Goal: Task Accomplishment & Management: Manage account settings

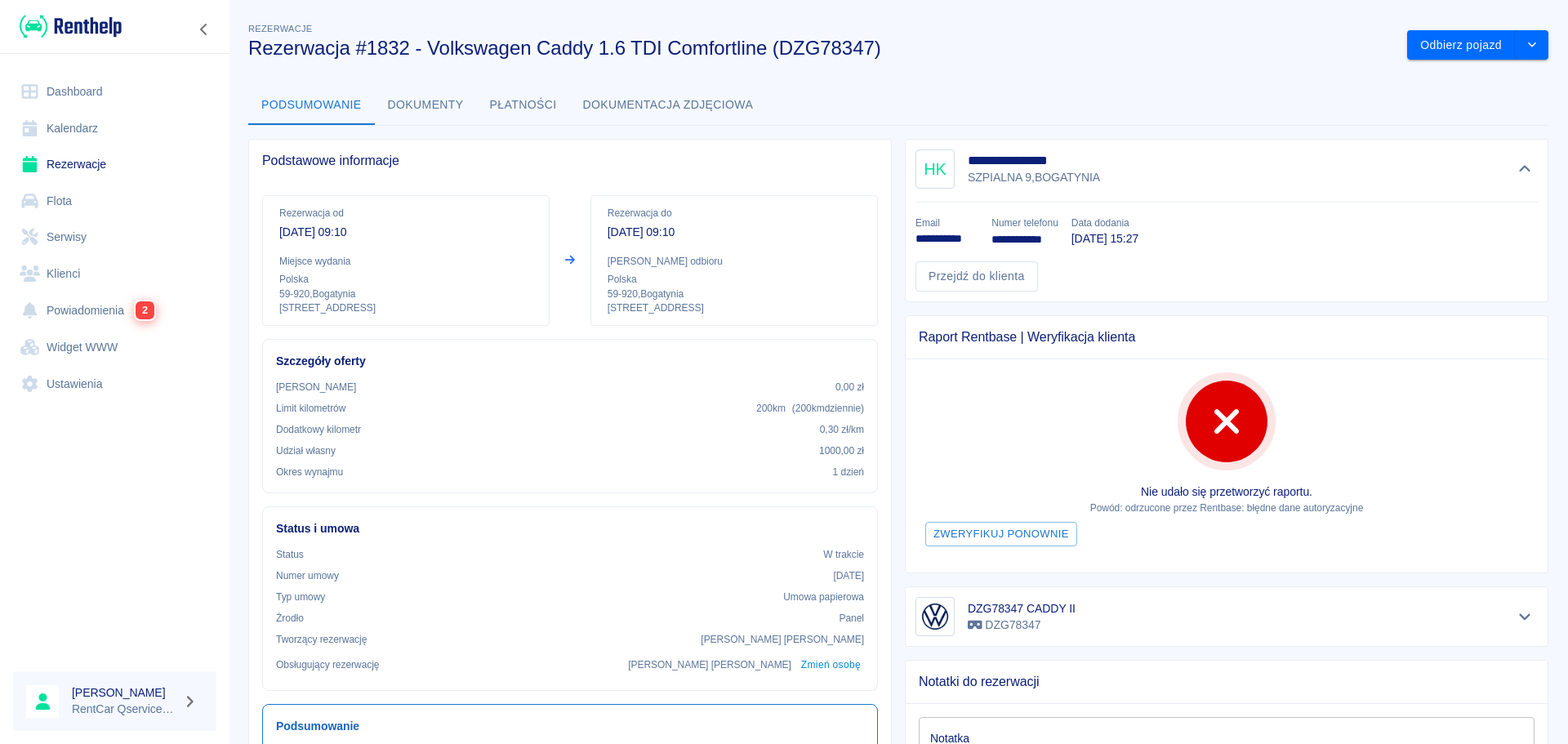
click at [78, 166] on link "Rezerwacje" at bounding box center [115, 164] width 204 height 37
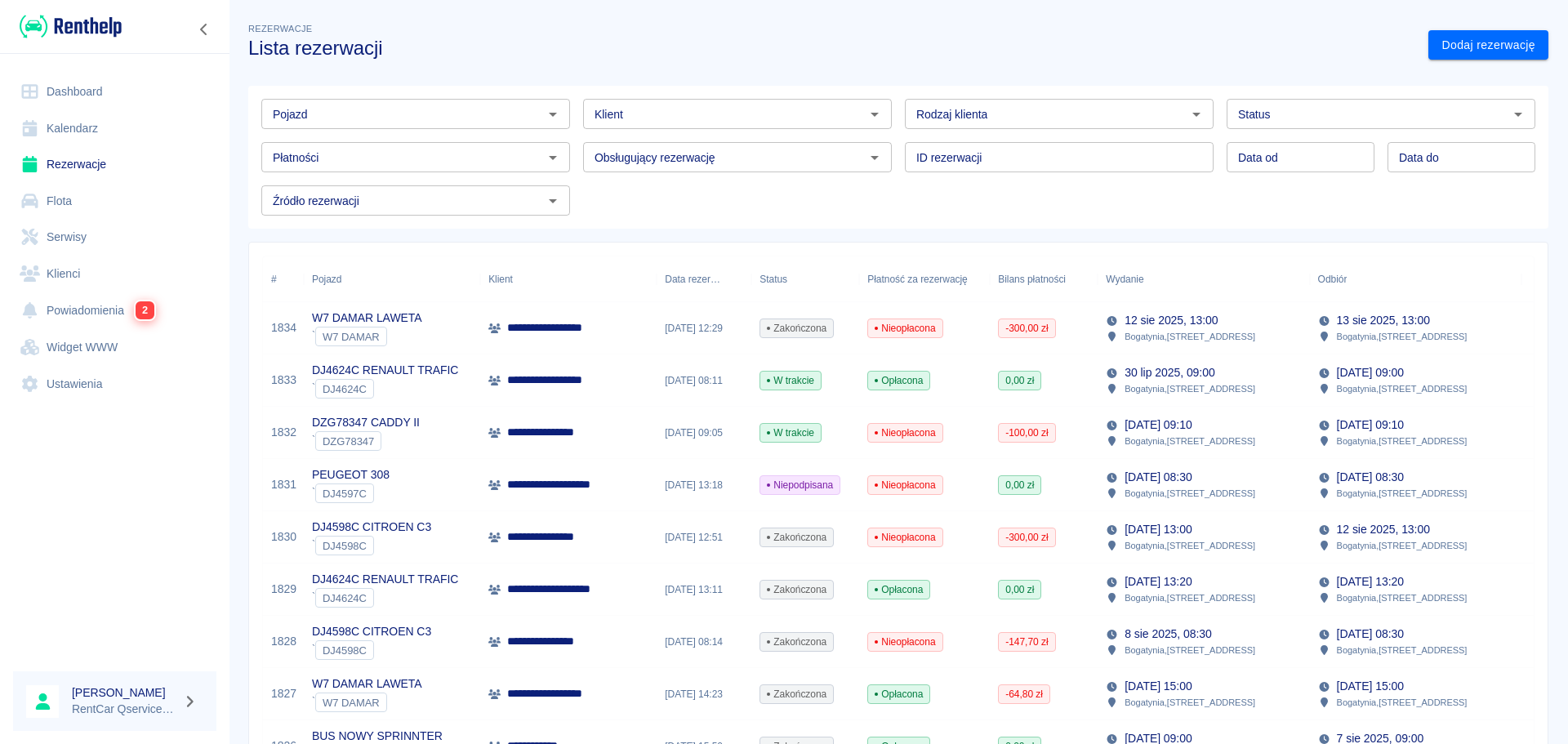
click at [437, 435] on div "DZG78347 CADDY II ` DZG78347" at bounding box center [392, 433] width 176 height 52
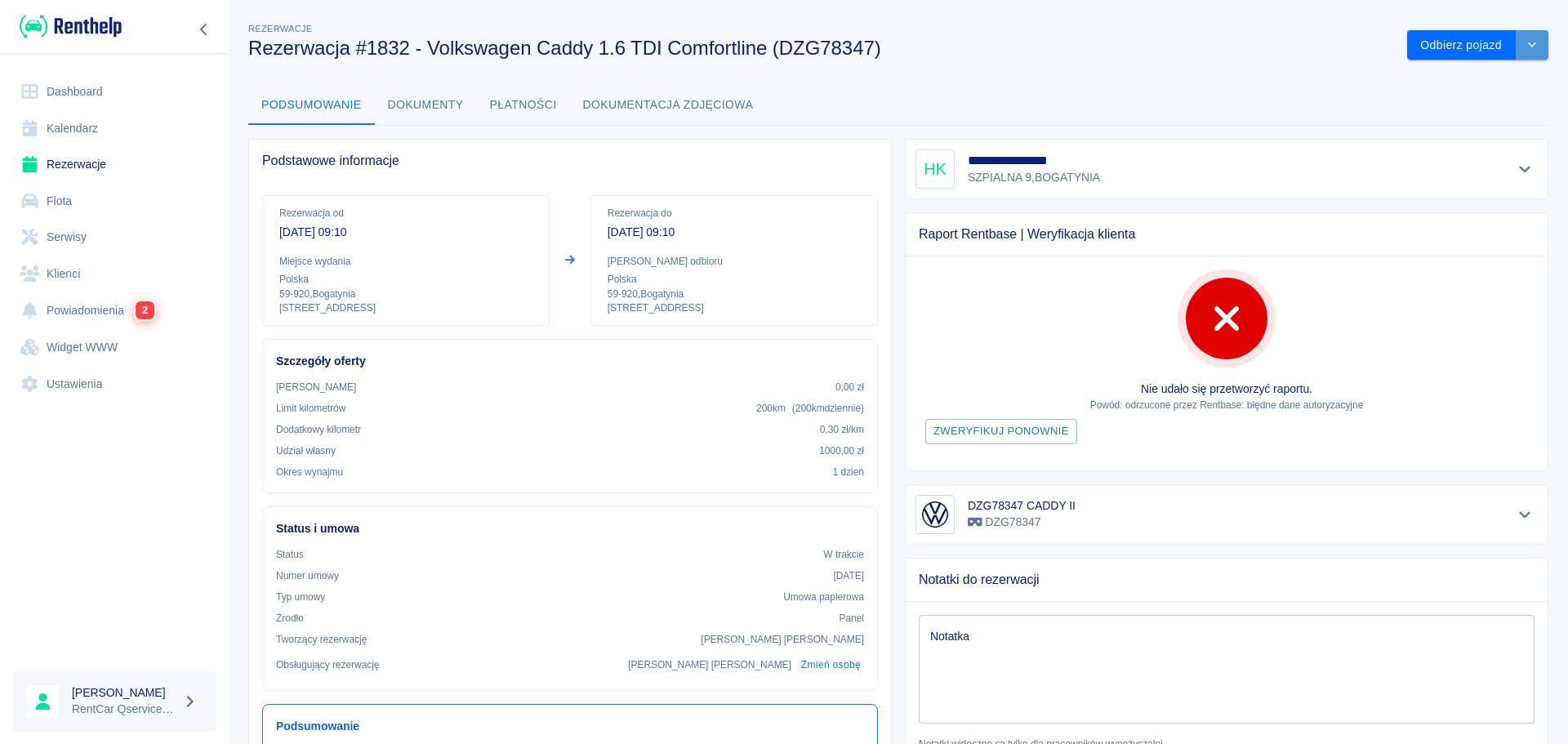
click at [1528, 56] on button "drop-down" at bounding box center [1532, 45] width 33 height 30
click at [1485, 80] on li "Przedłuż rezerwację" at bounding box center [1466, 80] width 138 height 27
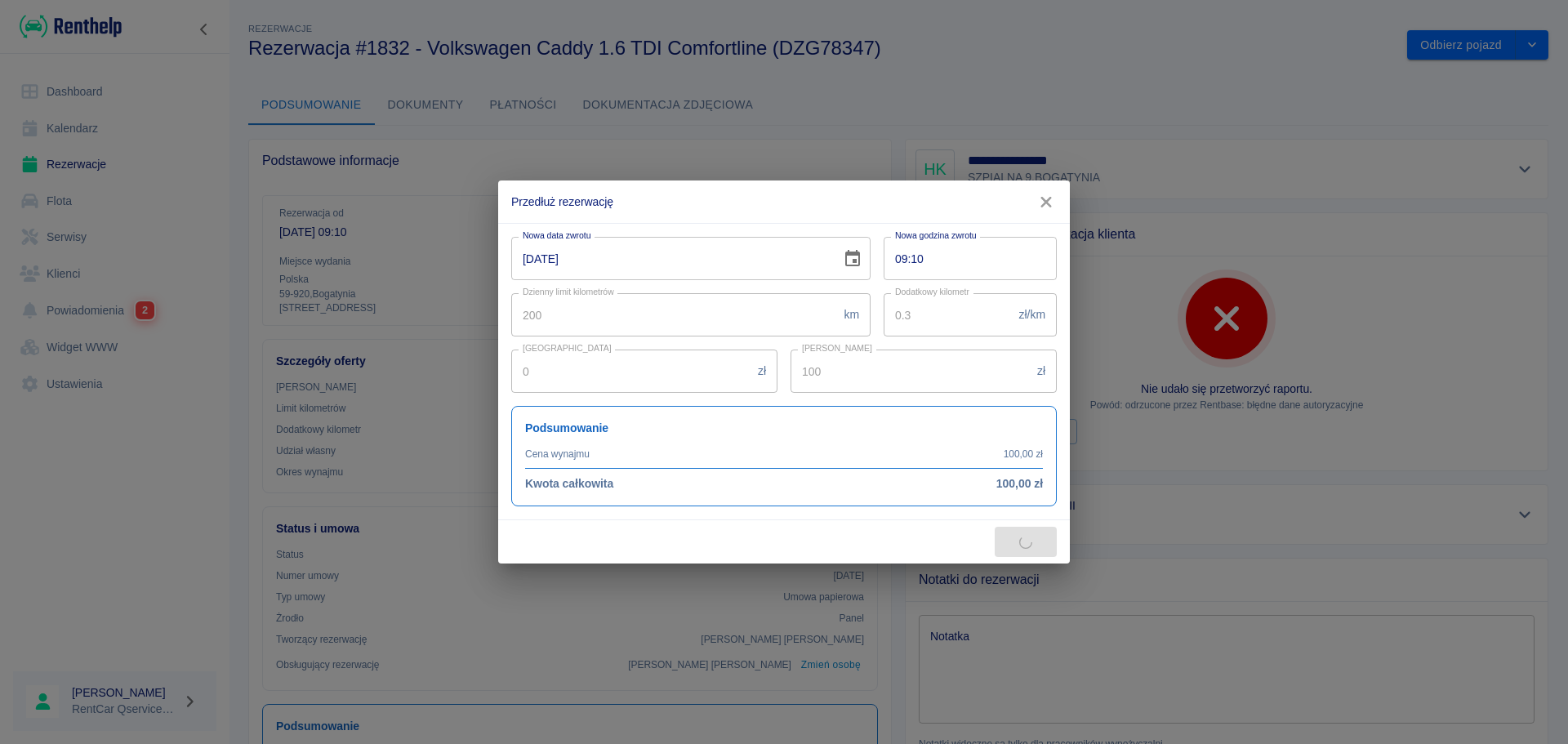
type input "200"
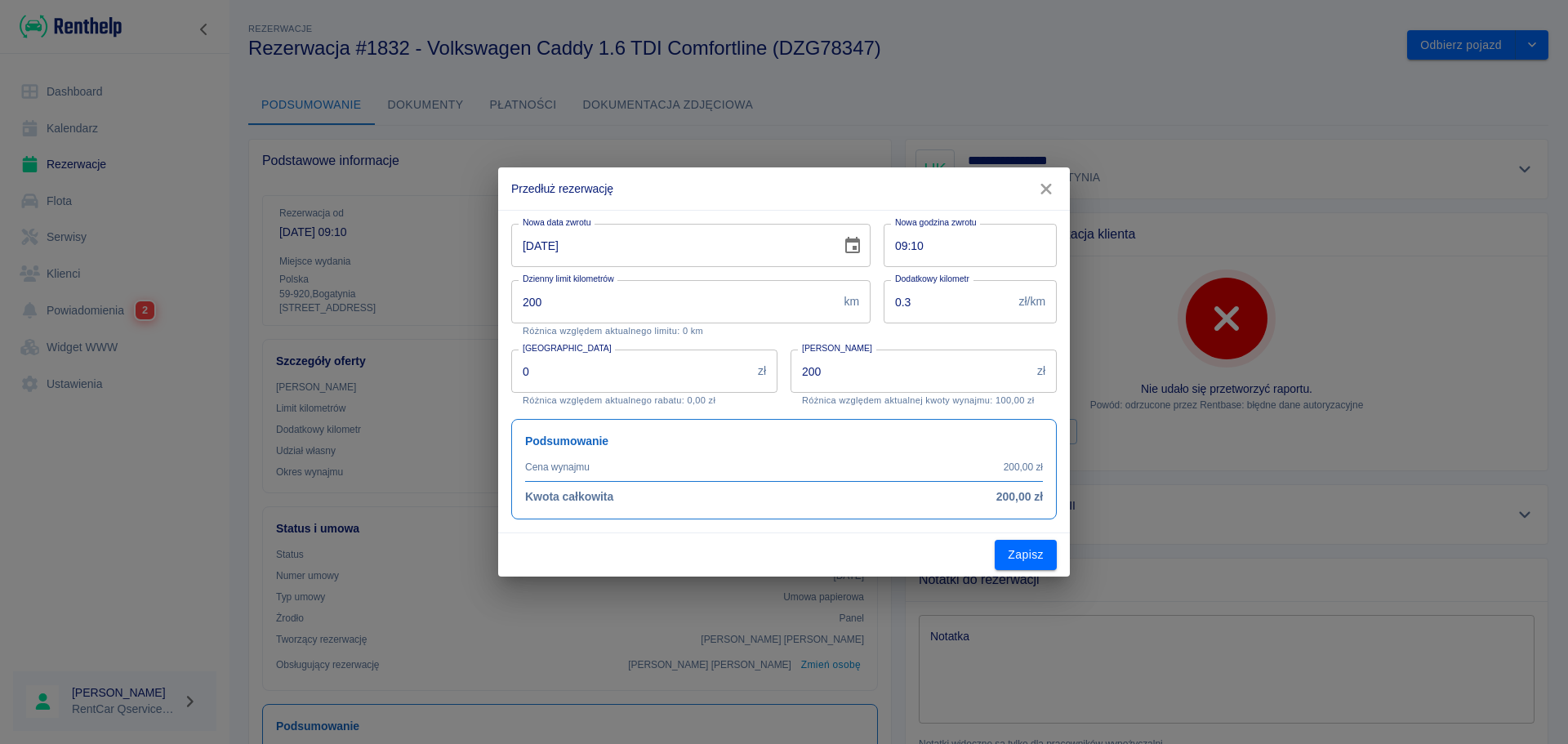
click at [530, 249] on input "[DATE]" at bounding box center [670, 245] width 318 height 44
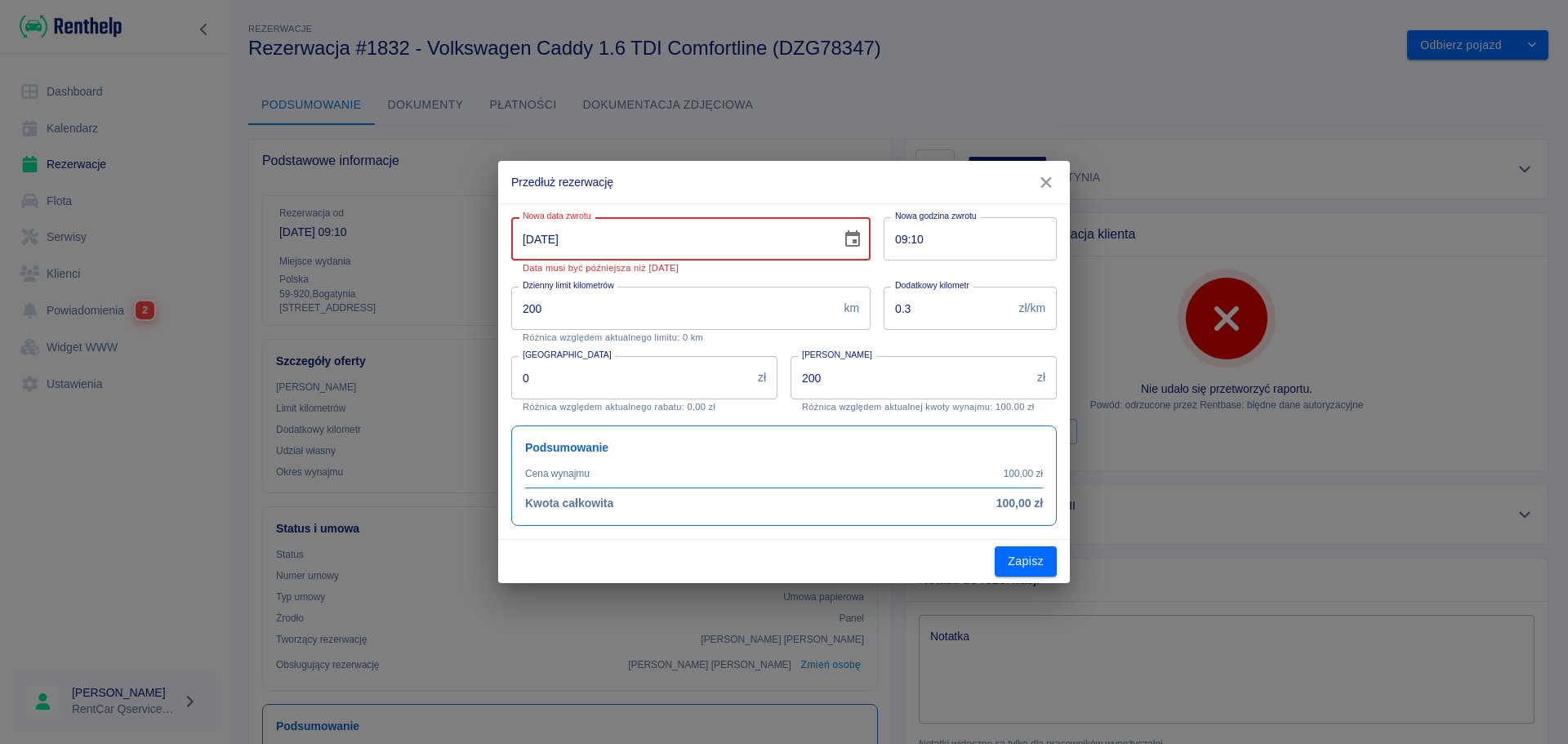
type input "[DATE]"
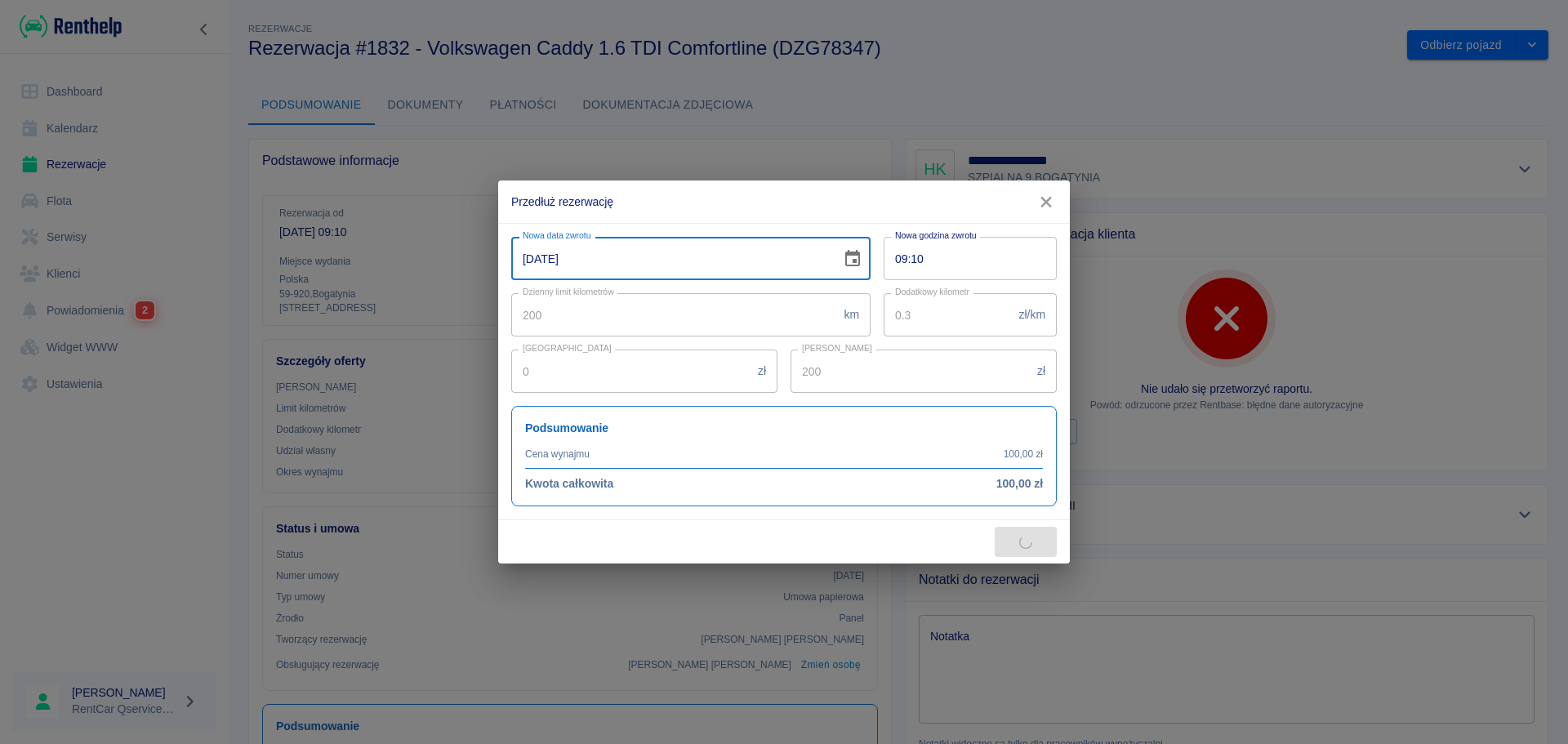
type input "400"
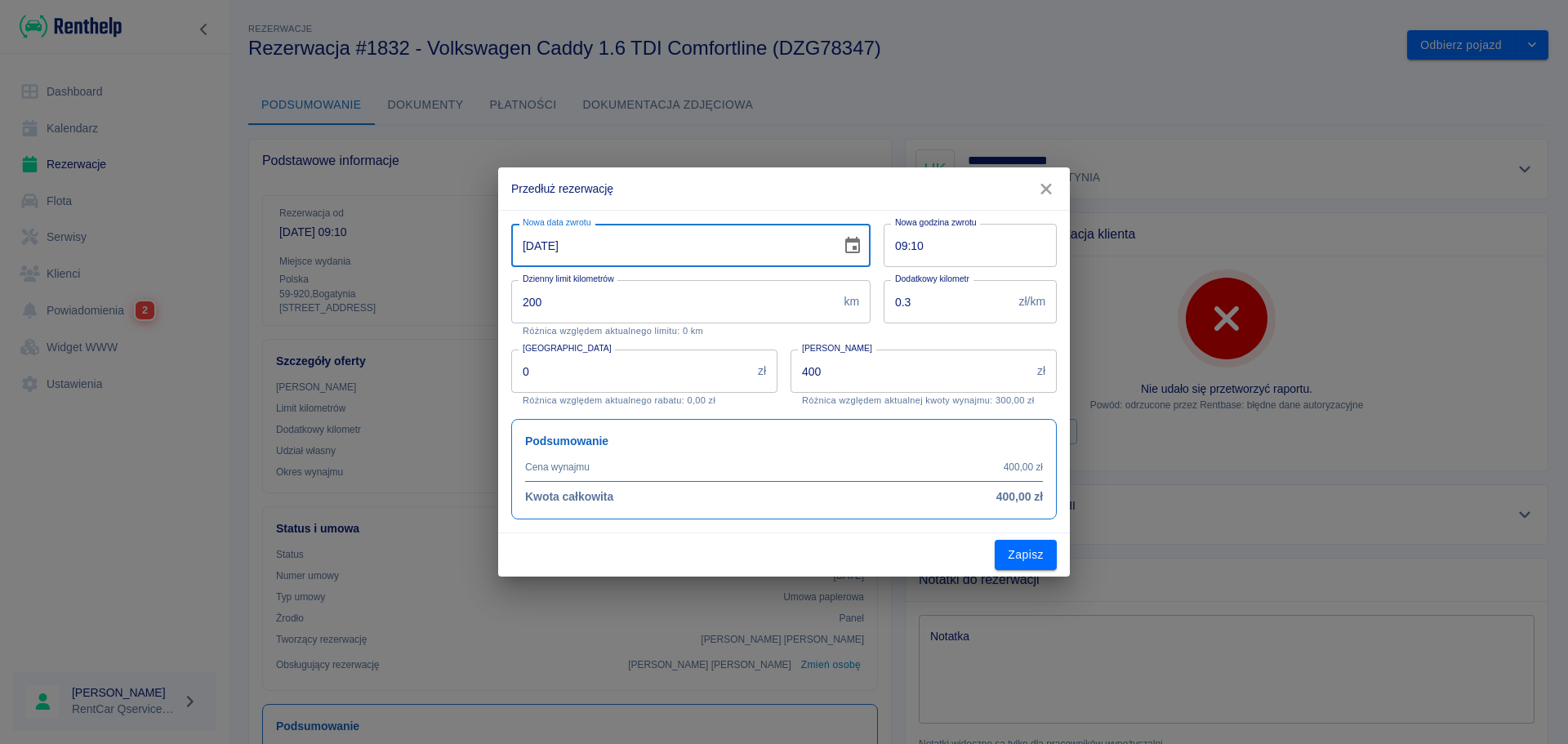
type input "[DATE]"
click at [926, 240] on input "09:10" at bounding box center [964, 245] width 162 height 44
click at [919, 240] on input "09:10" at bounding box center [964, 245] width 162 height 44
click at [897, 242] on input "09:05" at bounding box center [964, 245] width 162 height 44
click at [917, 249] on input "09:05" at bounding box center [964, 245] width 162 height 44
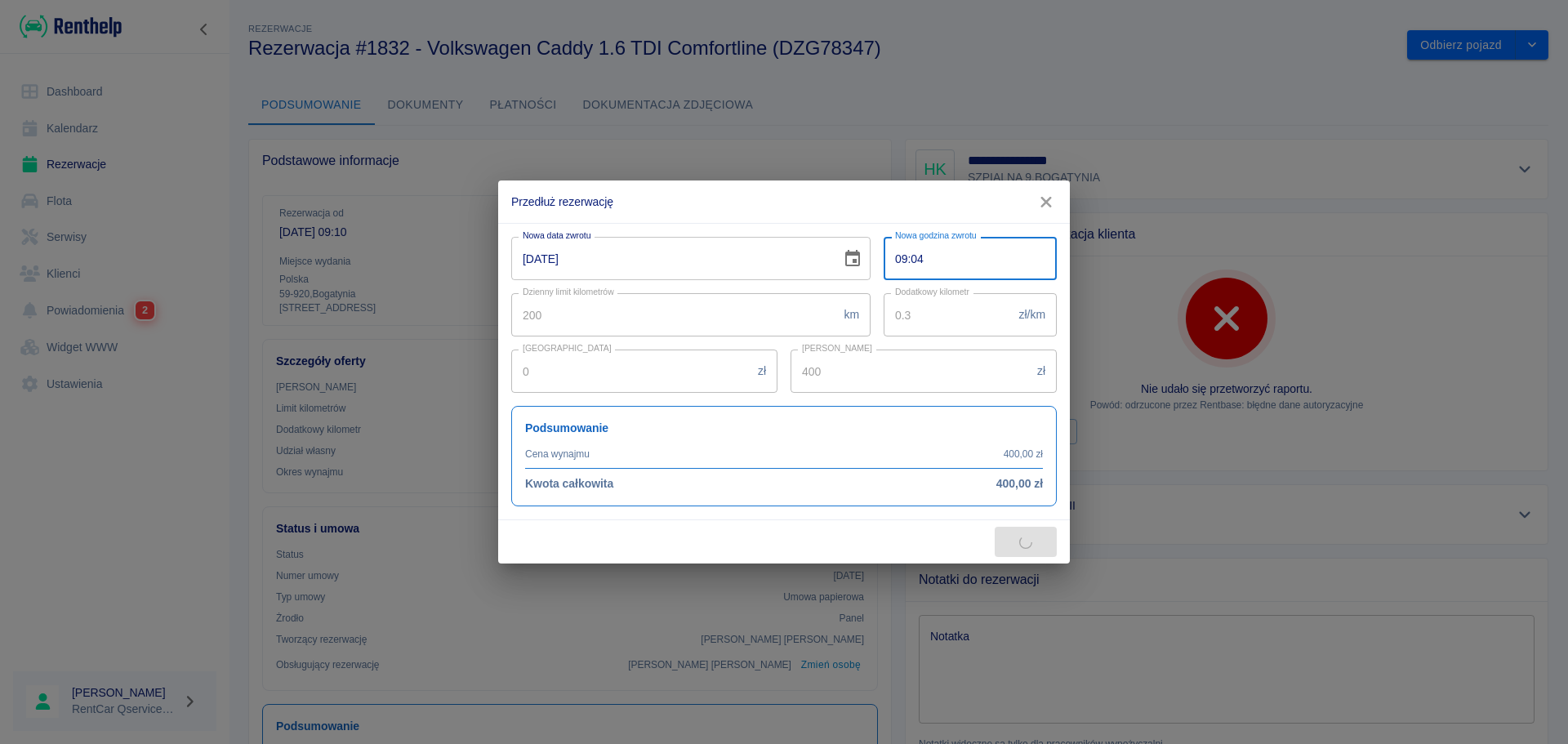
type input "09:45"
type input "600"
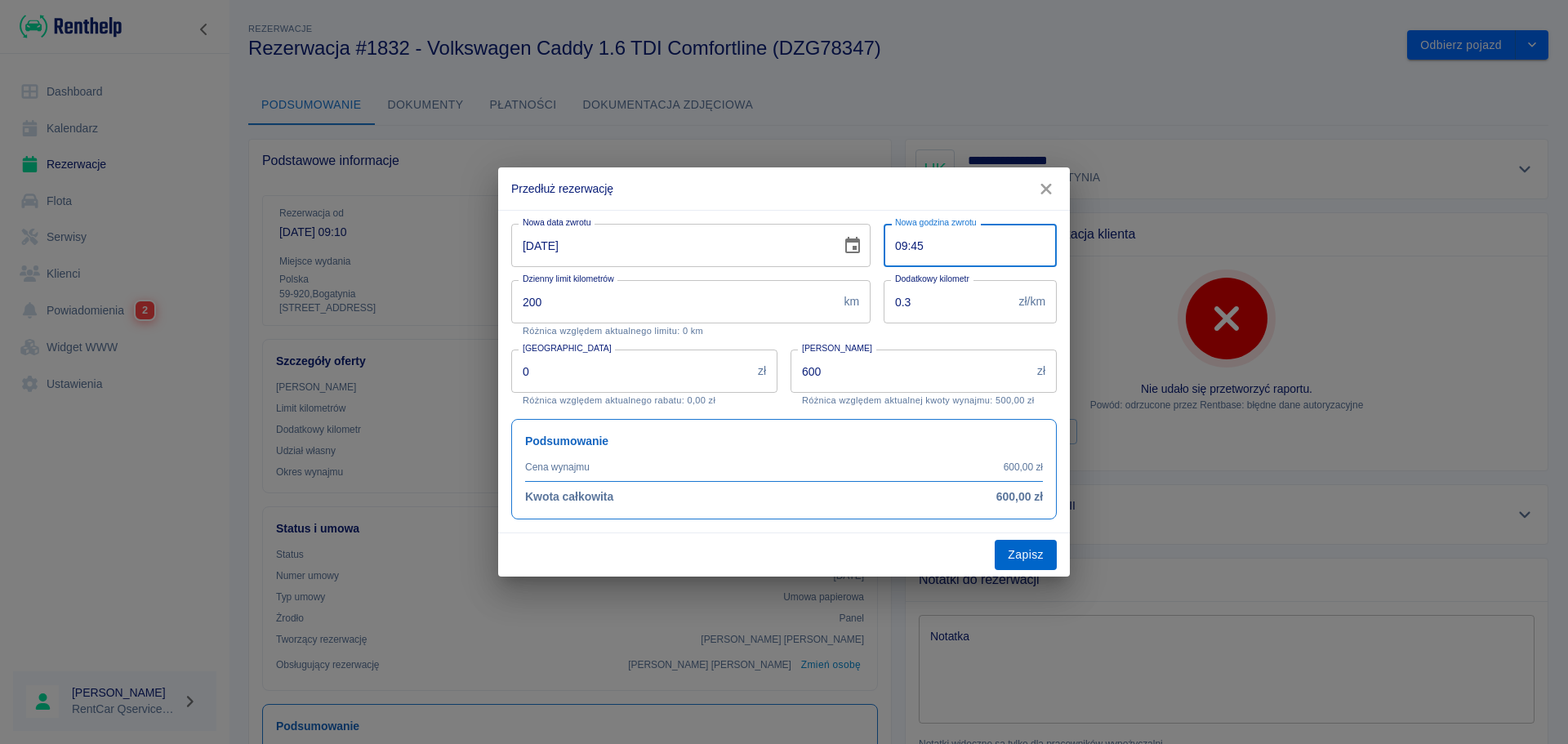
type input "09:45"
click at [1029, 547] on button "Zapisz" at bounding box center [1026, 555] width 62 height 30
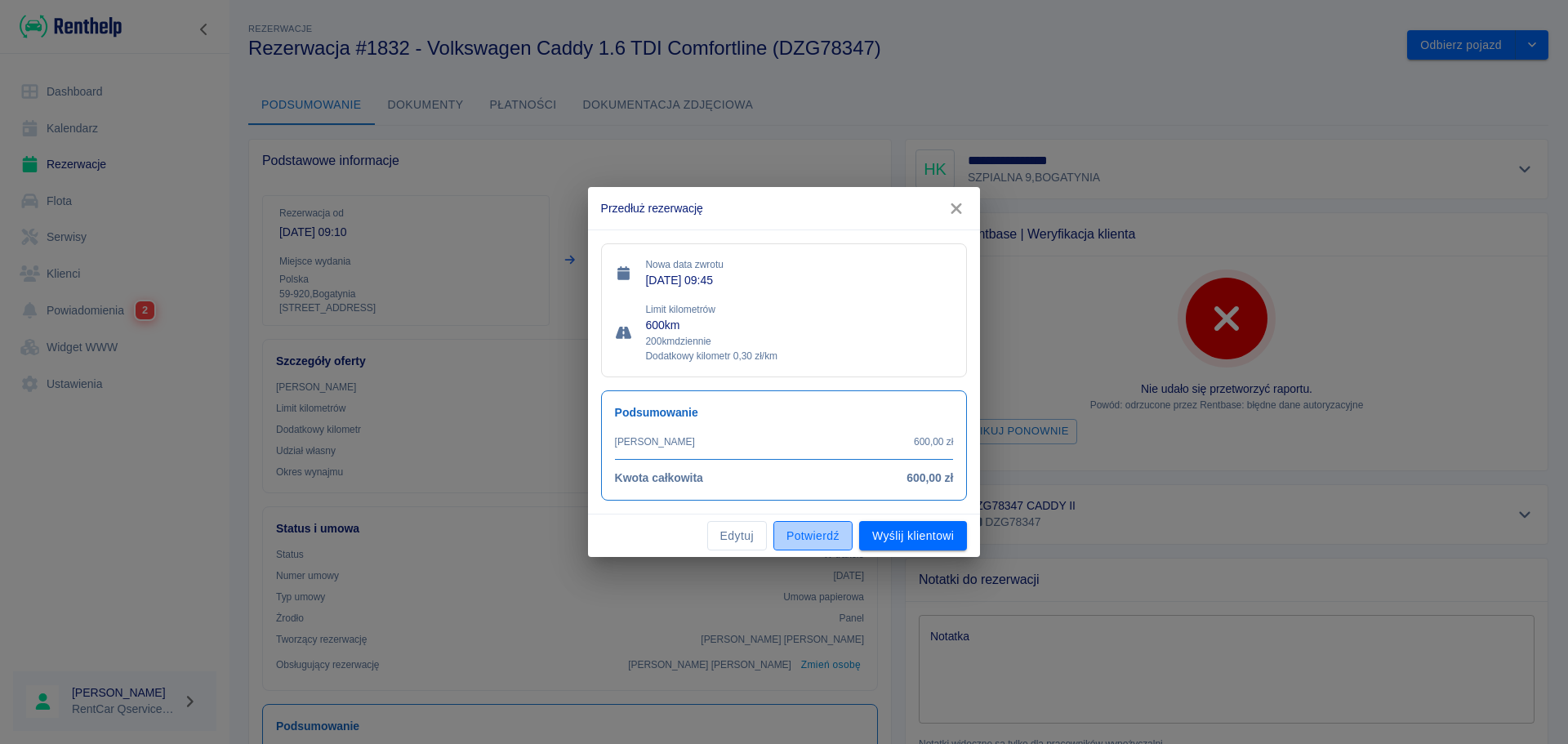
click at [833, 541] on button "Potwierdź" at bounding box center [813, 536] width 80 height 30
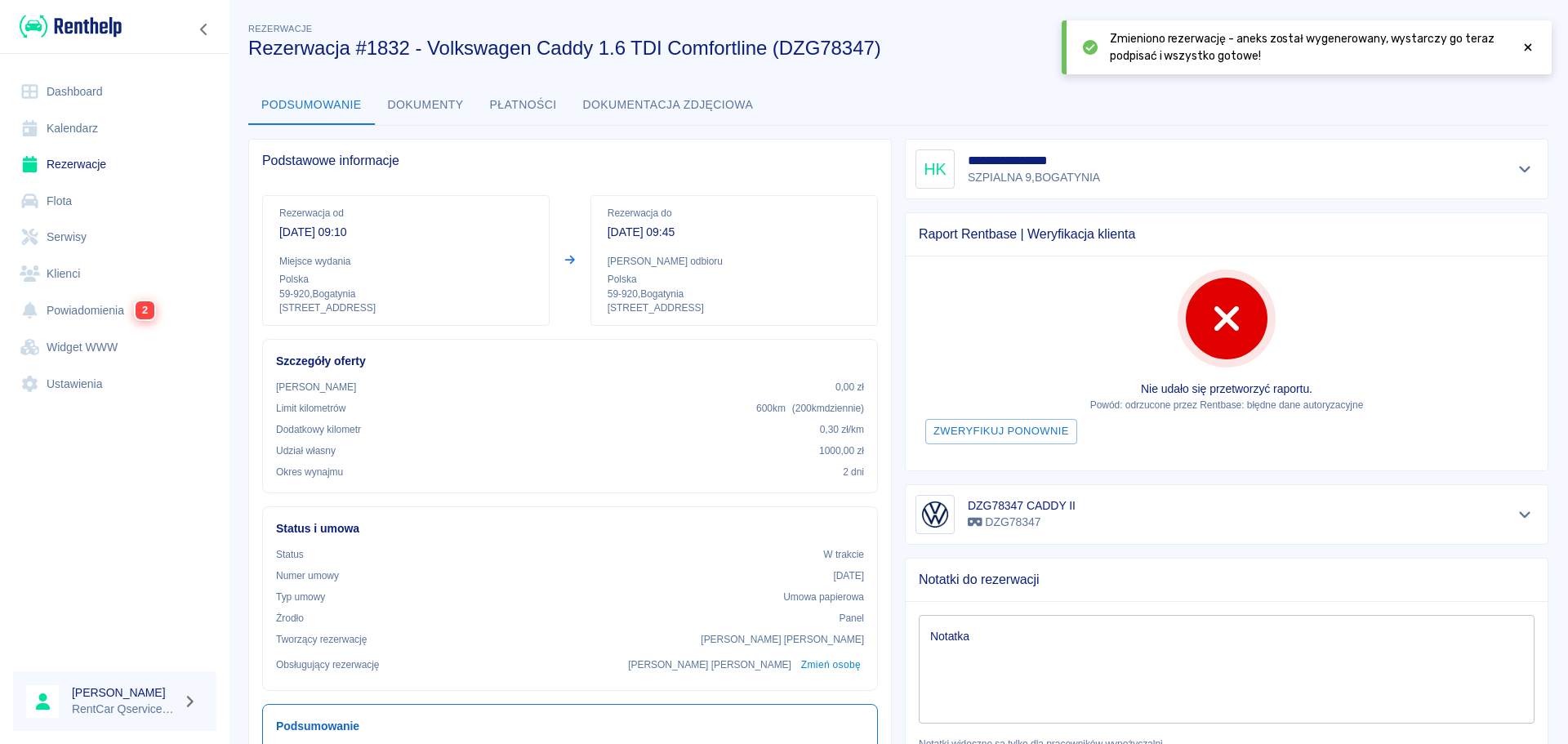
click at [1528, 44] on icon at bounding box center [1528, 47] width 15 height 11
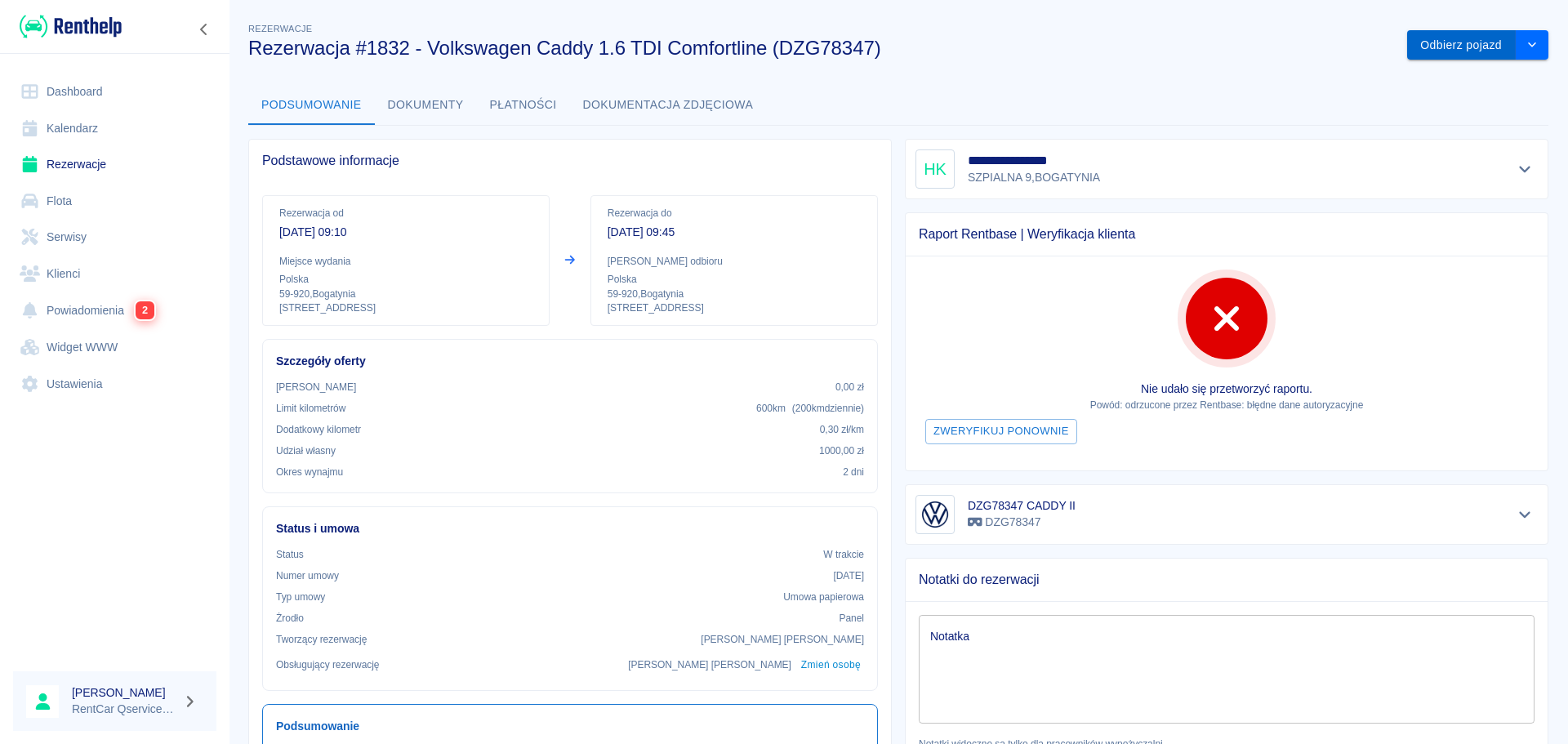
click at [1452, 43] on button "Odbierz pojazd" at bounding box center [1461, 45] width 109 height 30
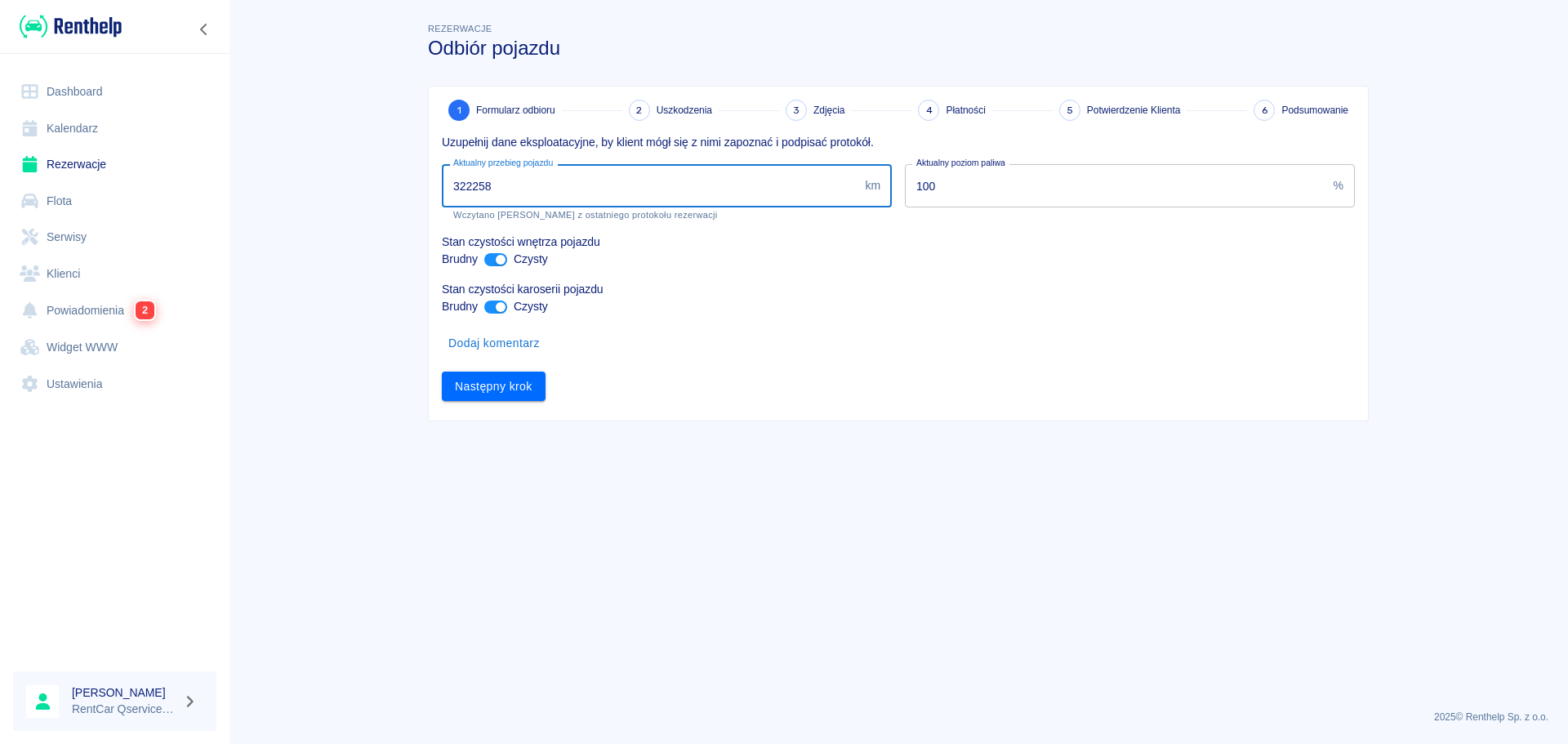
click at [707, 193] on input "322258" at bounding box center [650, 186] width 417 height 44
type input "322365"
drag, startPoint x: 708, startPoint y: 421, endPoint x: 617, endPoint y: 399, distance: 93.6
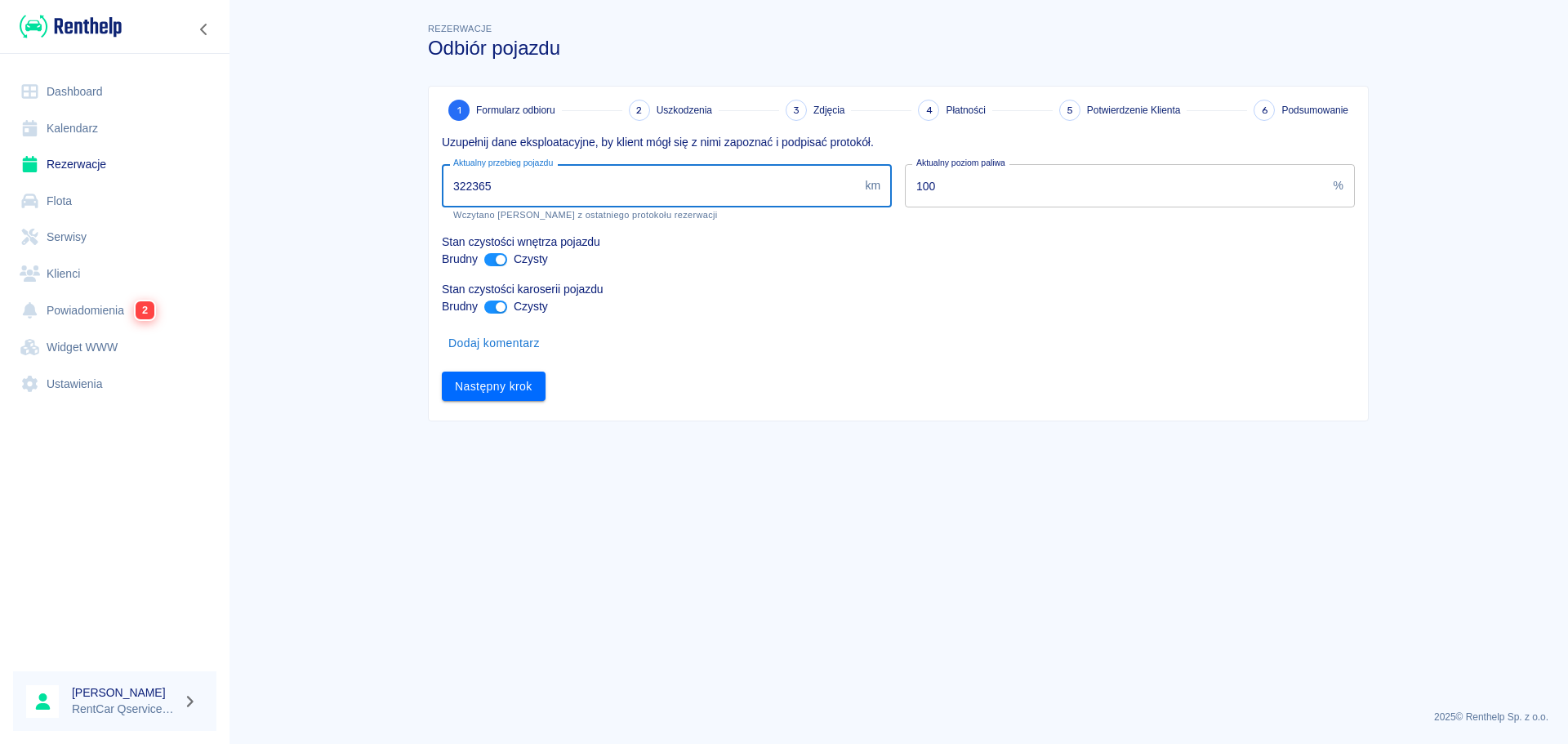
click at [708, 422] on main "Rezerwacje Odbiór pojazdu 1 Formularz odbioru 2 Uszkodzenia 3 Zdjęcia 4 Płatnoś…" at bounding box center [899, 358] width 1340 height 677
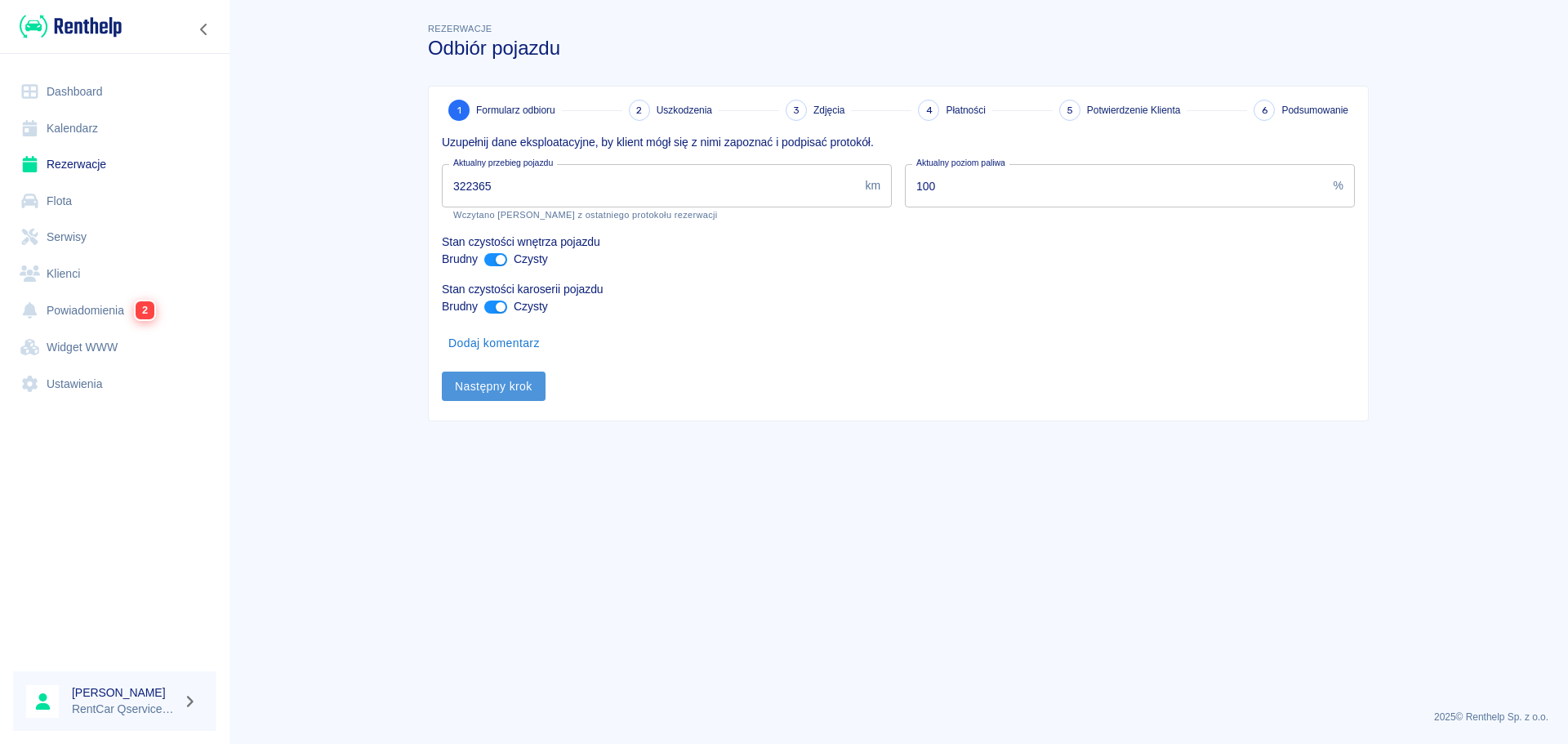
click at [515, 386] on button "Następny krok" at bounding box center [494, 387] width 104 height 30
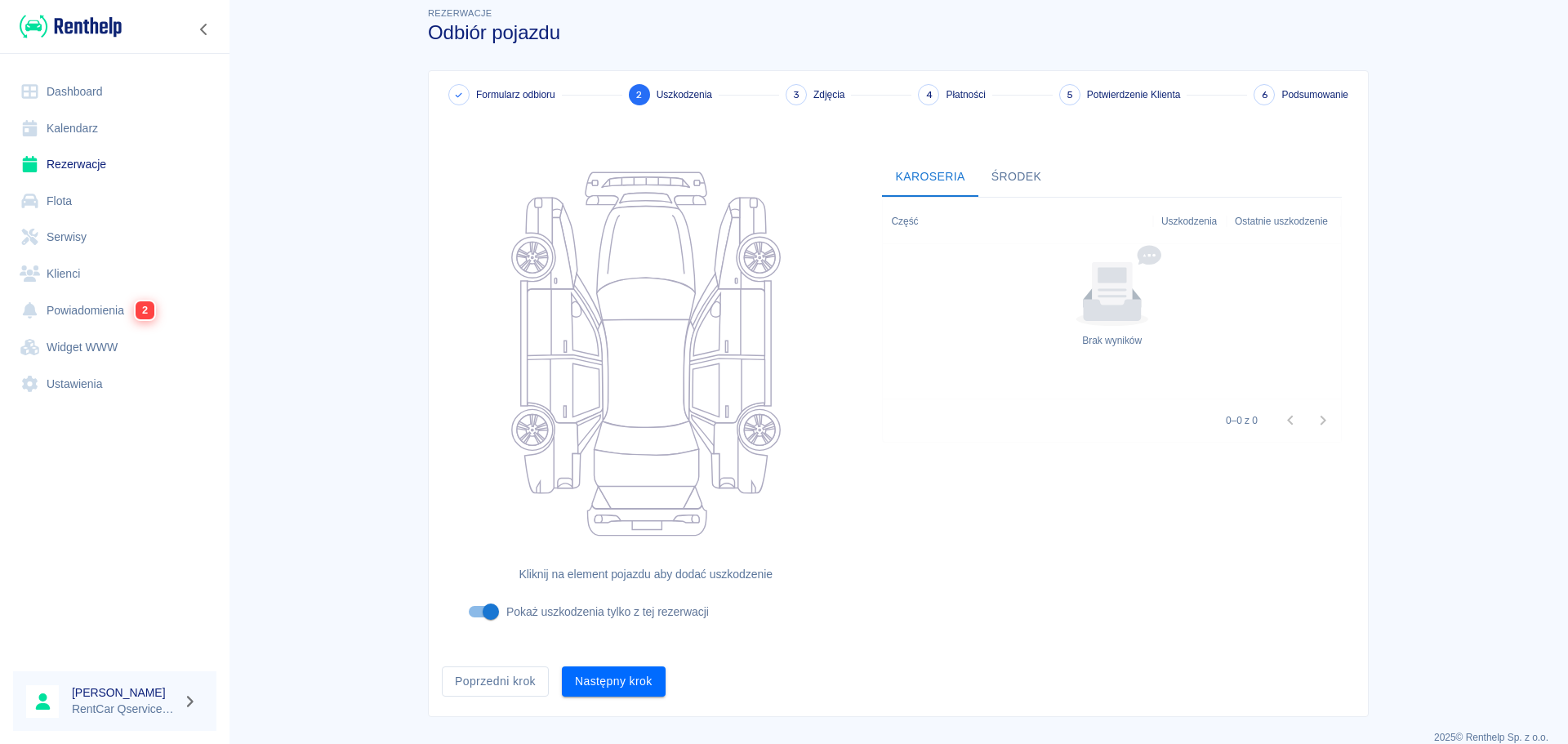
scroll to position [36, 0]
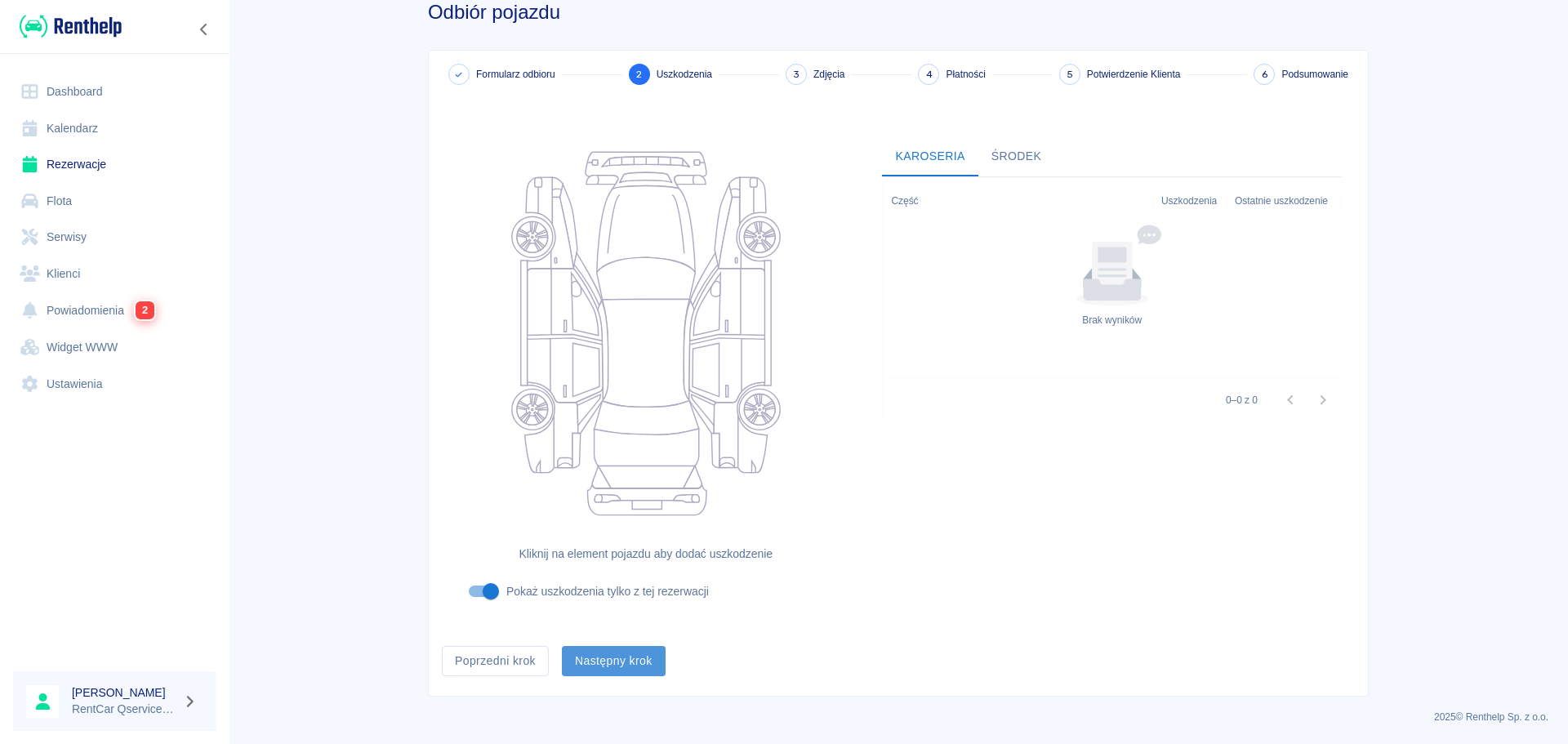
click at [602, 660] on button "Następny krok" at bounding box center [615, 661] width 104 height 30
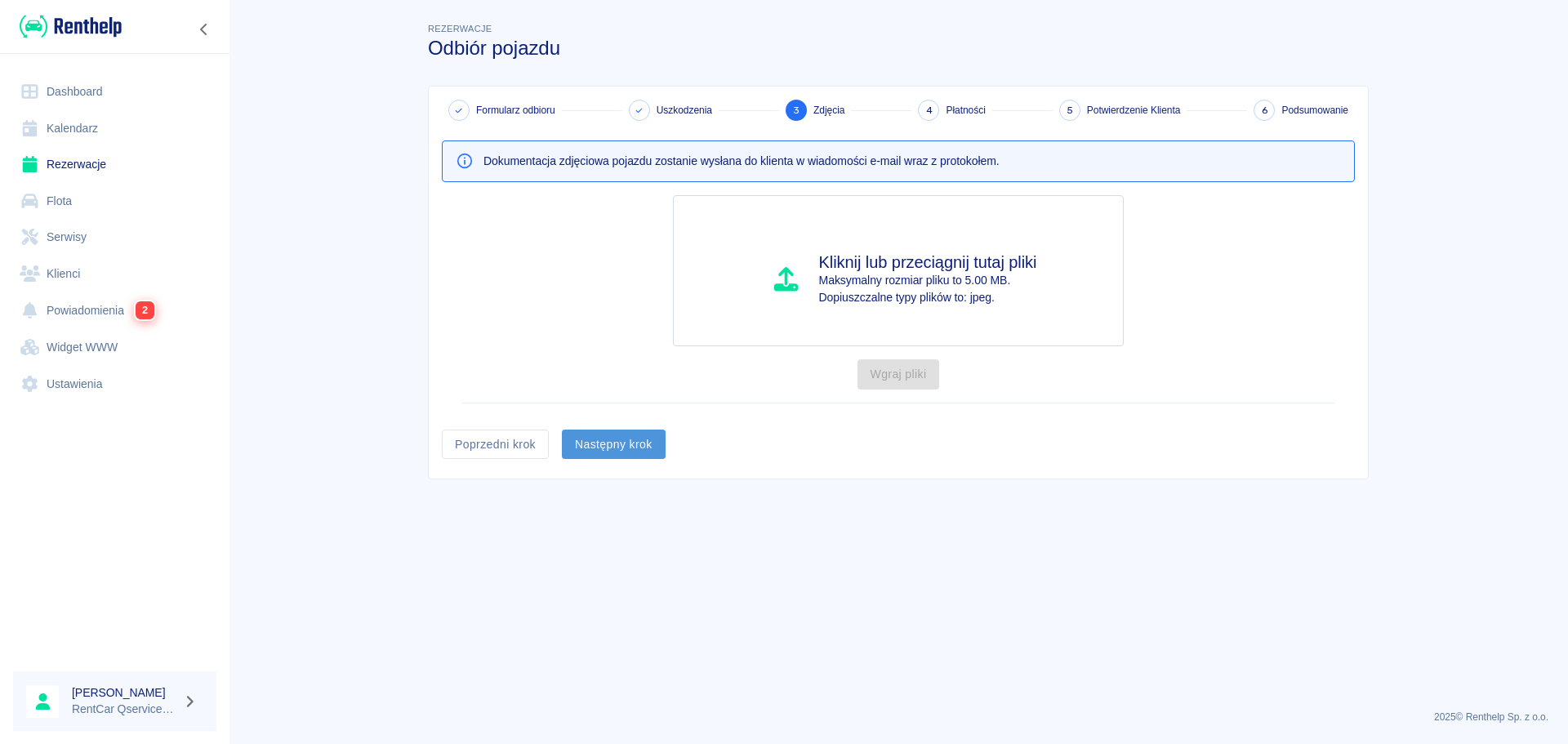
click at [617, 443] on button "Następny krok" at bounding box center [615, 445] width 104 height 30
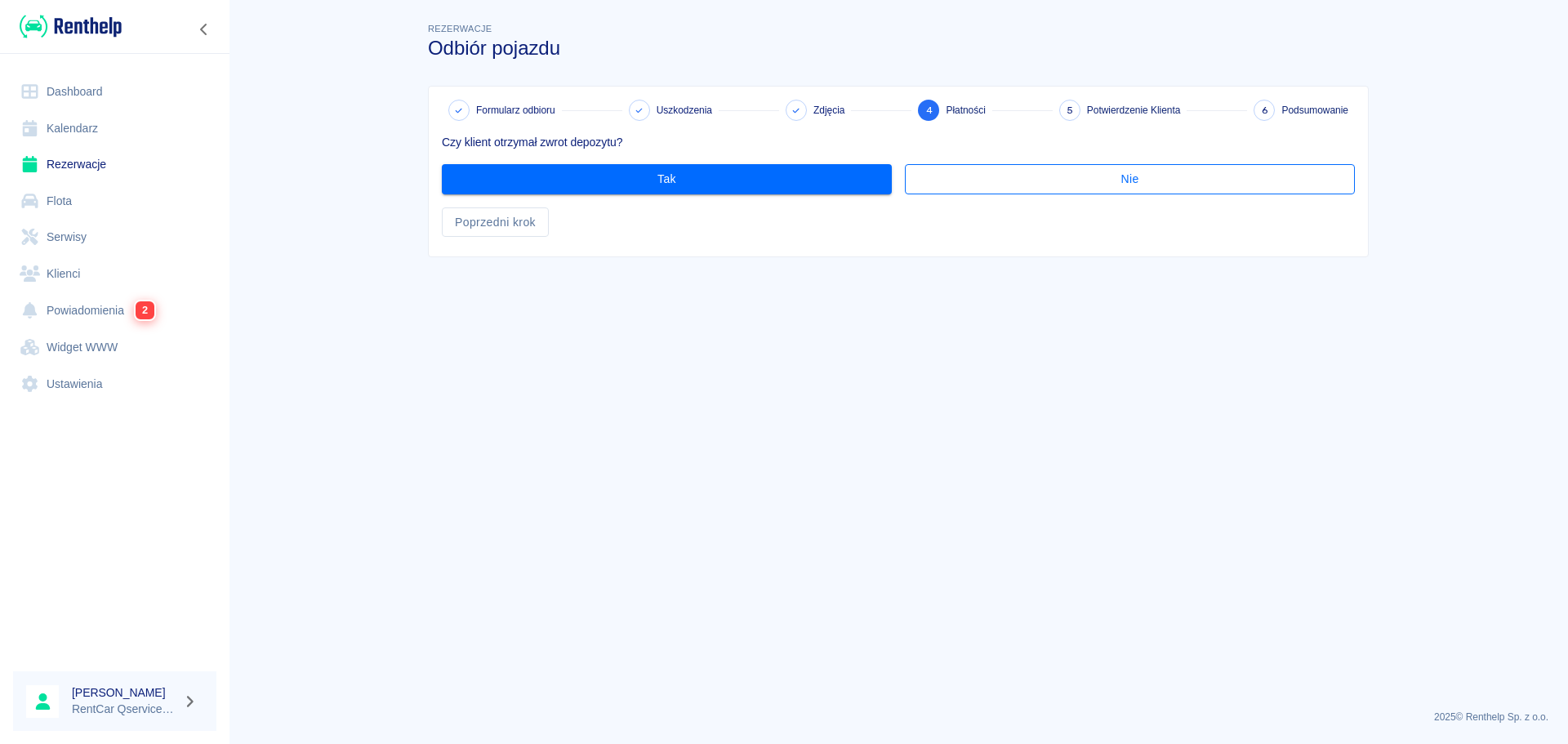
click at [985, 166] on button "Nie" at bounding box center [1130, 179] width 450 height 30
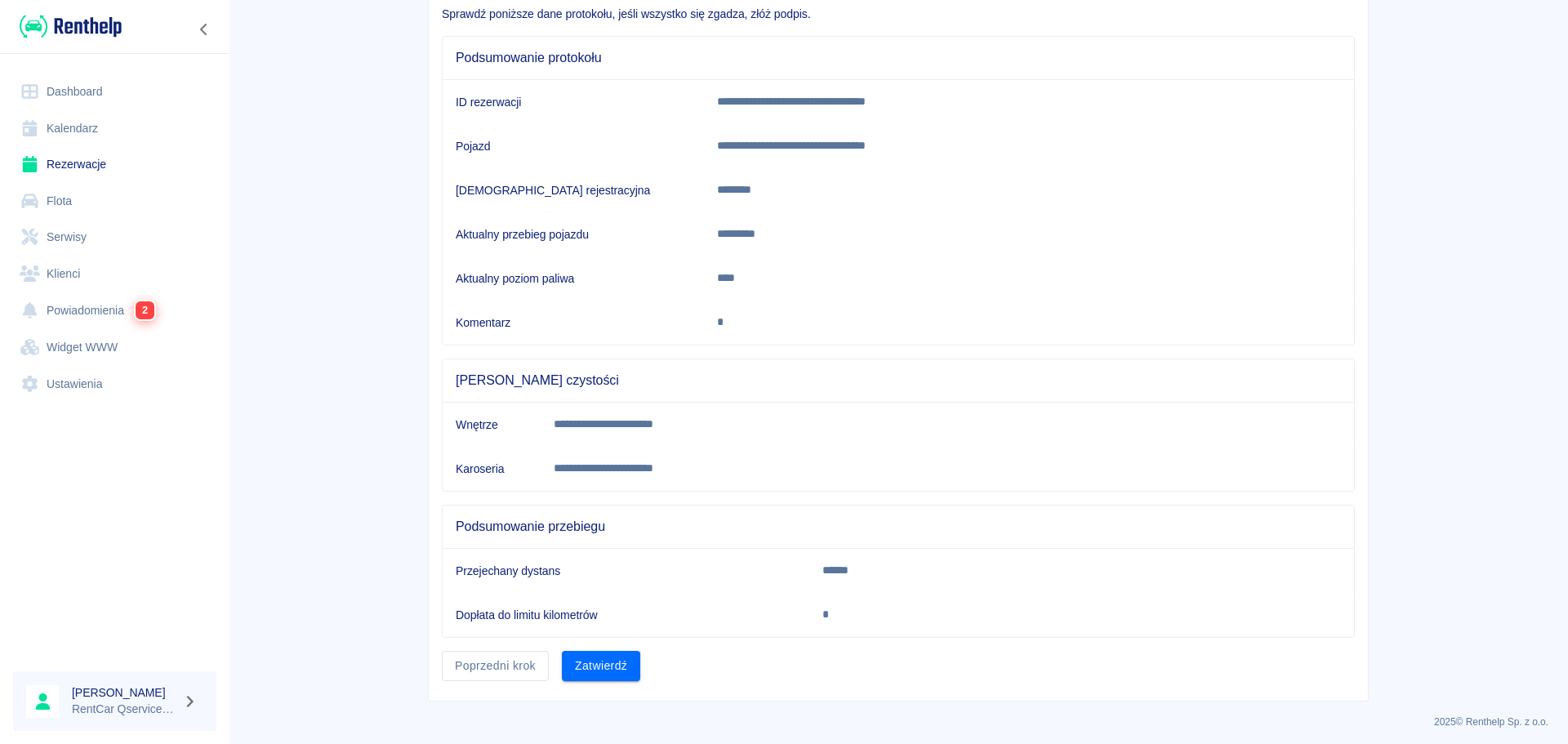
scroll to position [133, 0]
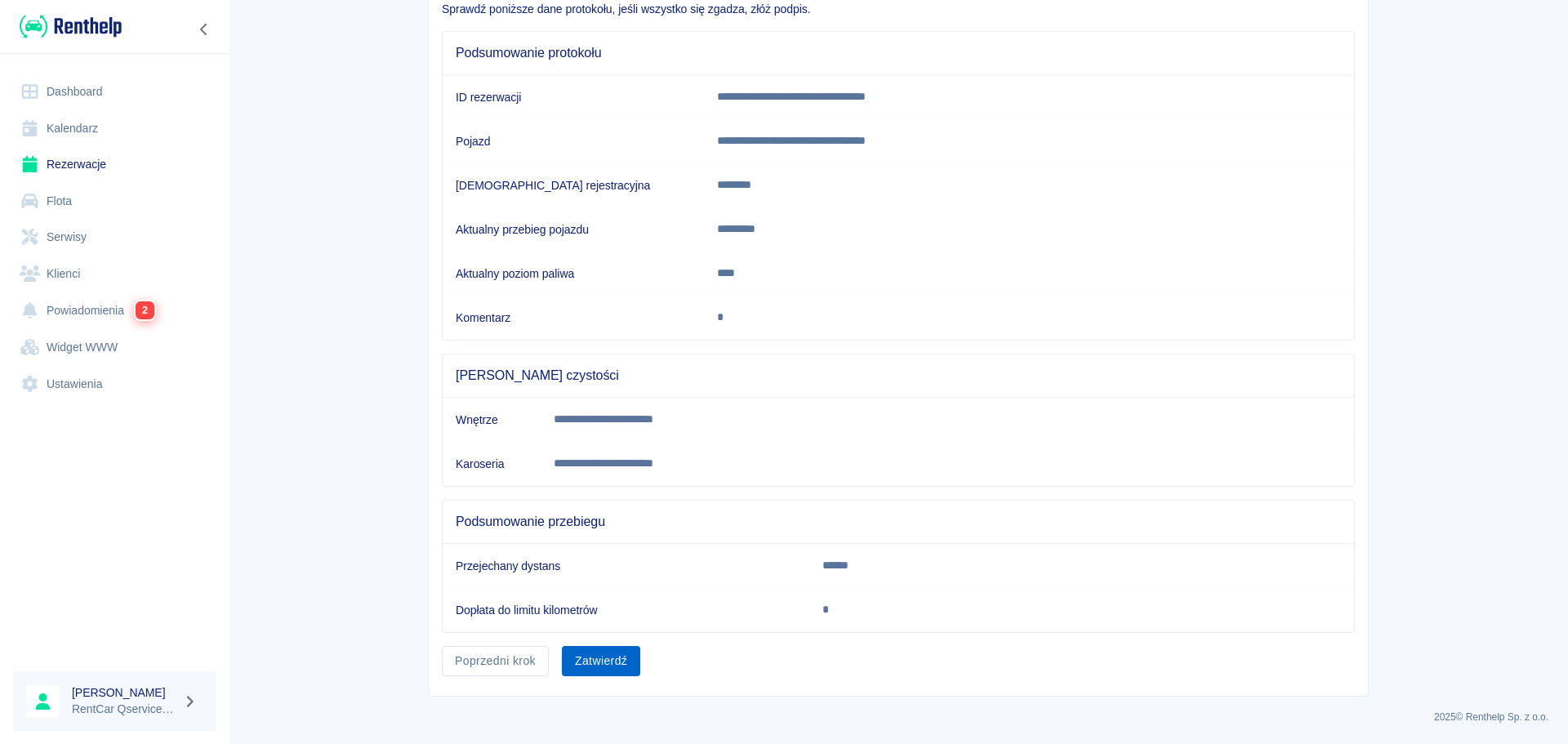
click at [610, 665] on button "Zatwierdź" at bounding box center [601, 661] width 79 height 30
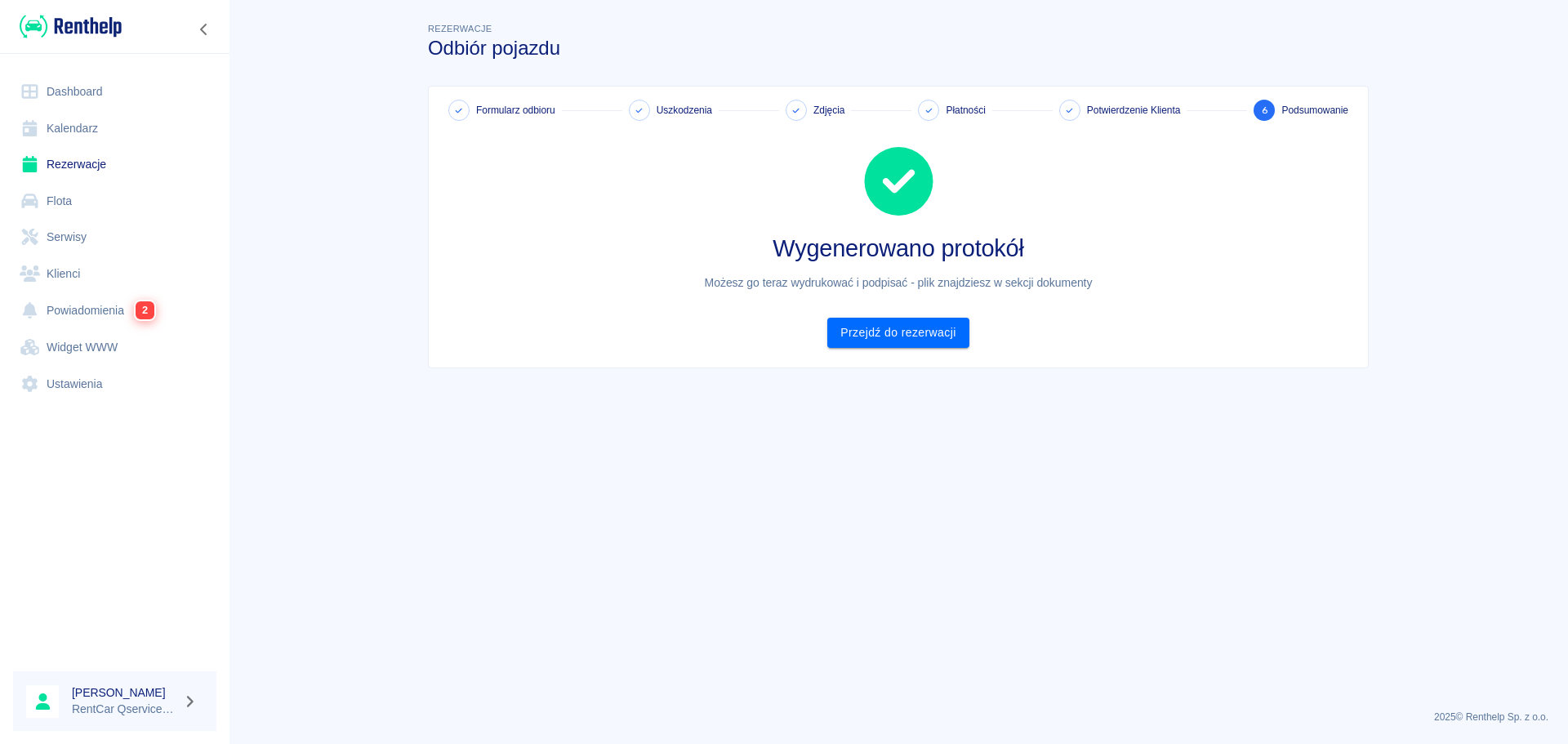
scroll to position [0, 0]
click at [887, 330] on link "Przejdź do rezerwacji" at bounding box center [898, 333] width 141 height 30
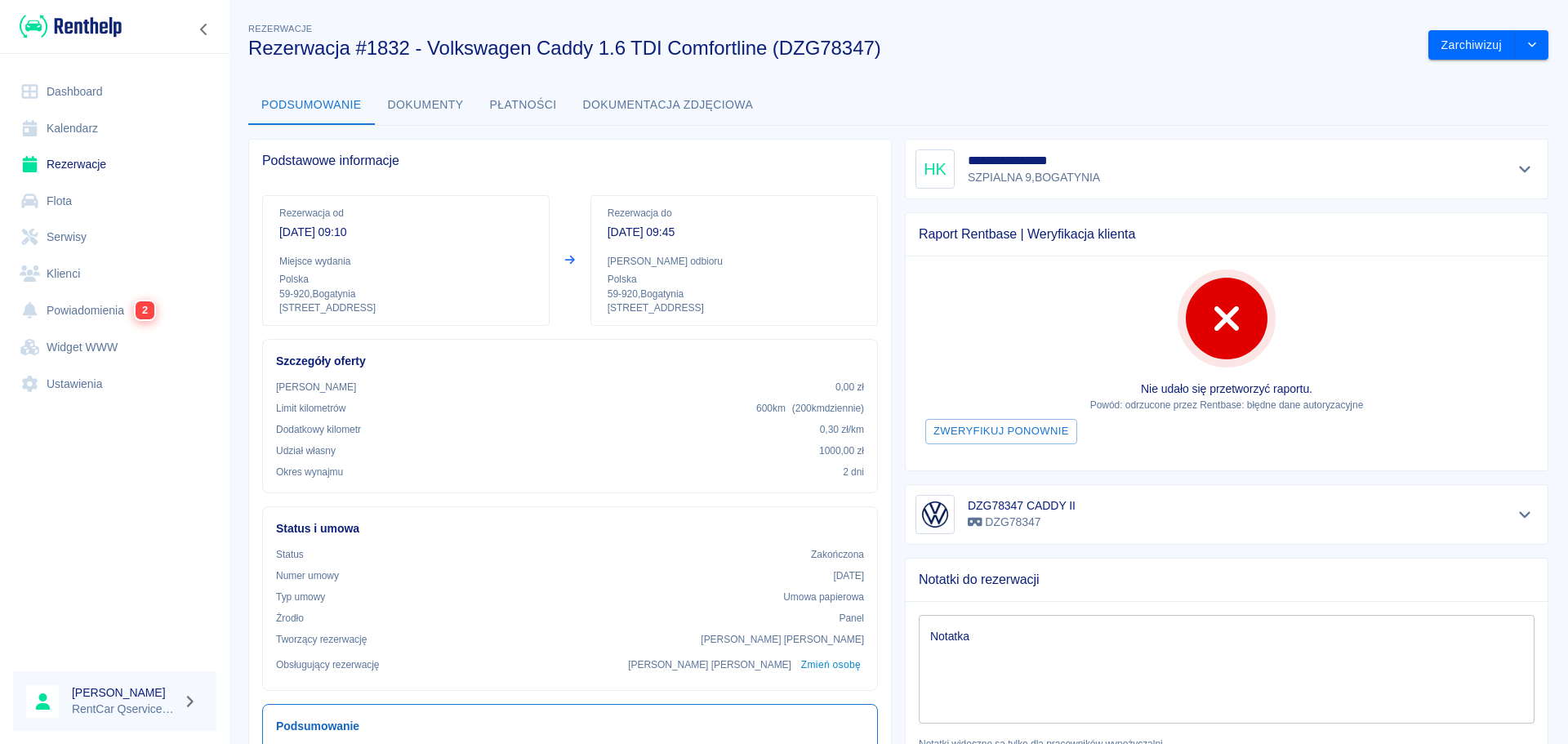
click at [431, 98] on button "Dokumenty" at bounding box center [426, 105] width 102 height 39
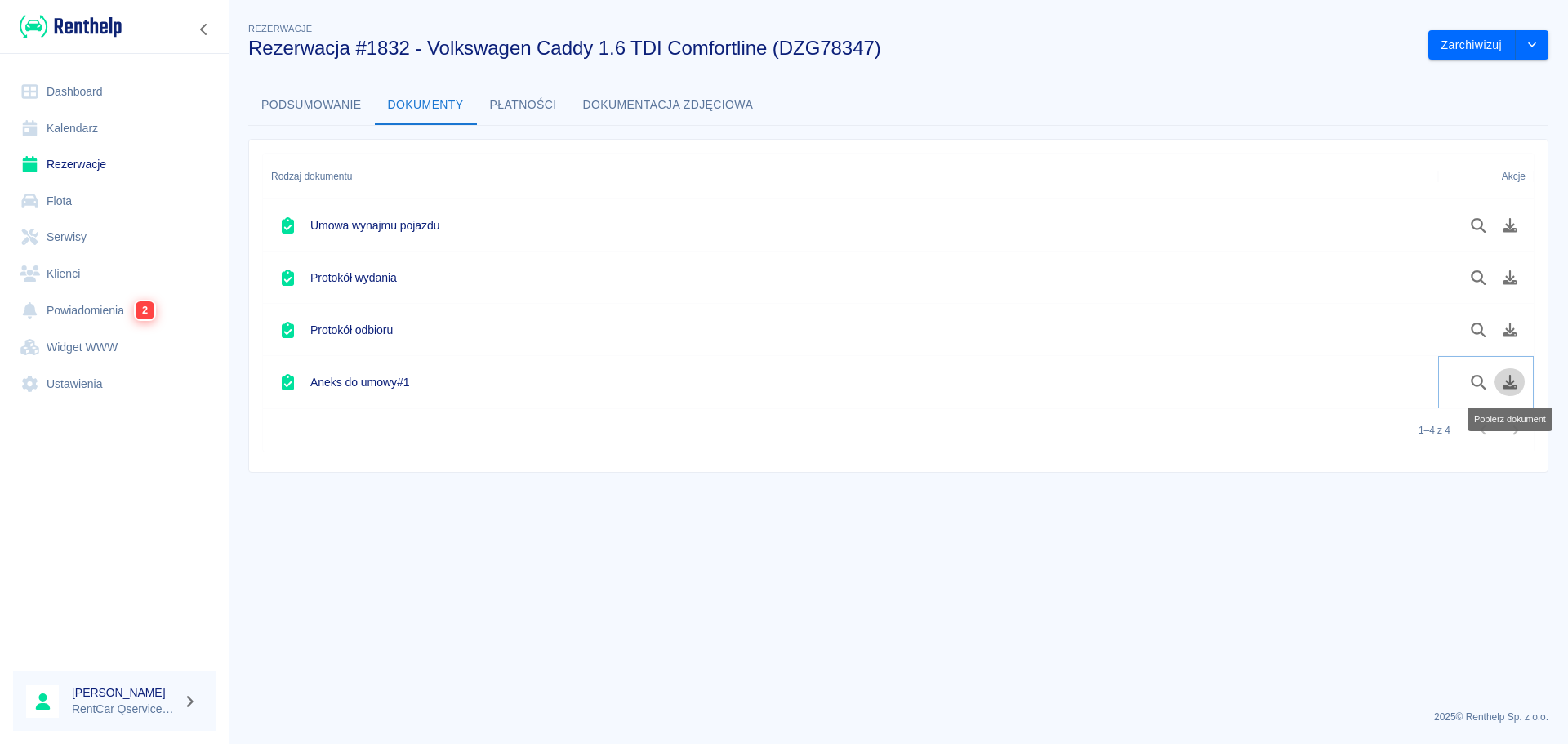
click at [1512, 383] on icon "Pobierz dokument" at bounding box center [1510, 382] width 15 height 15
click at [1506, 324] on icon "Pobierz dokument" at bounding box center [1511, 330] width 19 height 15
click at [91, 97] on link "Dashboard" at bounding box center [115, 92] width 204 height 37
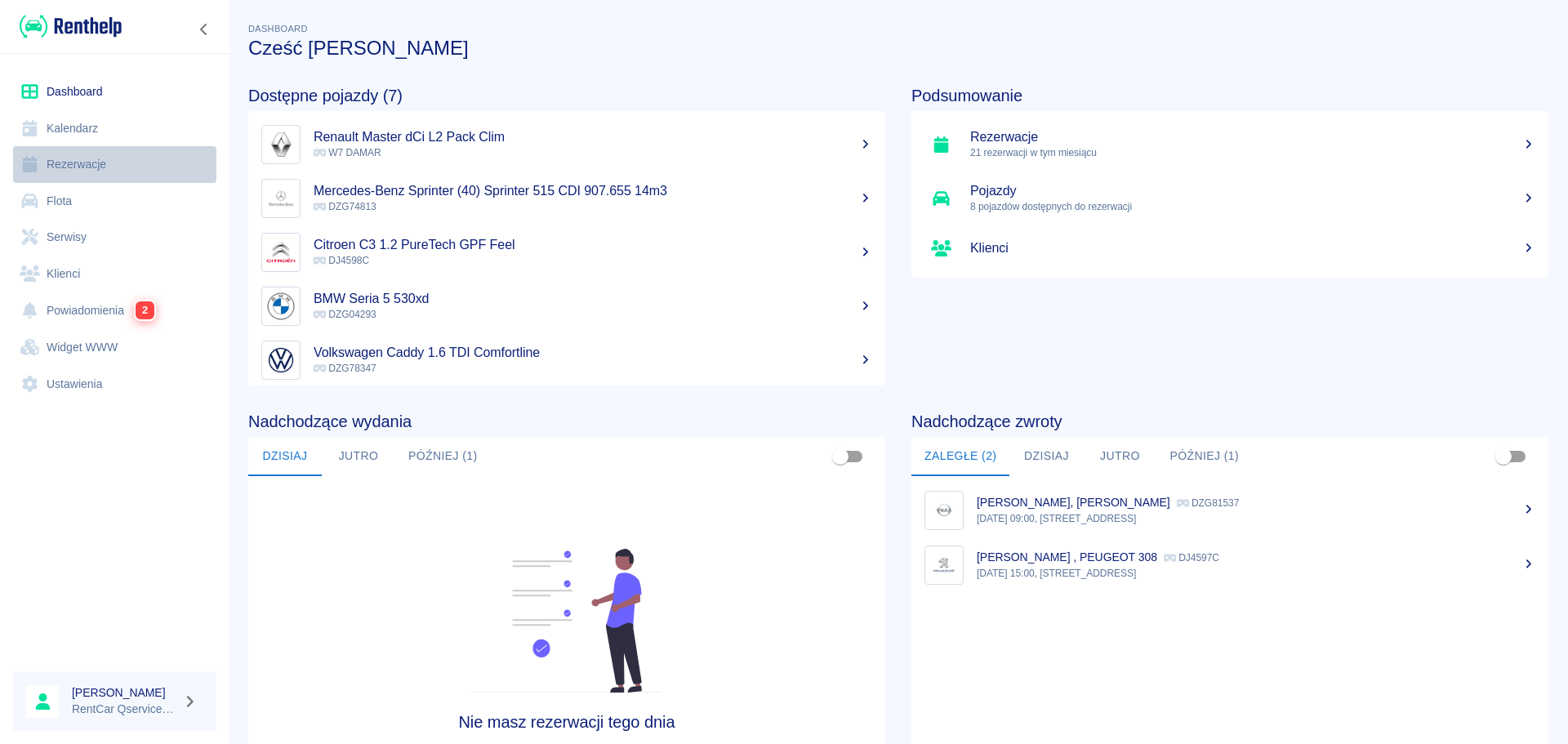
click at [98, 152] on link "Rezerwacje" at bounding box center [115, 164] width 204 height 37
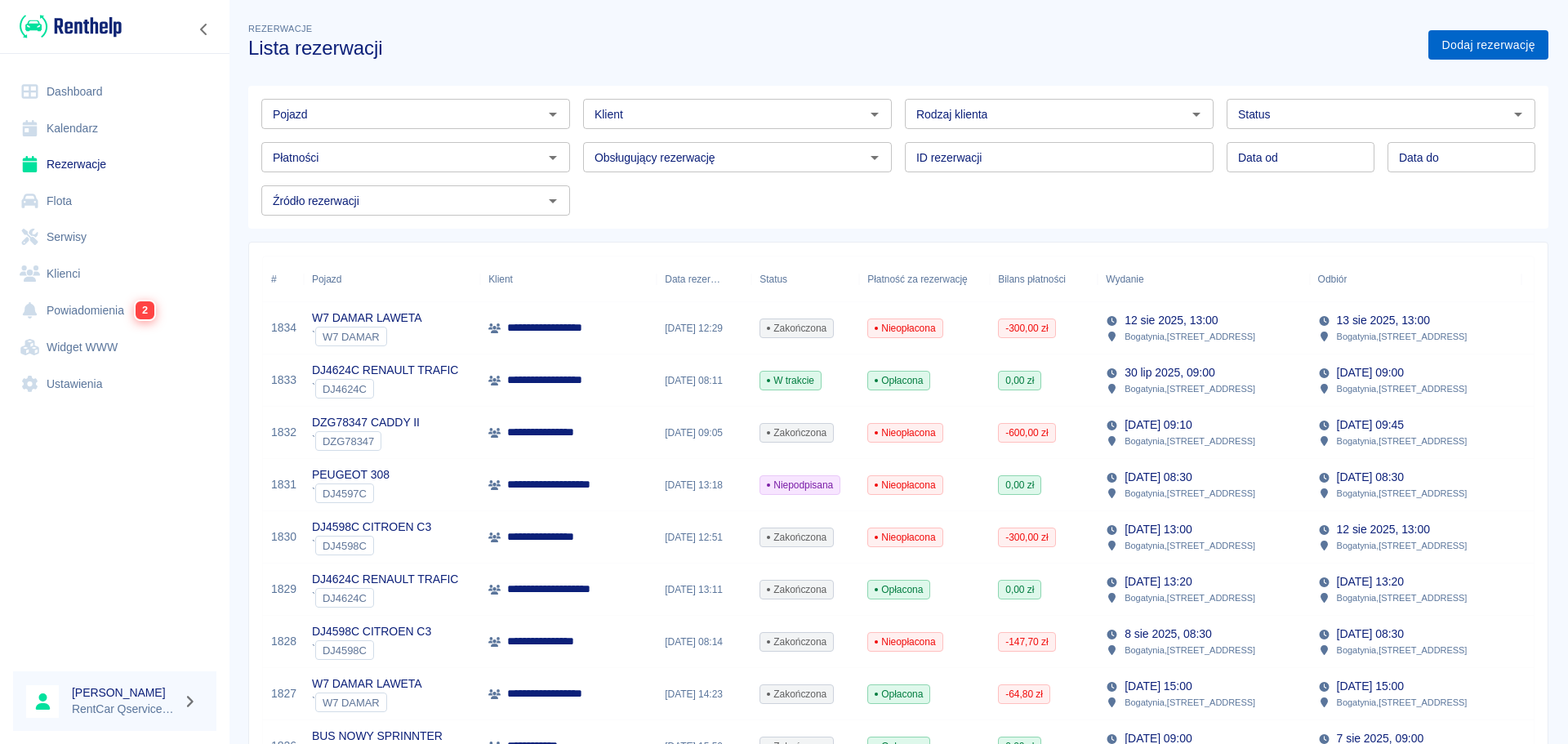
click at [1507, 41] on link "Dodaj rezerwację" at bounding box center [1488, 45] width 120 height 30
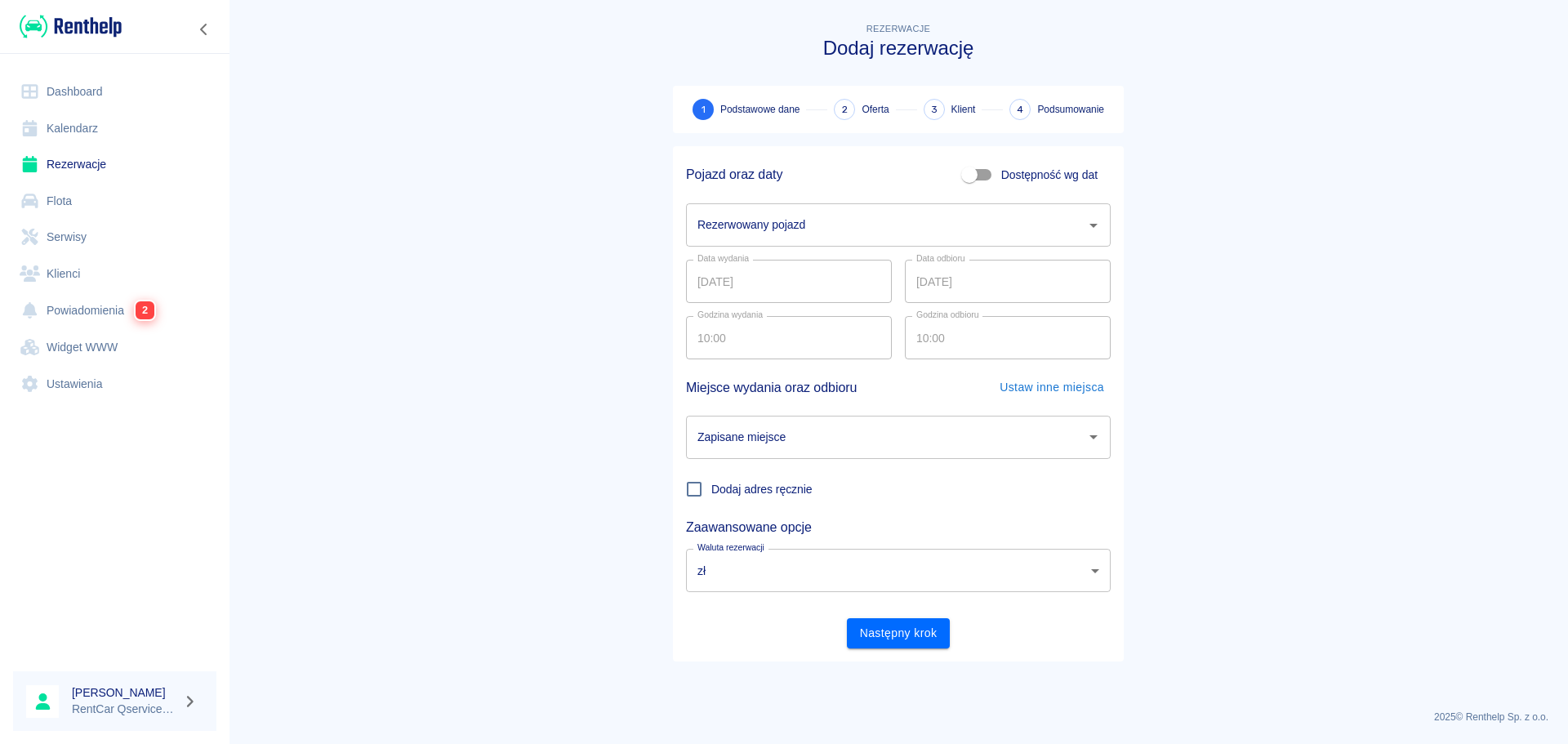
click at [775, 221] on input "Rezerwowany pojazd" at bounding box center [885, 225] width 385 height 28
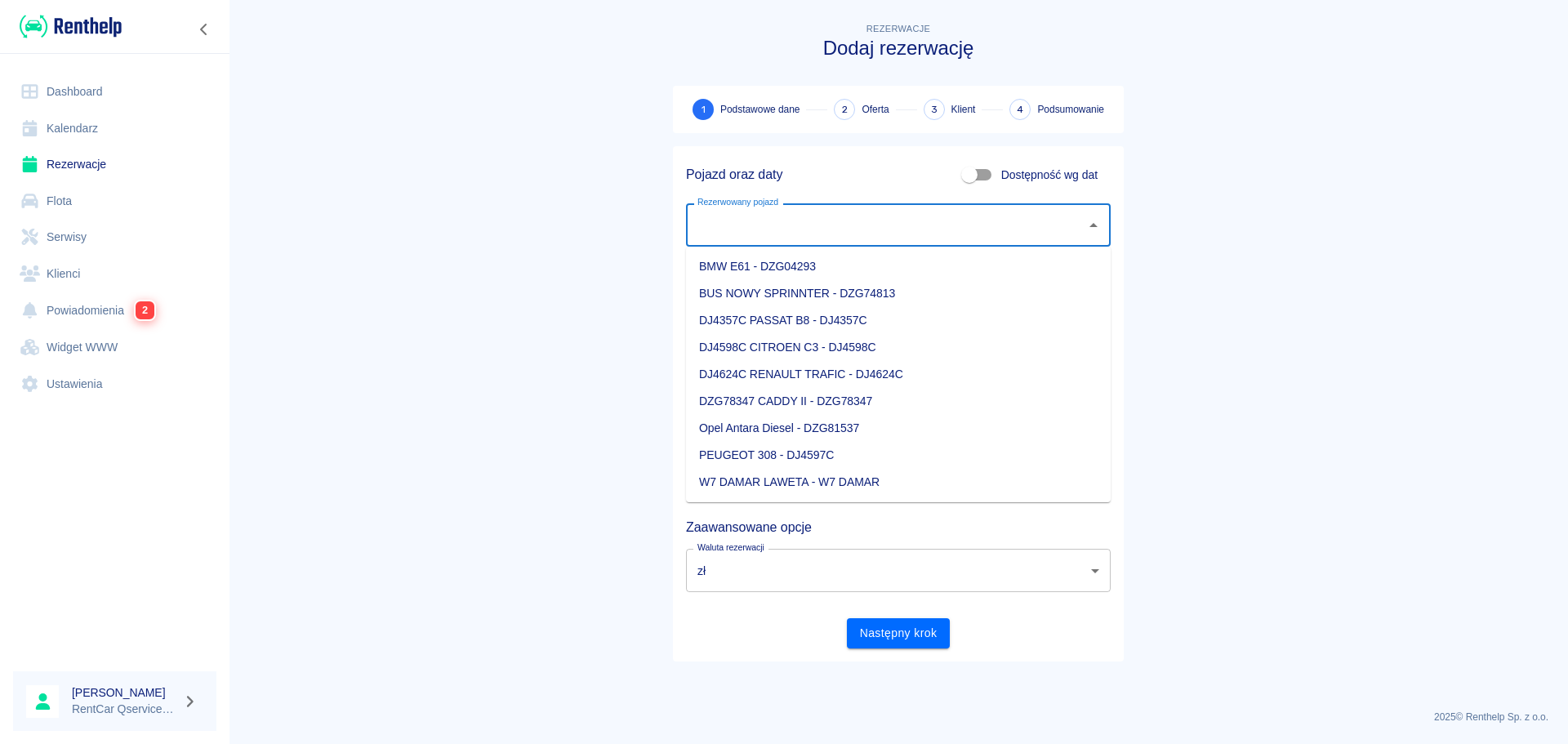
click at [782, 318] on li "DJ4357C PASSAT B8 - DJ4357C" at bounding box center [899, 320] width 425 height 27
type input "DJ4357C PASSAT B8 - DJ4357C"
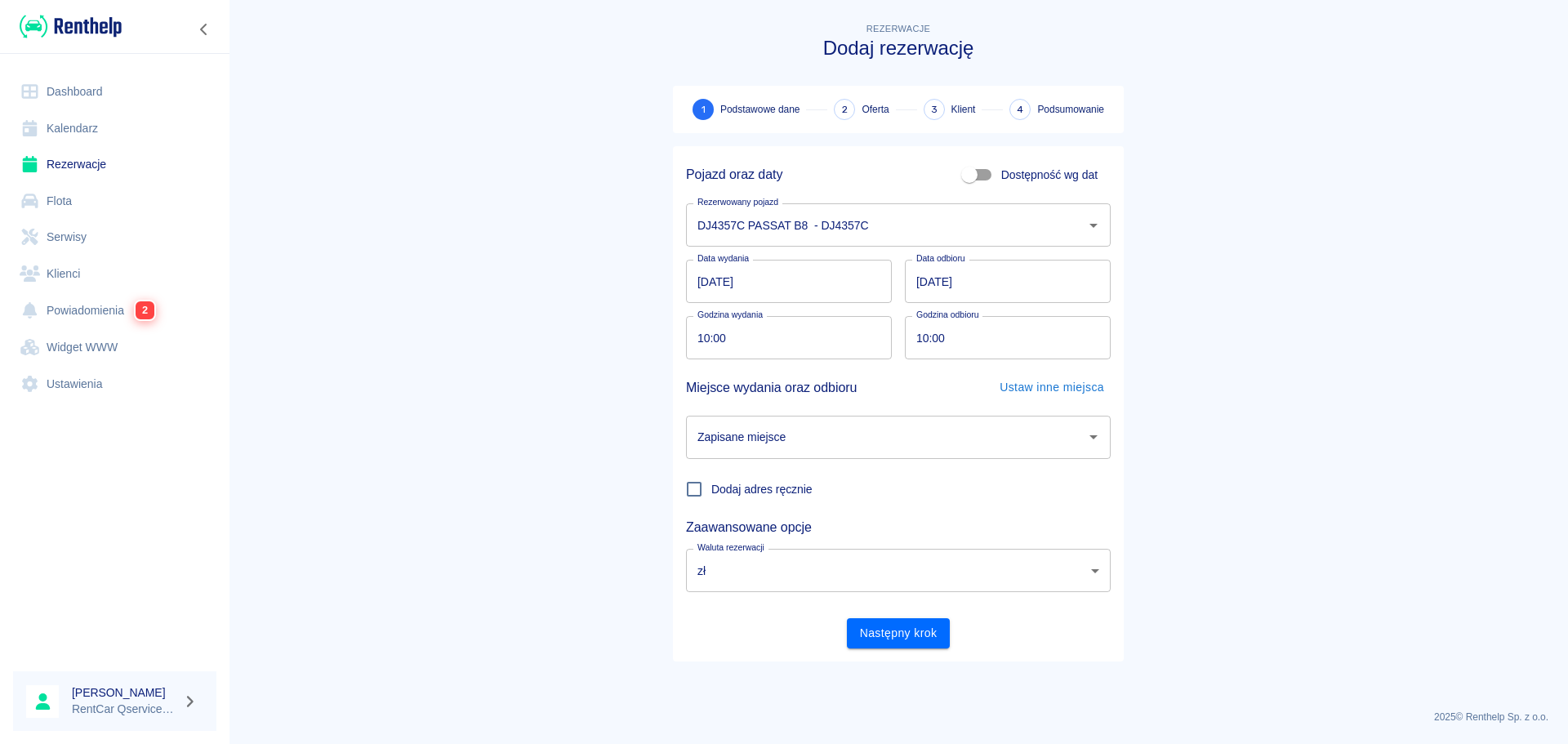
drag, startPoint x: 452, startPoint y: 374, endPoint x: 640, endPoint y: 324, distance: 194.5
click at [464, 370] on main "Rezerwacje Dodaj rezerwację 1 Podstawowe dane 2 Oferta 3 Klient 4 Podsumowanie …" at bounding box center [899, 358] width 1340 height 677
click at [909, 292] on input "[DATE]" at bounding box center [1007, 281] width 205 height 44
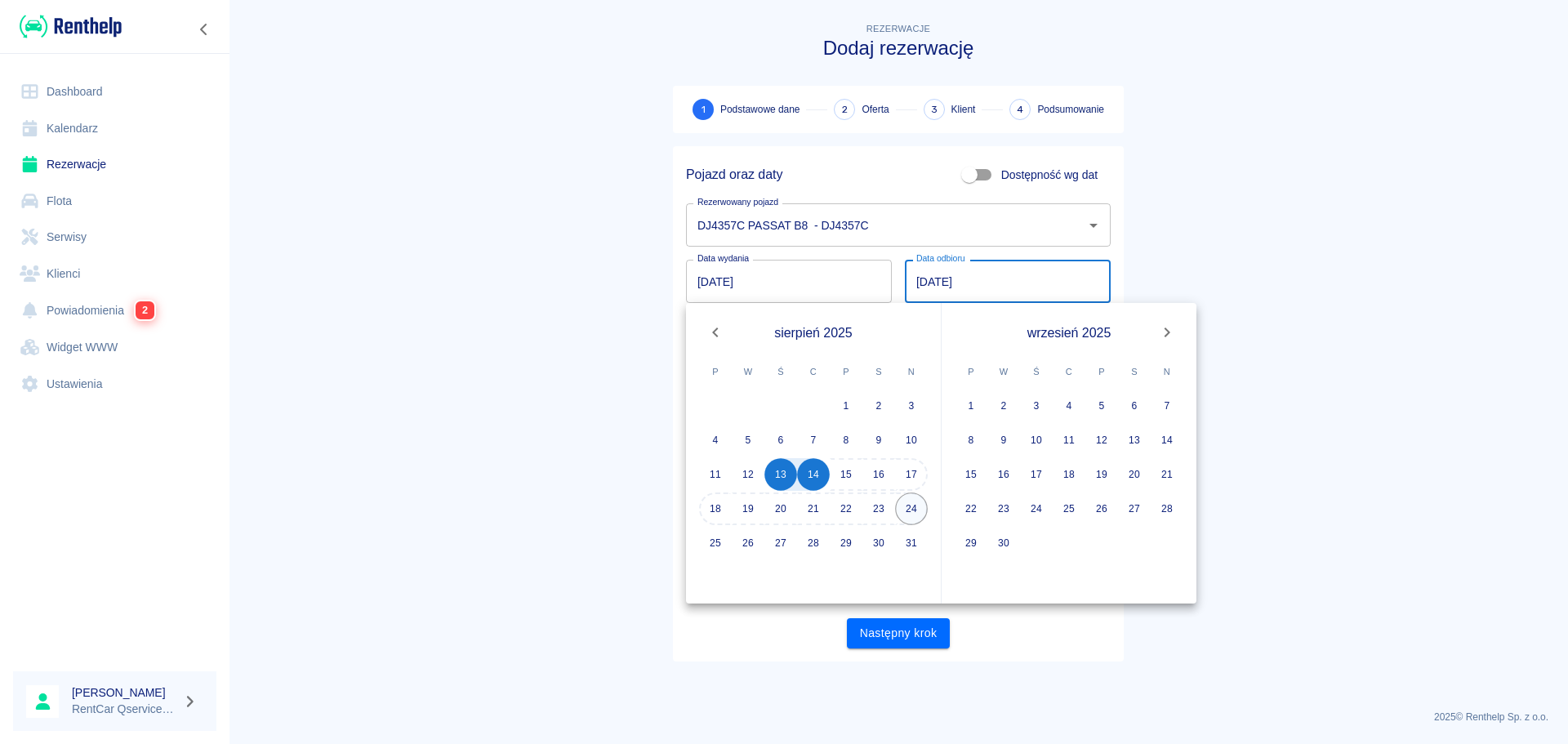
click at [910, 509] on button "24" at bounding box center [912, 508] width 33 height 33
type input "[DATE]"
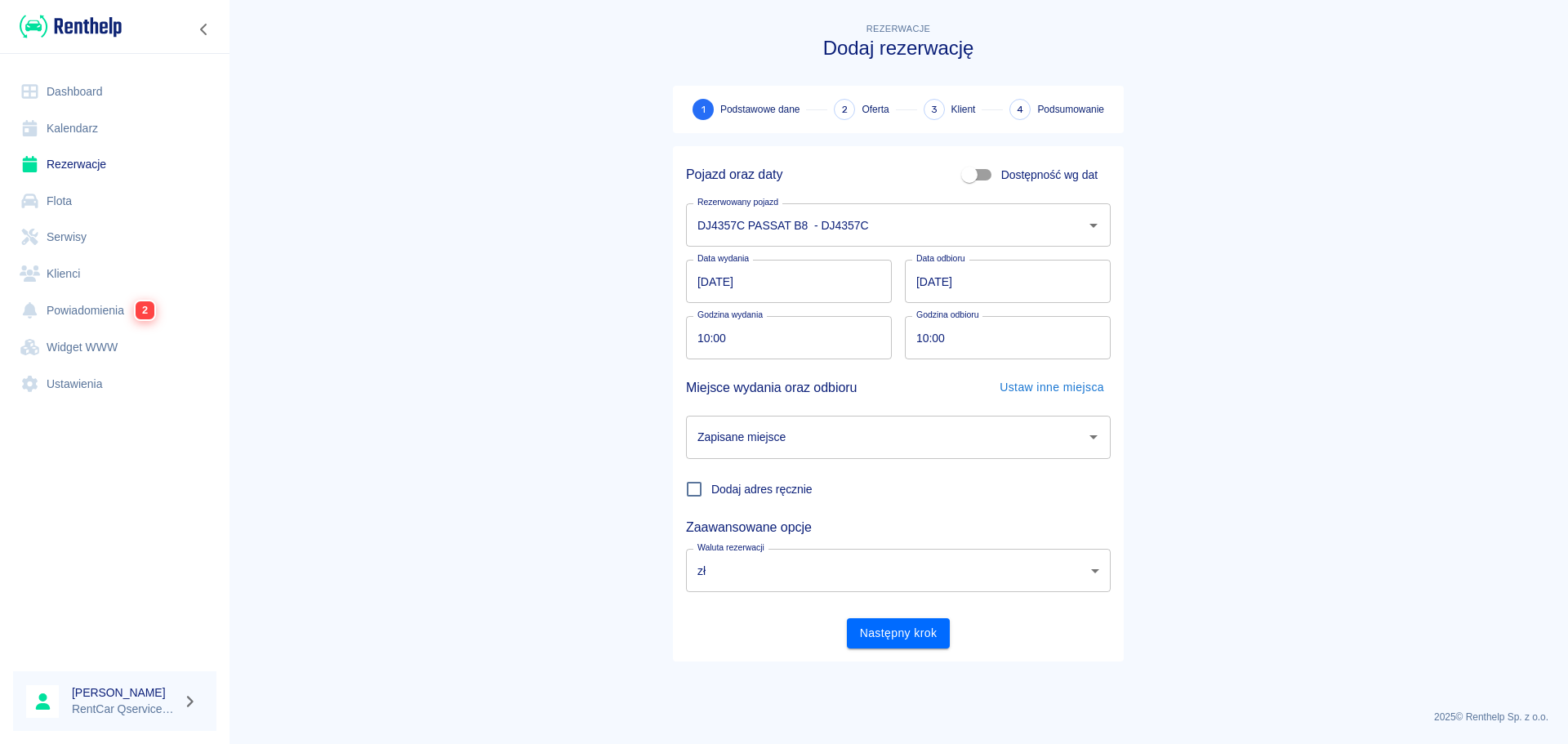
click at [482, 343] on main "Rezerwacje Dodaj rezerwację 1 Podstawowe dane 2 Oferta 3 Klient 4 Podsumowanie …" at bounding box center [899, 358] width 1340 height 677
click at [896, 635] on button "Następny krok" at bounding box center [900, 633] width 104 height 30
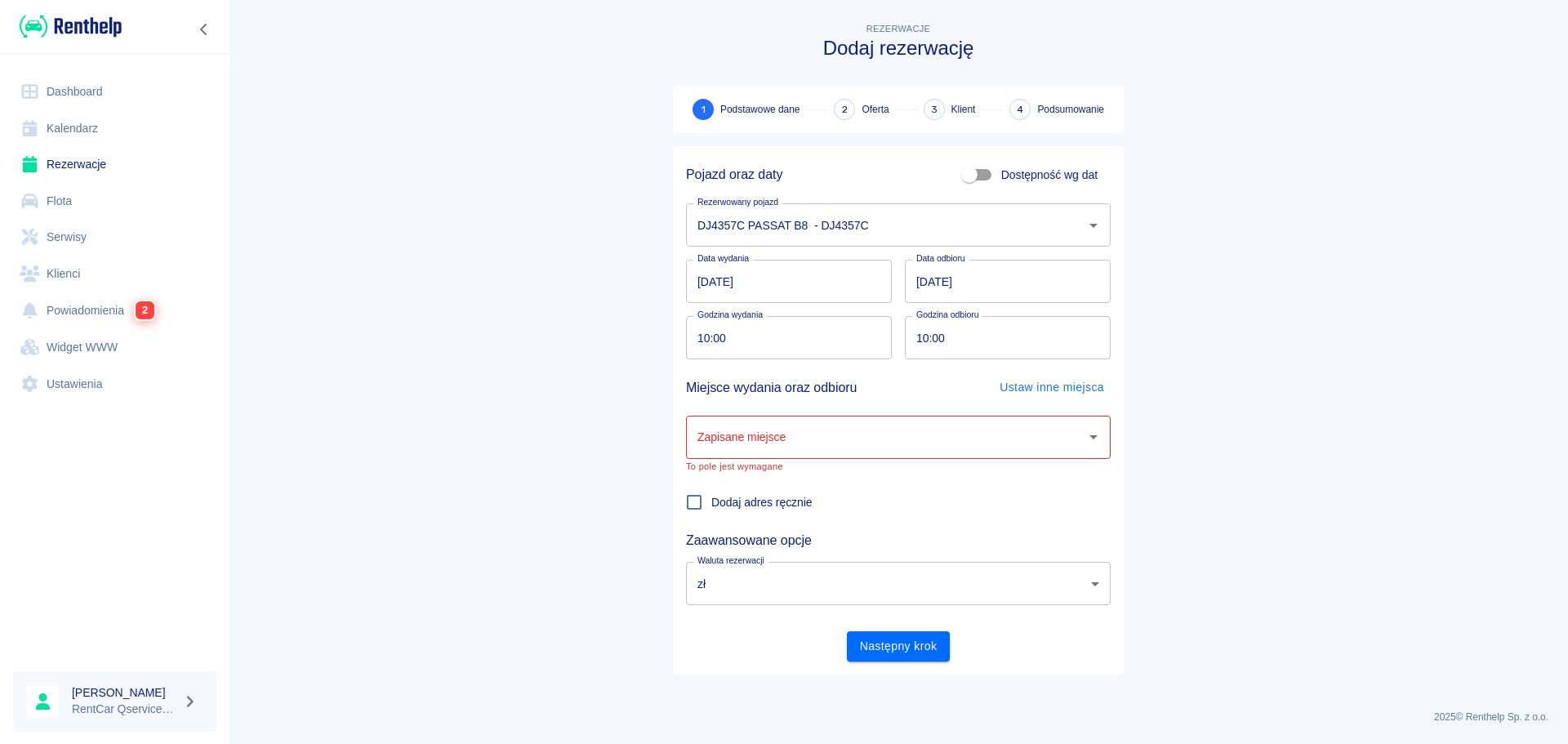
click at [780, 451] on input "Zapisane miejsce" at bounding box center [885, 437] width 385 height 28
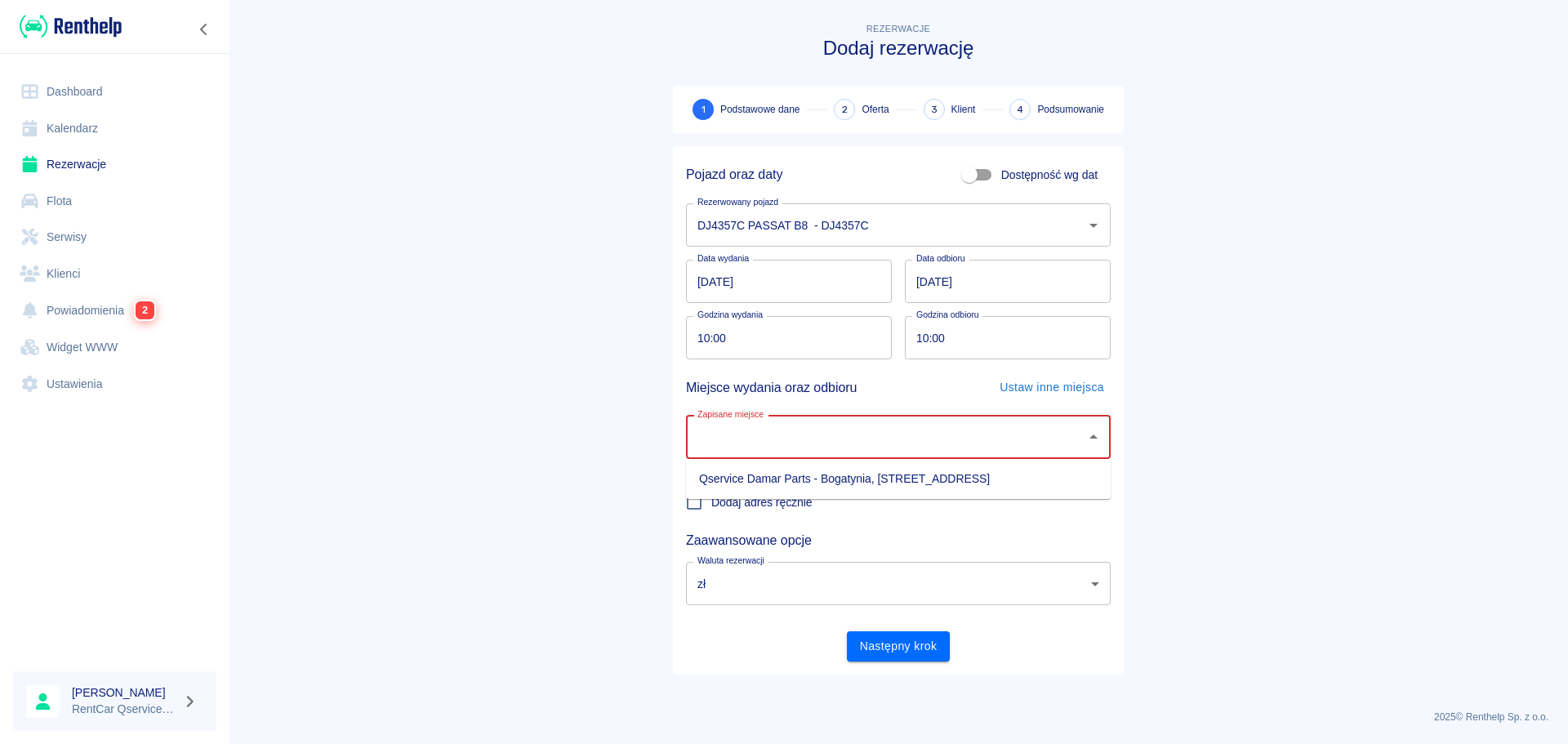
click at [780, 487] on li "Qservice Damar Parts - Bogatynia, [STREET_ADDRESS]" at bounding box center [899, 479] width 425 height 27
type input "Qservice Damar Parts - Bogatynia, [STREET_ADDRESS]"
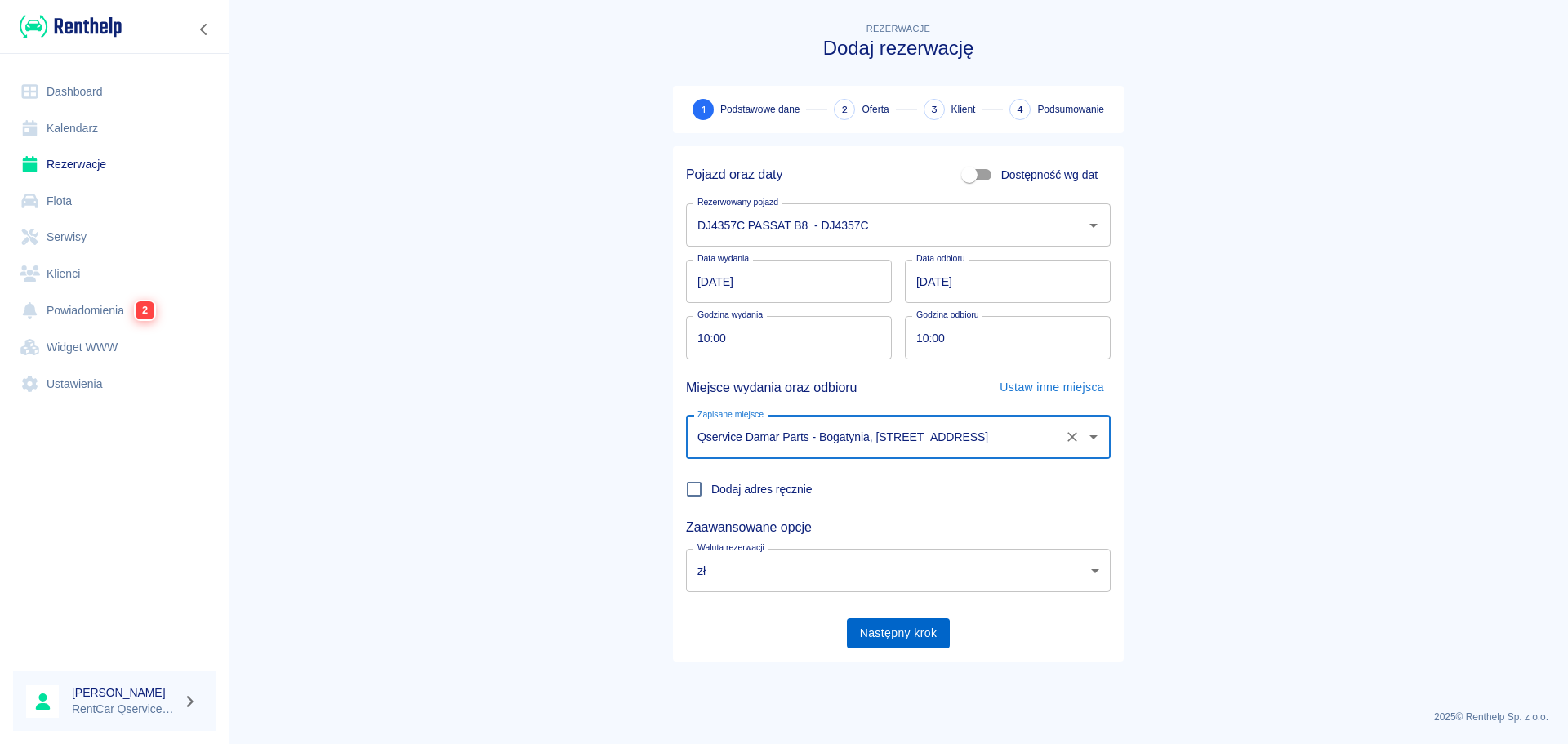
click at [902, 646] on button "Następny krok" at bounding box center [900, 633] width 104 height 30
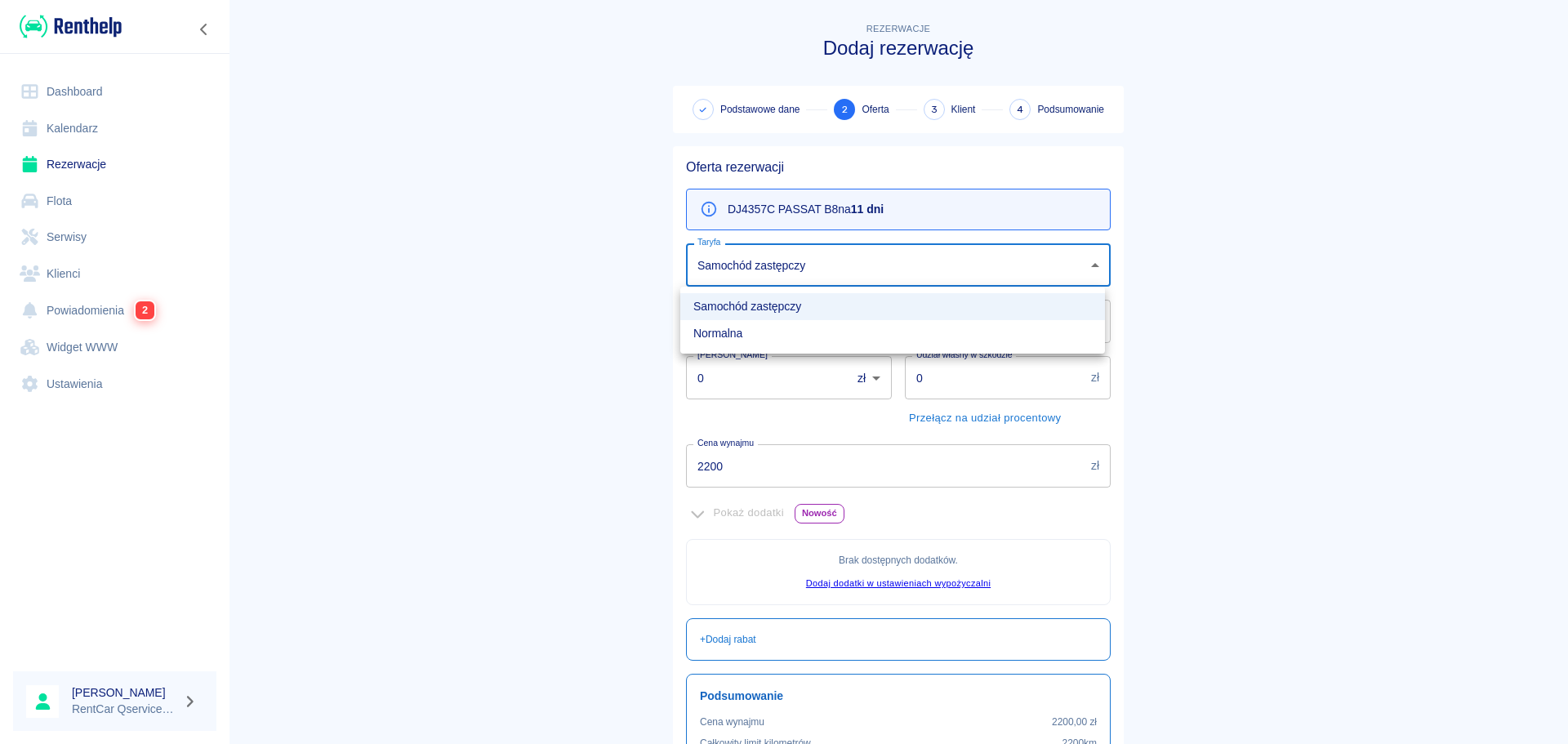
click at [796, 265] on body "Używamy plików Cookies, by zapewnić Ci najlepsze możliwe doświadczenie. Aby dow…" at bounding box center [784, 372] width 1568 height 744
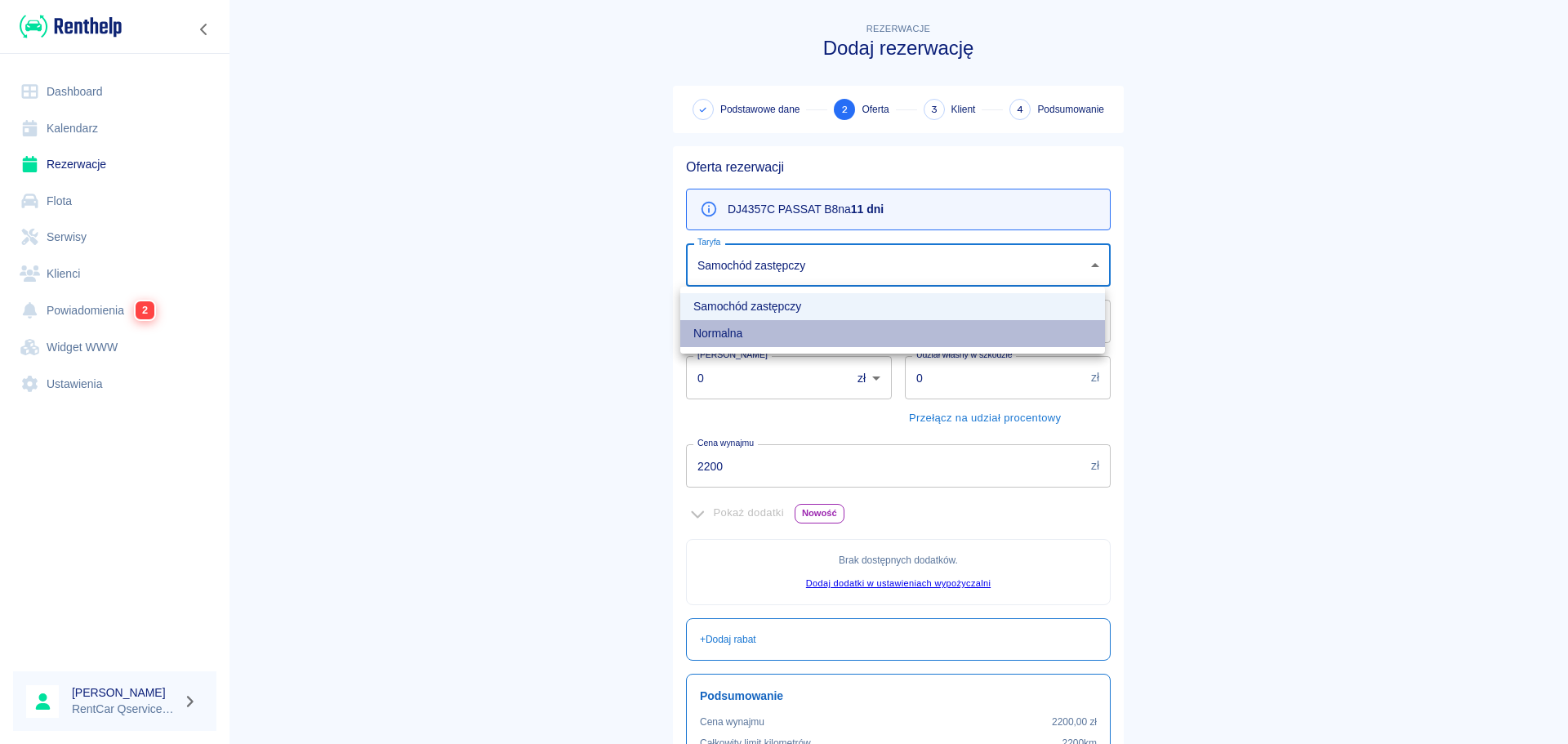
click at [771, 330] on li "Normalna" at bounding box center [893, 333] width 425 height 27
type input "32dc138c-18da-4afa-948b-f8a88ea2843e"
type input "500"
type input "2750"
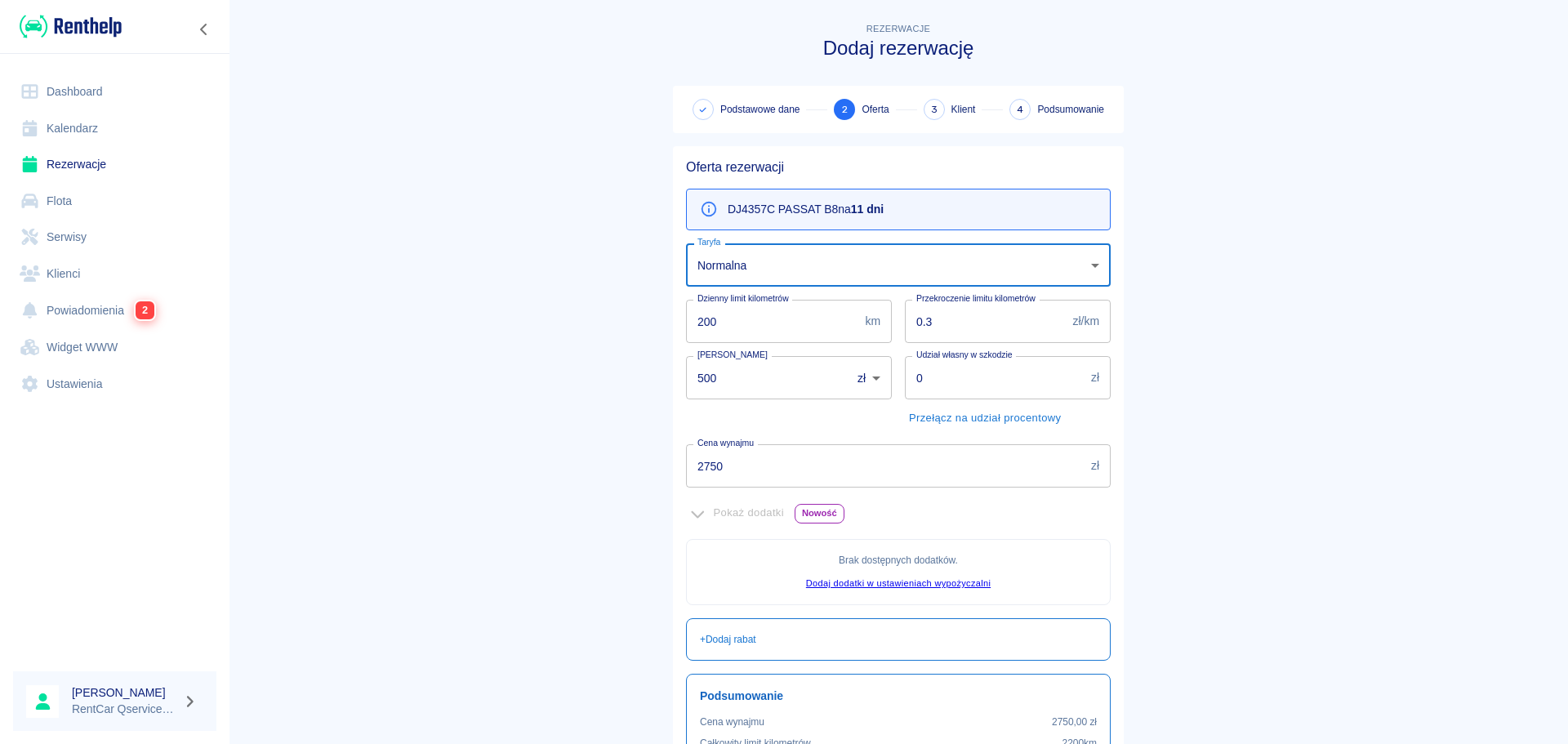
click at [786, 265] on body "Używamy plików Cookies, by zapewnić Ci najlepsze możliwe doświadczenie. Aby dow…" at bounding box center [784, 372] width 1568 height 744
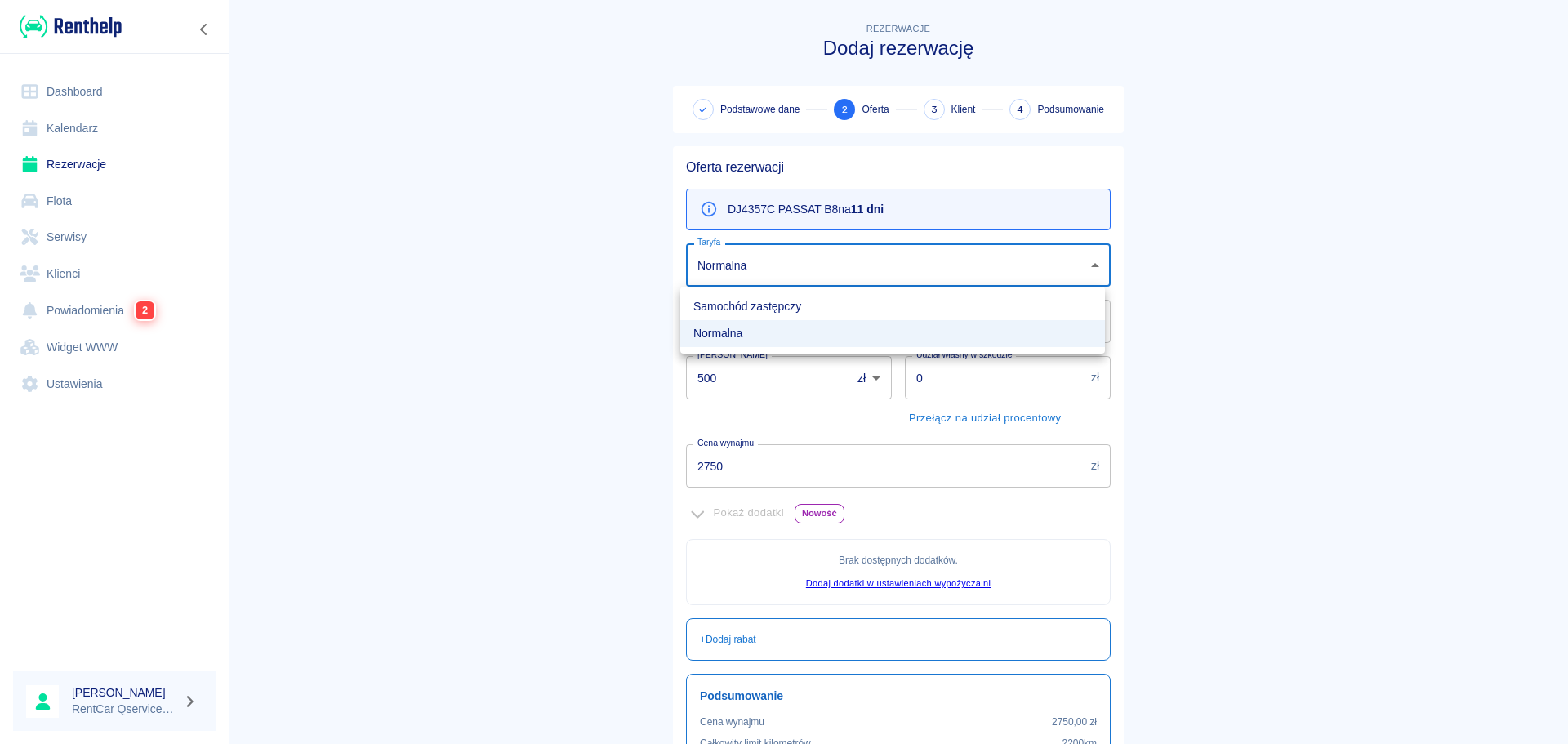
click at [784, 307] on li "Samochód zastępczy" at bounding box center [893, 307] width 425 height 27
type input "56391ee2-58af-4b66-9e01-e4d67d89335f"
type input "0"
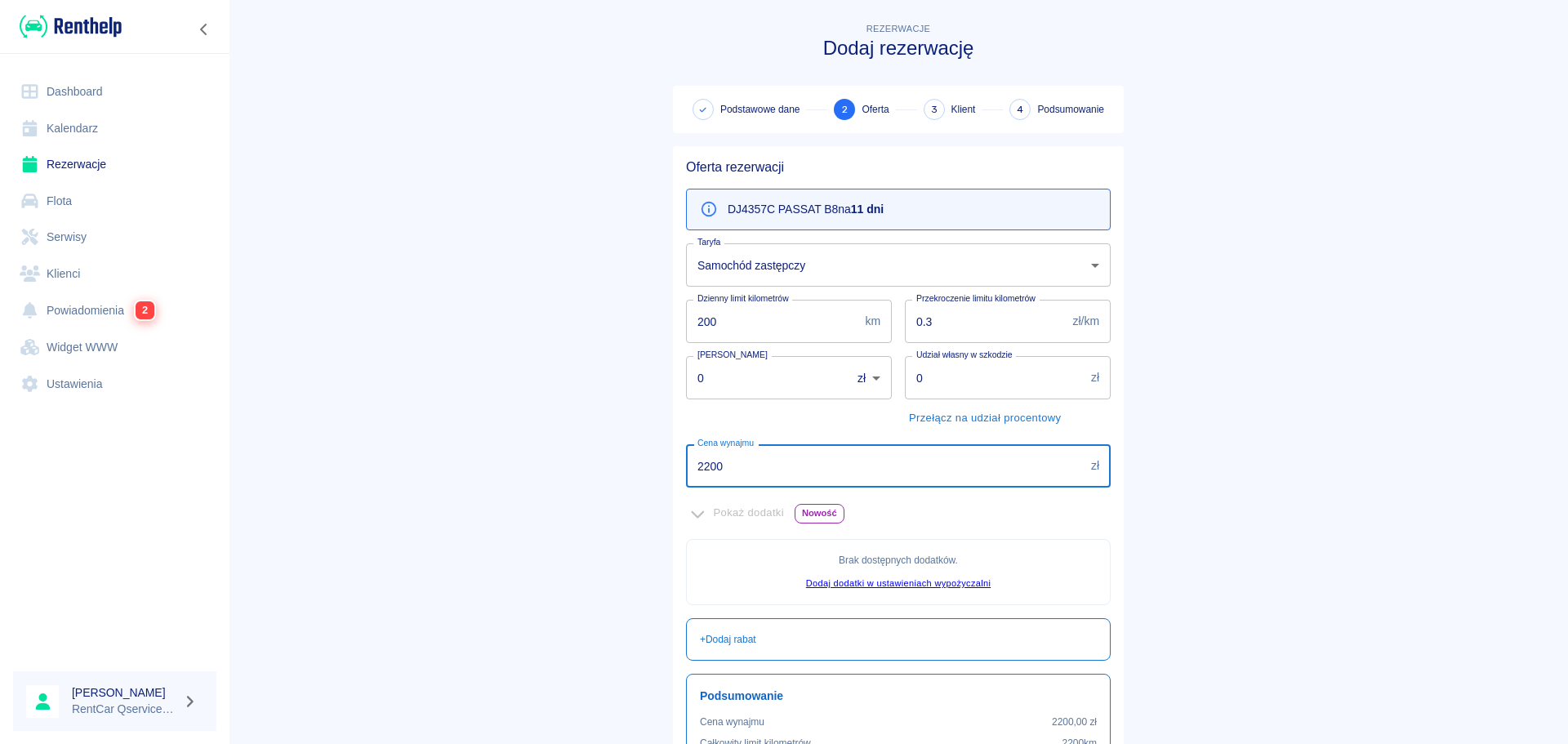
drag, startPoint x: 740, startPoint y: 465, endPoint x: 550, endPoint y: 442, distance: 191.4
click at [550, 442] on main "Rezerwacje Dodaj rezerwację Podstawowe dane 2 Oferta 3 Klient 4 Podsumowanie Of…" at bounding box center [899, 458] width 1340 height 877
type input "1100"
click at [526, 363] on main "Rezerwacje Dodaj rezerwację Podstawowe dane 2 Oferta 3 Klient 4 Podsumowanie Of…" at bounding box center [899, 458] width 1340 height 877
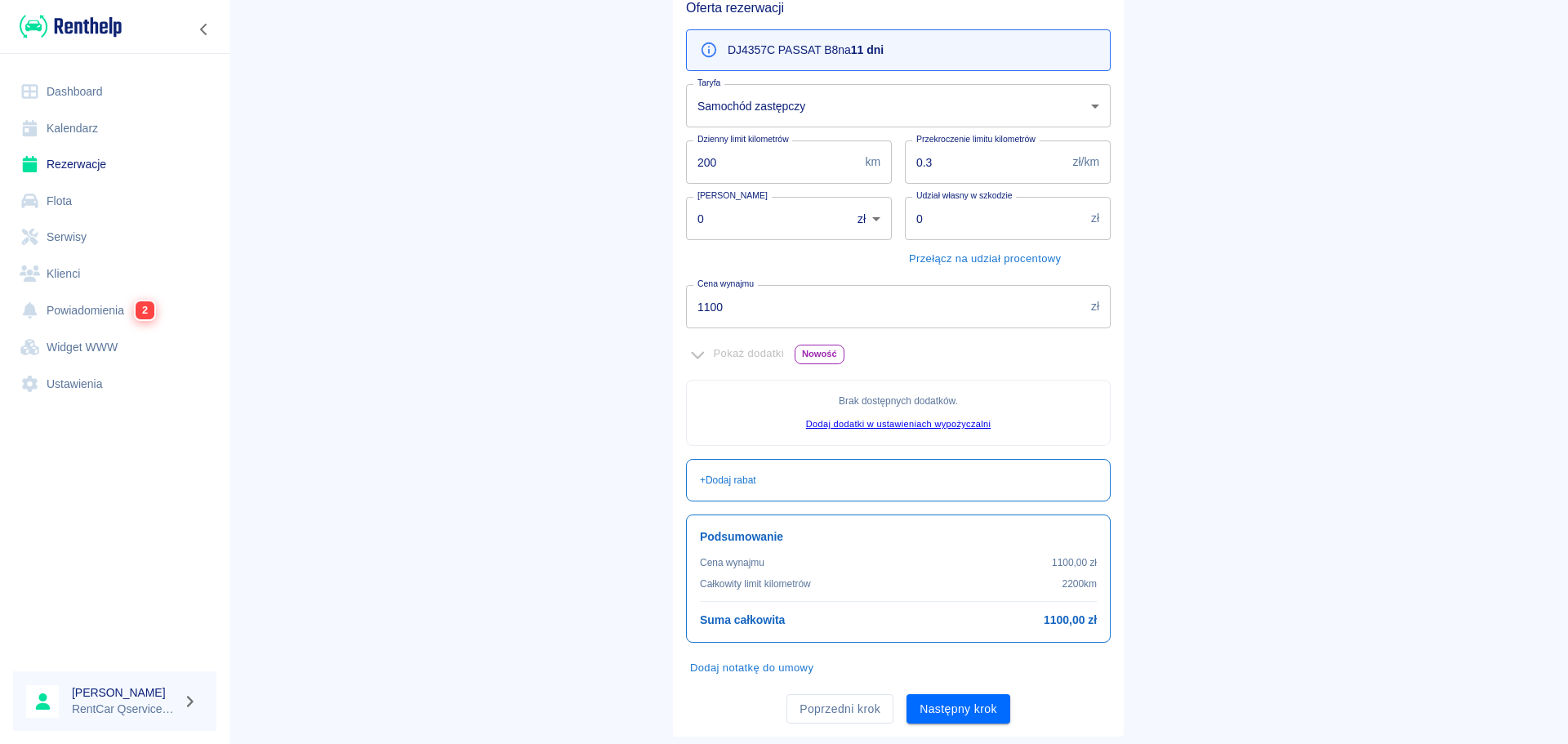
scroll to position [199, 0]
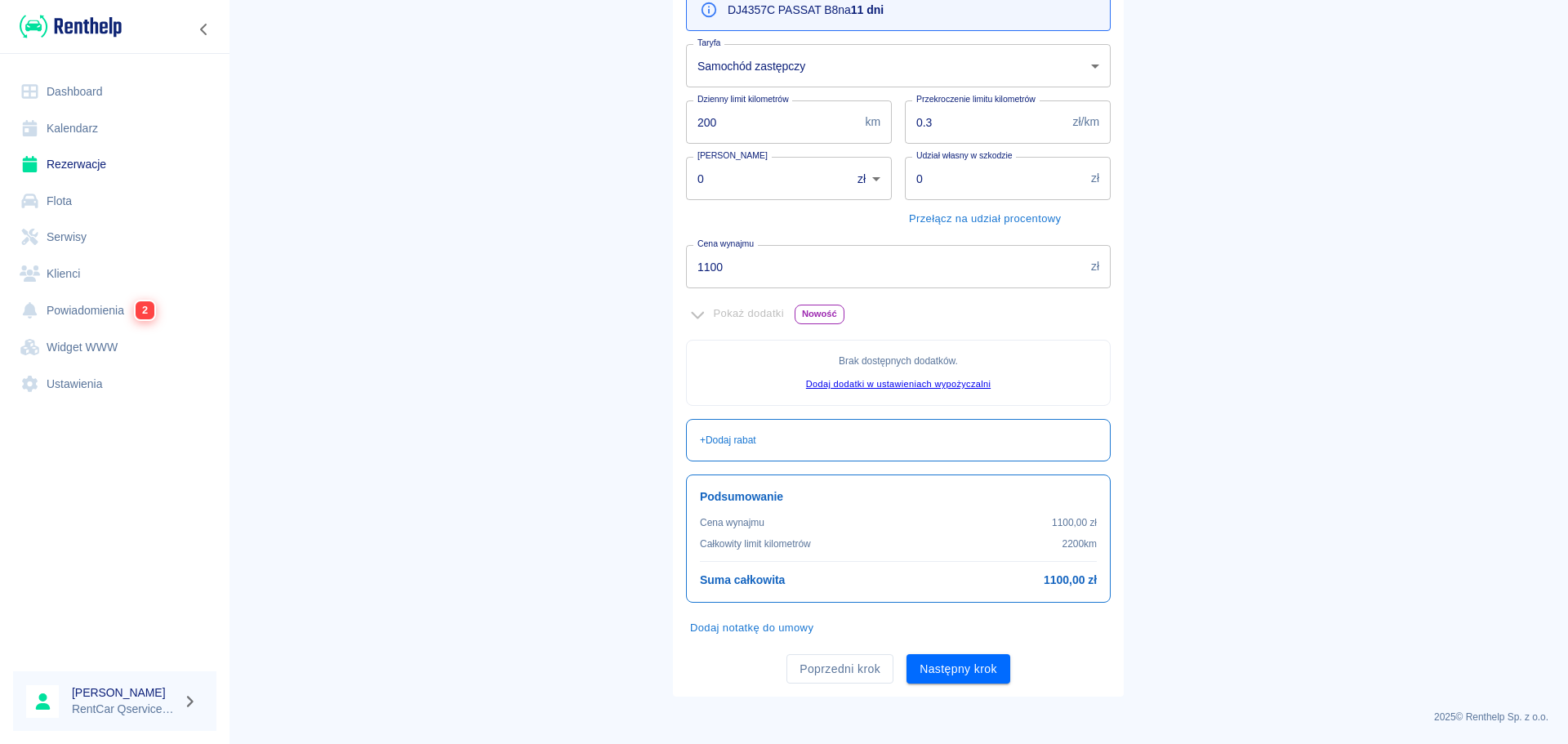
click at [1217, 498] on main "Rezerwacje Dodaj rezerwację Podstawowe dane 2 Oferta 3 Klient 4 Podsumowanie Of…" at bounding box center [899, 258] width 1340 height 877
click at [989, 666] on button "Następny krok" at bounding box center [959, 669] width 104 height 30
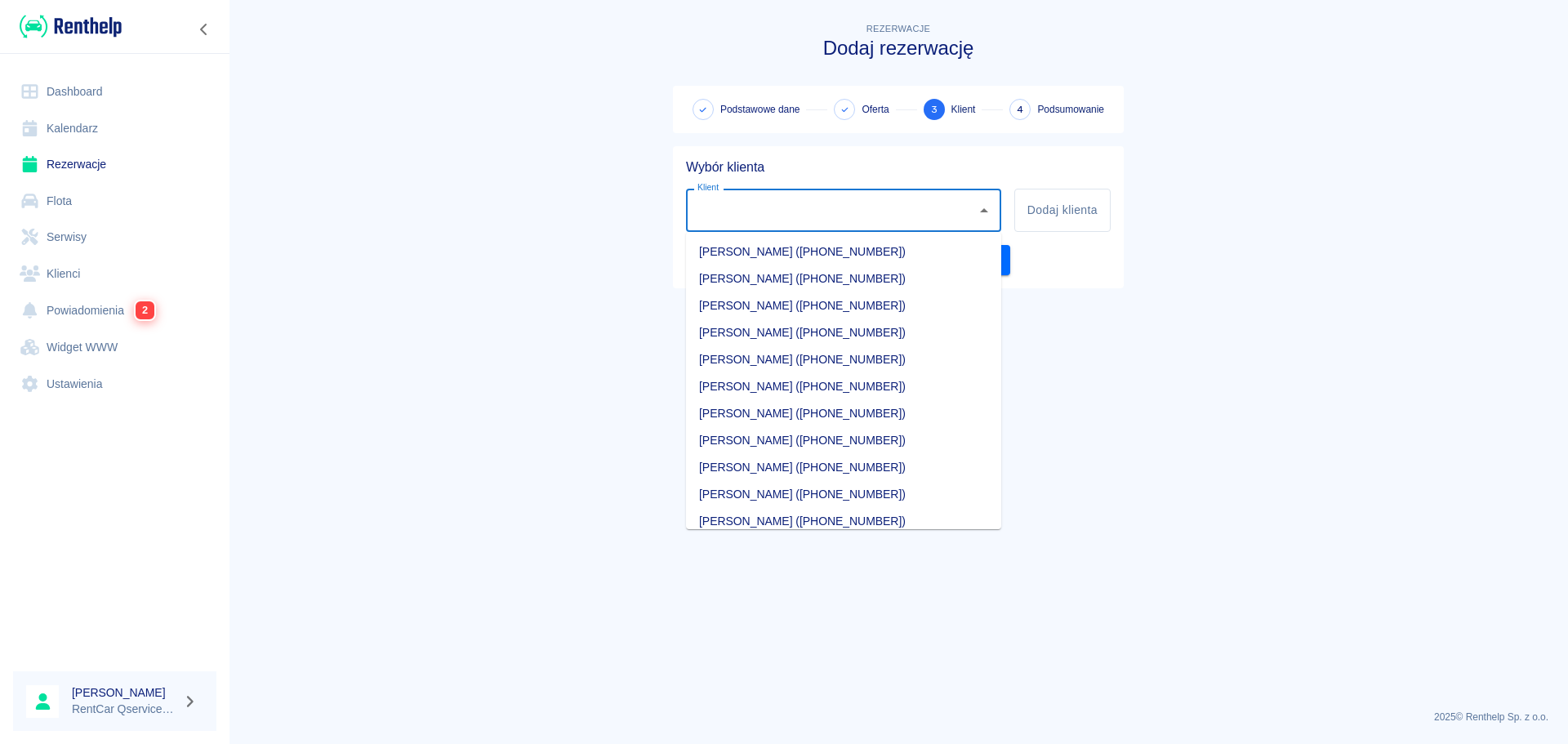
click at [841, 205] on input "Klient" at bounding box center [831, 210] width 276 height 28
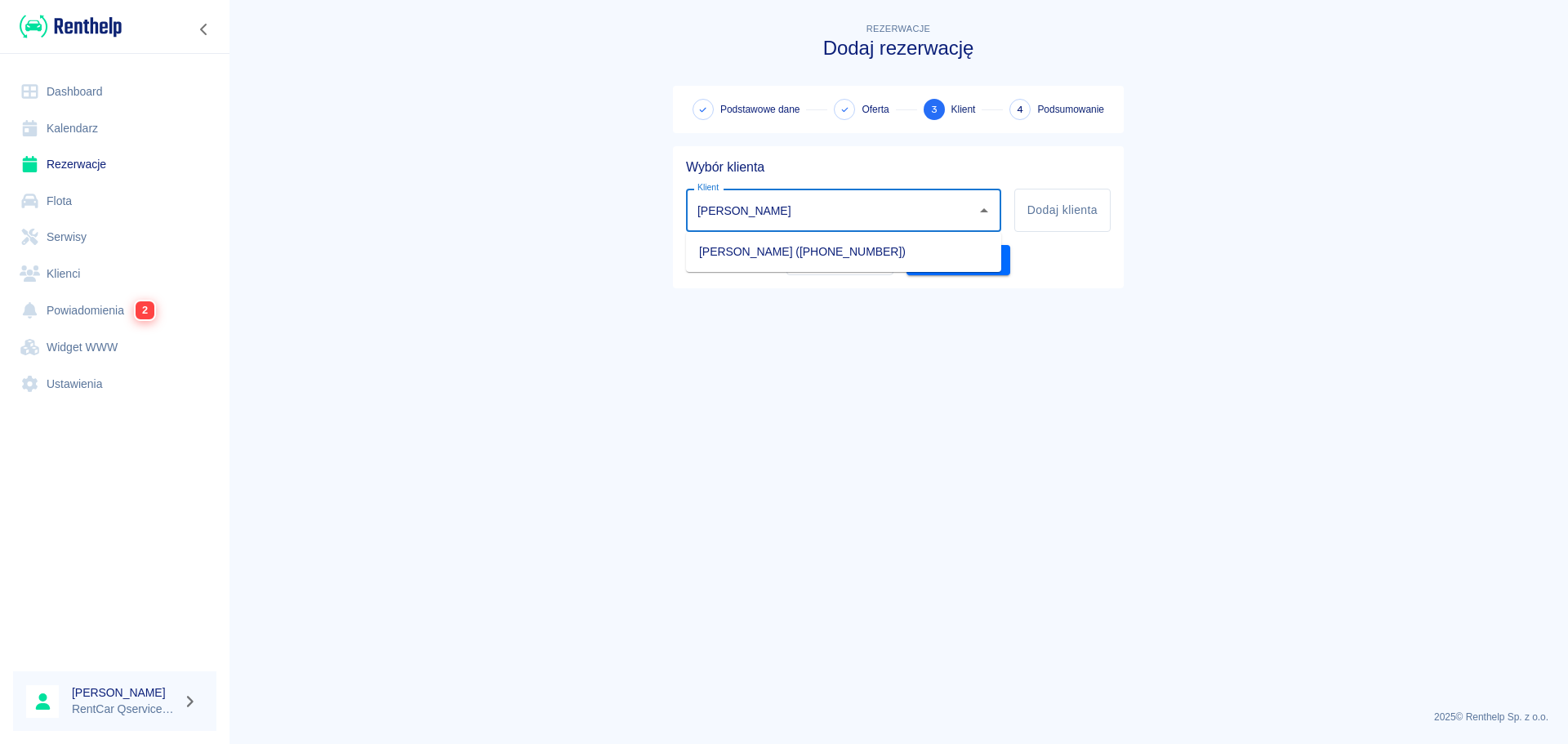
click at [858, 253] on li "[PERSON_NAME] ([PHONE_NUMBER])" at bounding box center [844, 252] width 315 height 27
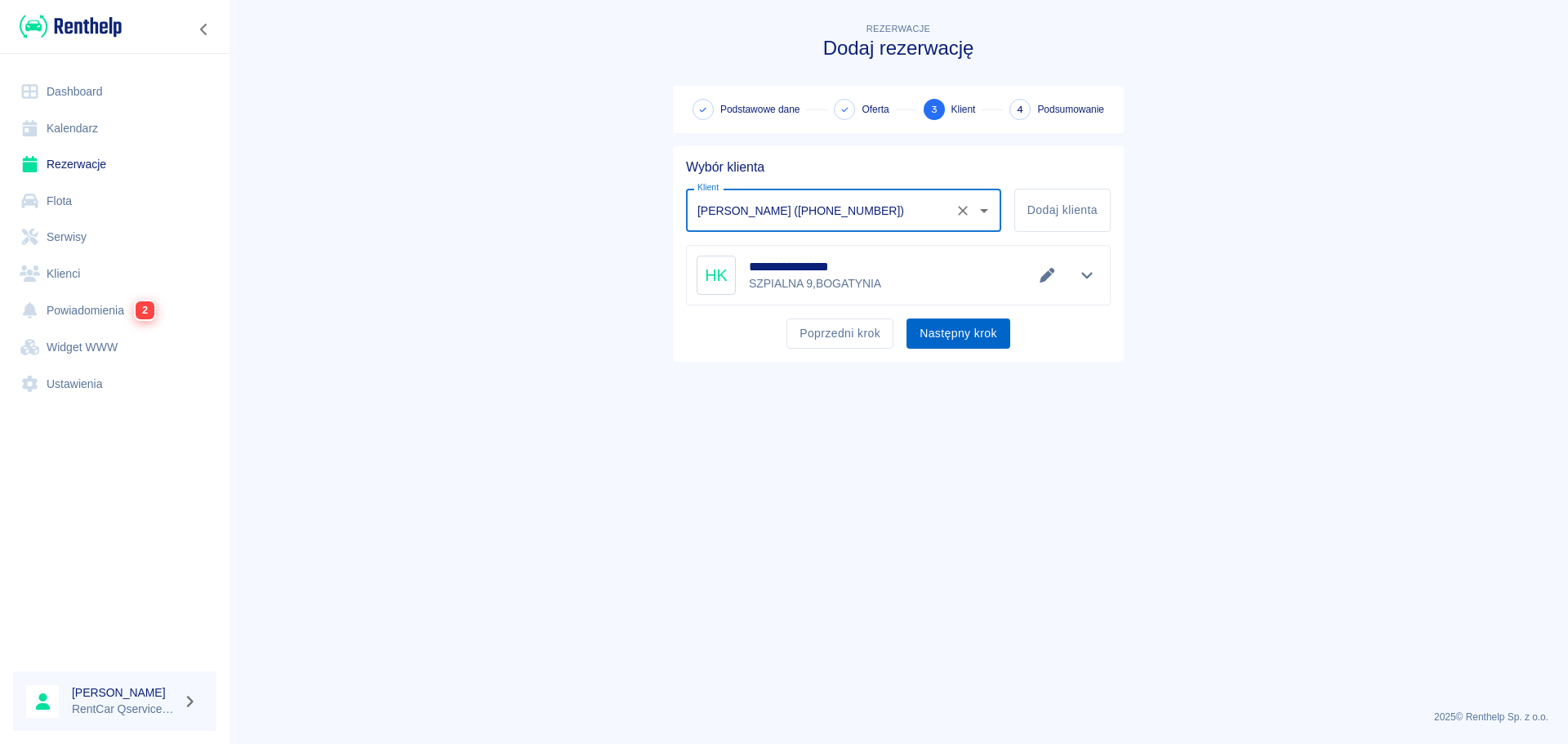
type input "[PERSON_NAME] ([PHONE_NUMBER])"
click at [971, 324] on button "Następny krok" at bounding box center [959, 333] width 104 height 30
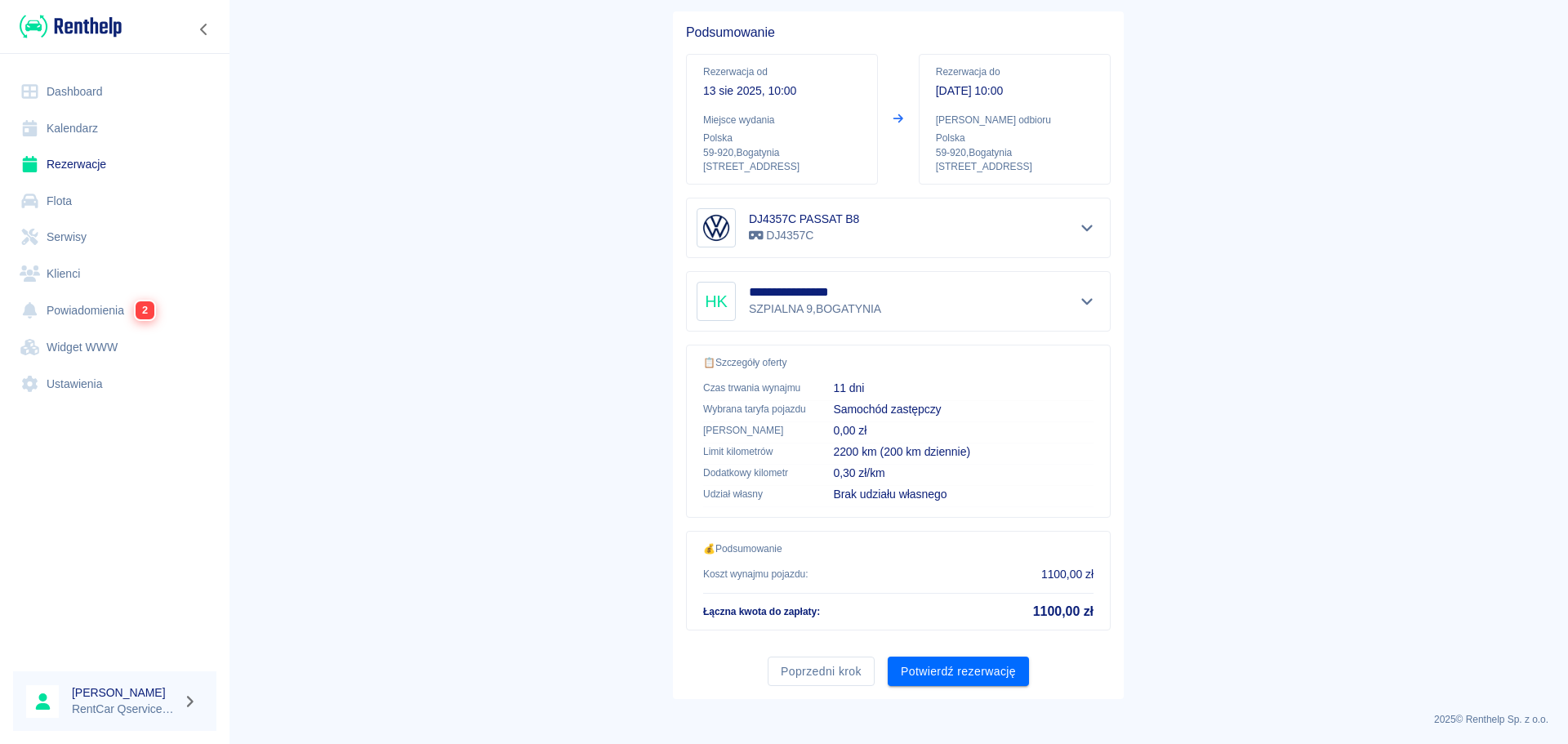
scroll to position [137, 0]
click at [1010, 655] on button "Potwierdź rezerwację" at bounding box center [958, 669] width 141 height 30
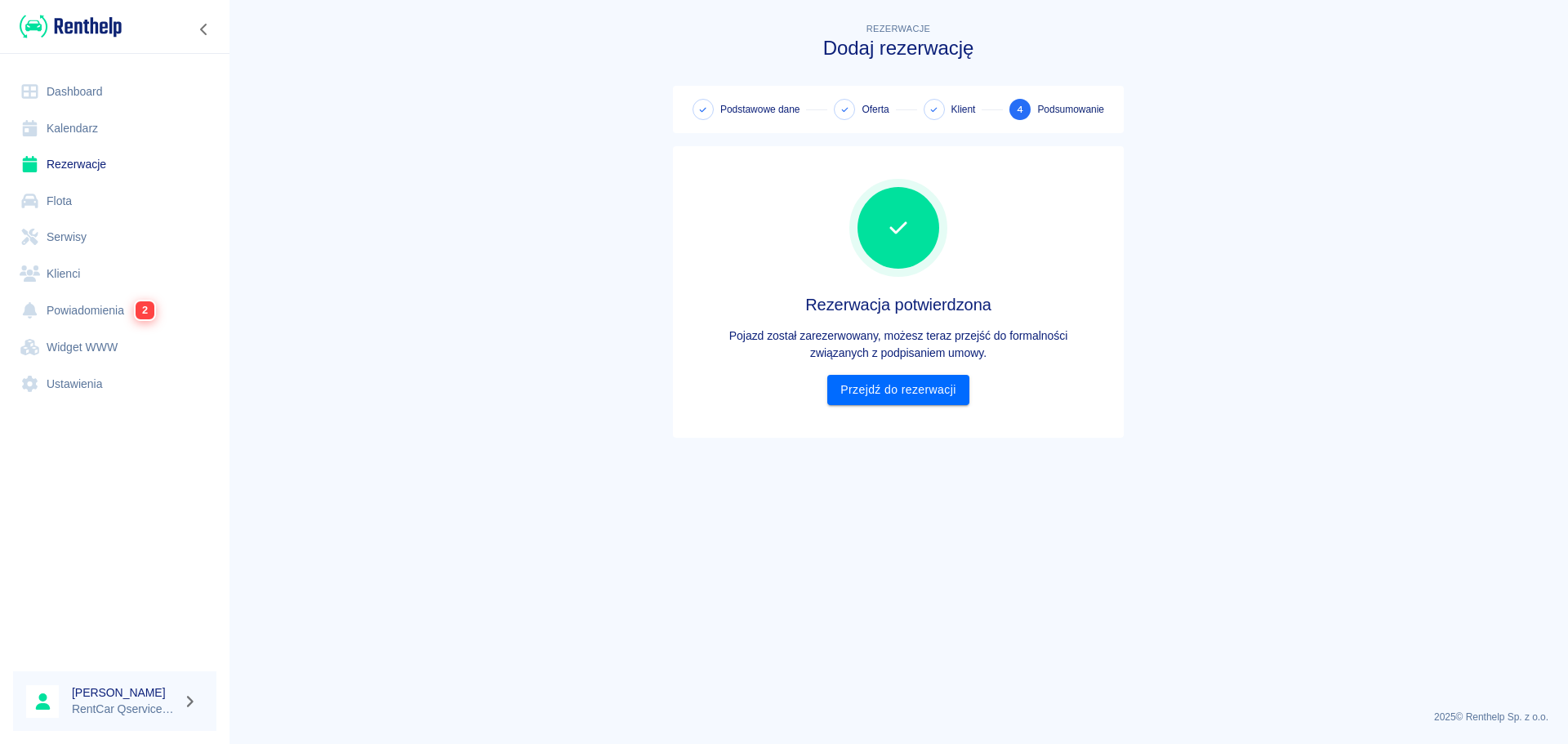
scroll to position [0, 0]
click at [919, 381] on link "Przejdź do rezerwacji" at bounding box center [898, 390] width 141 height 30
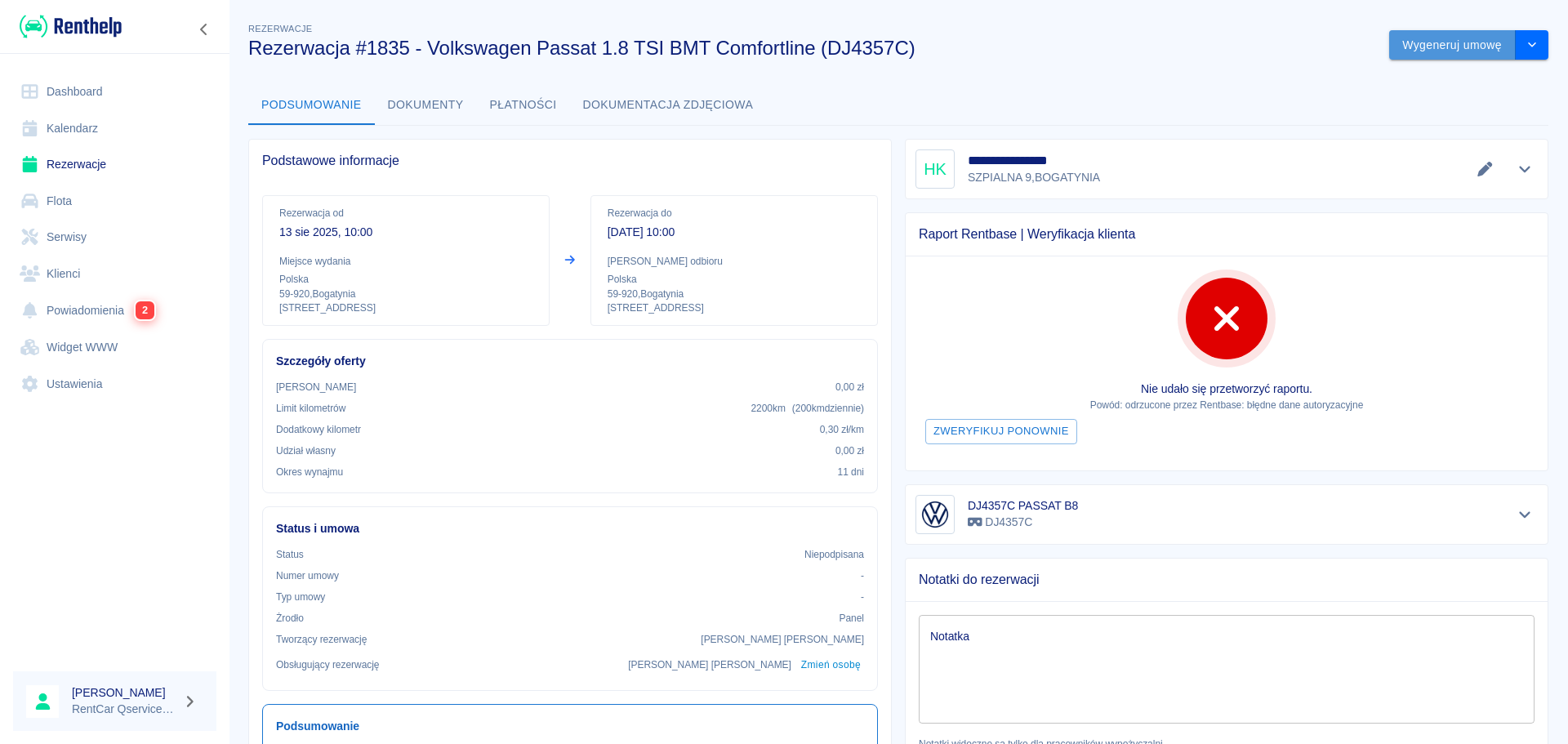
click at [1419, 44] on button "Wygeneruj umowę" at bounding box center [1452, 45] width 127 height 30
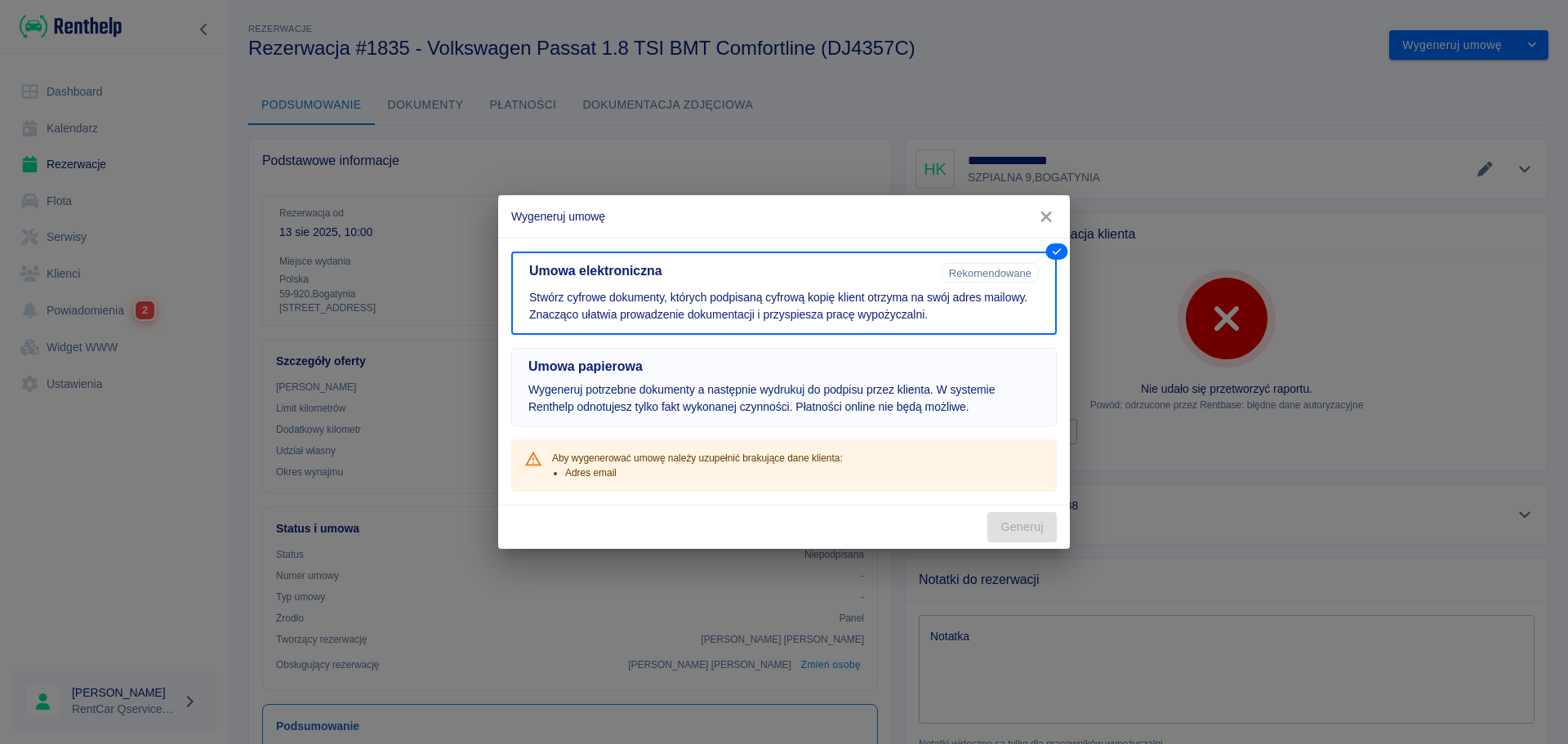
click at [783, 378] on button "Umowa papierowa Wygeneruj potrzebne dokumenty a następnie wydrukuj do podpisu p…" at bounding box center [784, 387] width 545 height 79
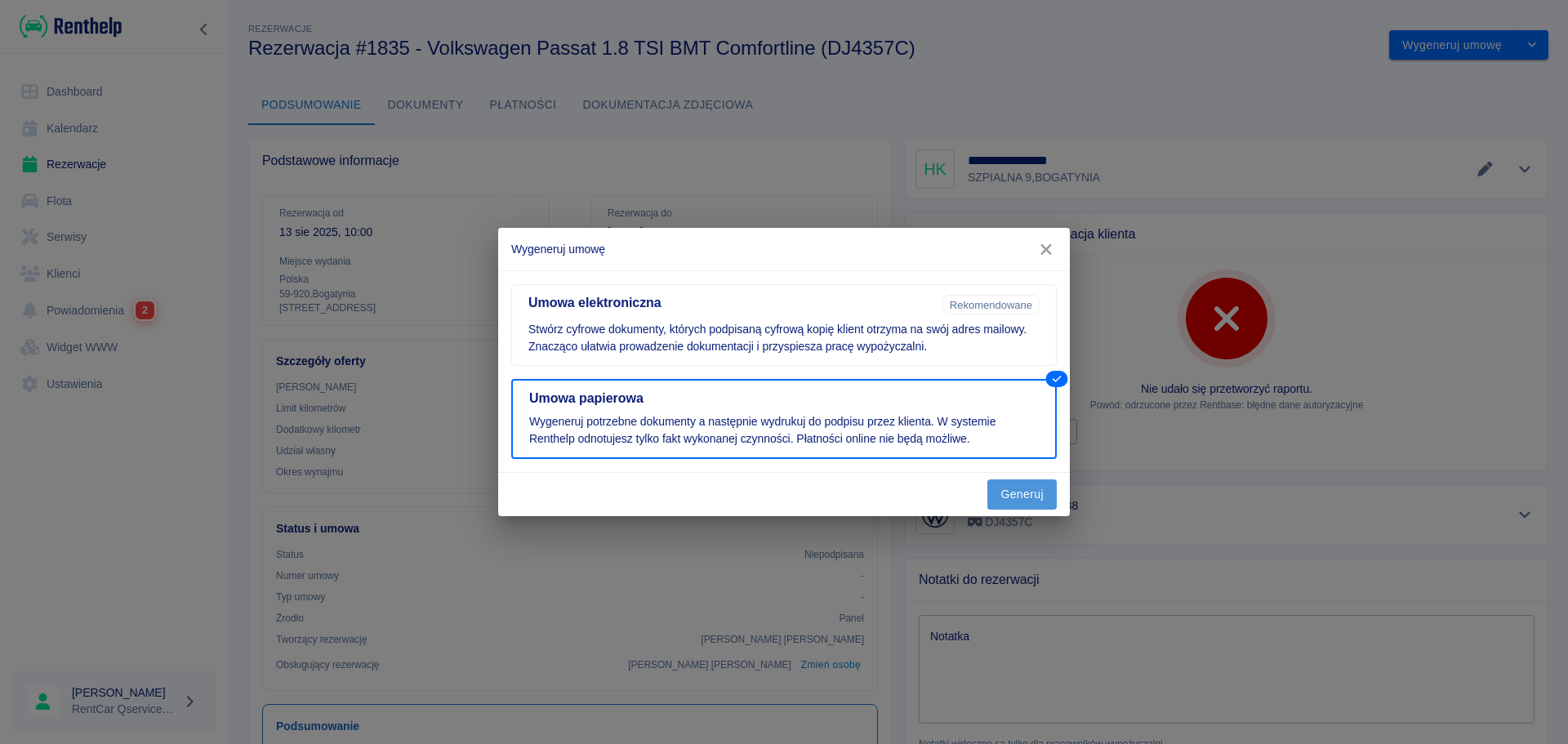
click at [1021, 490] on button "Generuj" at bounding box center [1022, 494] width 69 height 30
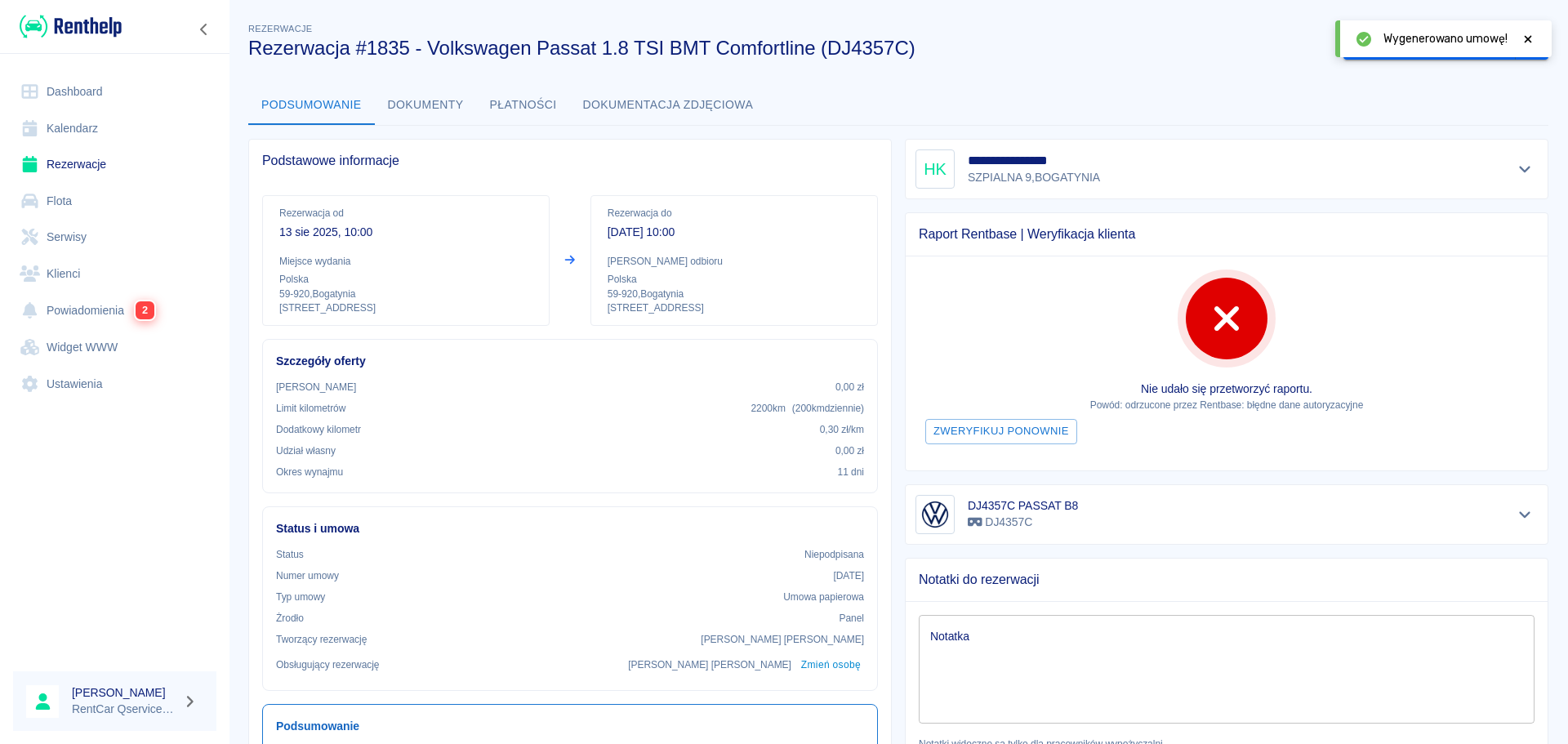
click at [1539, 37] on div "Wygenerowano umowę!" at bounding box center [1444, 39] width 217 height 37
click at [401, 96] on button "Dokumenty" at bounding box center [426, 105] width 102 height 39
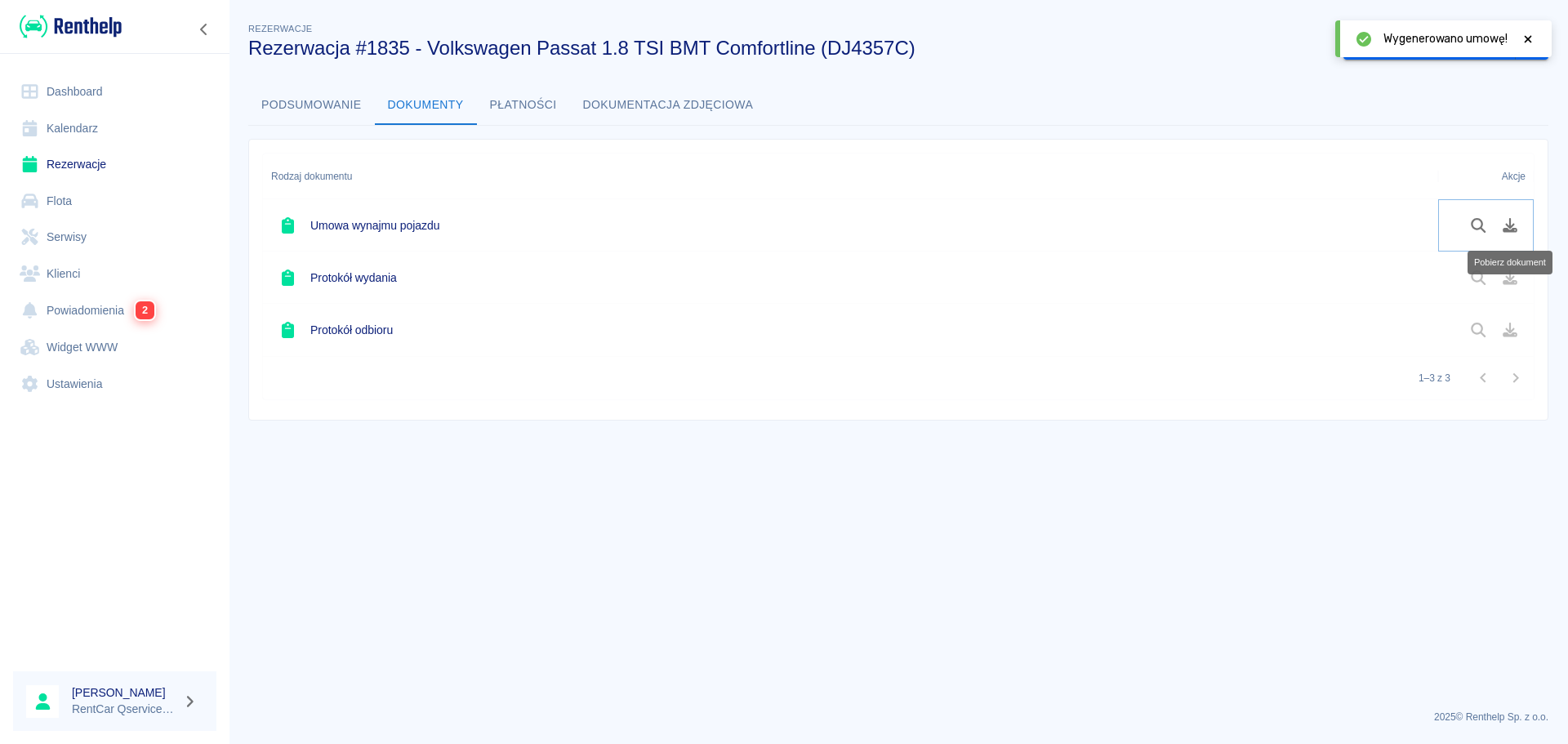
click at [1507, 233] on button "Pobierz dokument" at bounding box center [1511, 224] width 32 height 27
click at [1443, 49] on button "Oznacz: umowa podpisana" at bounding box center [1430, 45] width 172 height 30
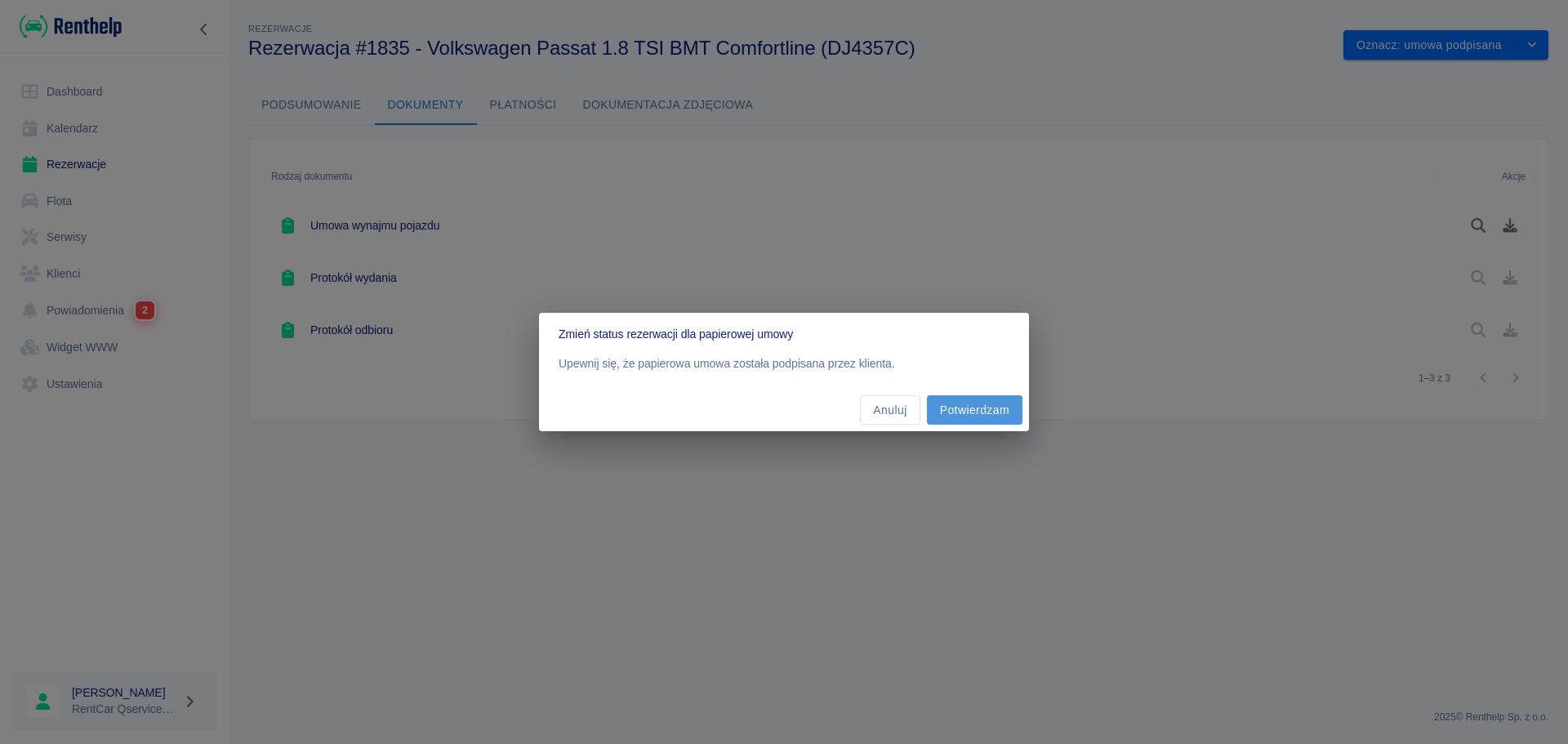
click at [1020, 400] on button "Potwierdzam" at bounding box center [974, 411] width 96 height 30
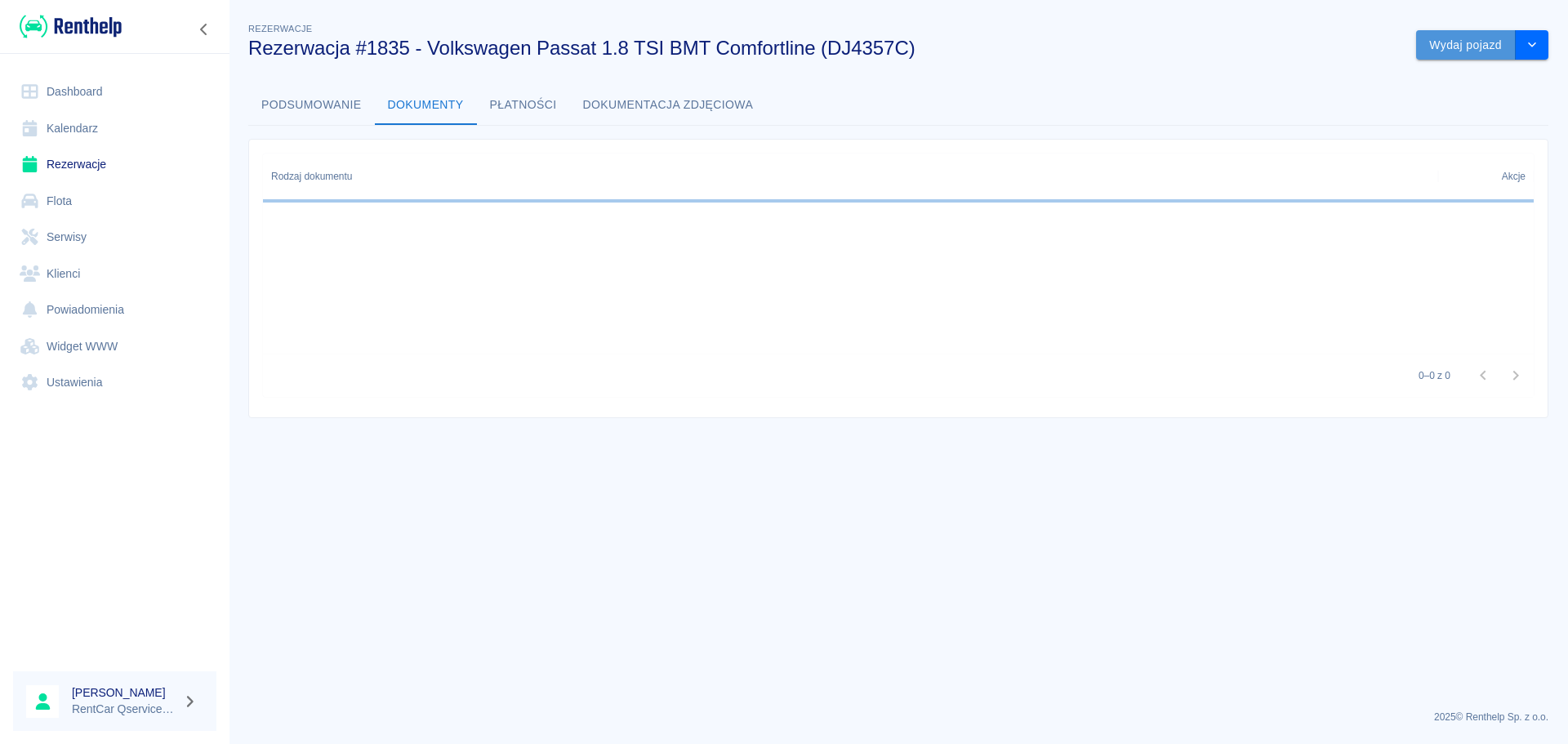
click at [1488, 45] on button "Wydaj pojazd" at bounding box center [1466, 45] width 99 height 30
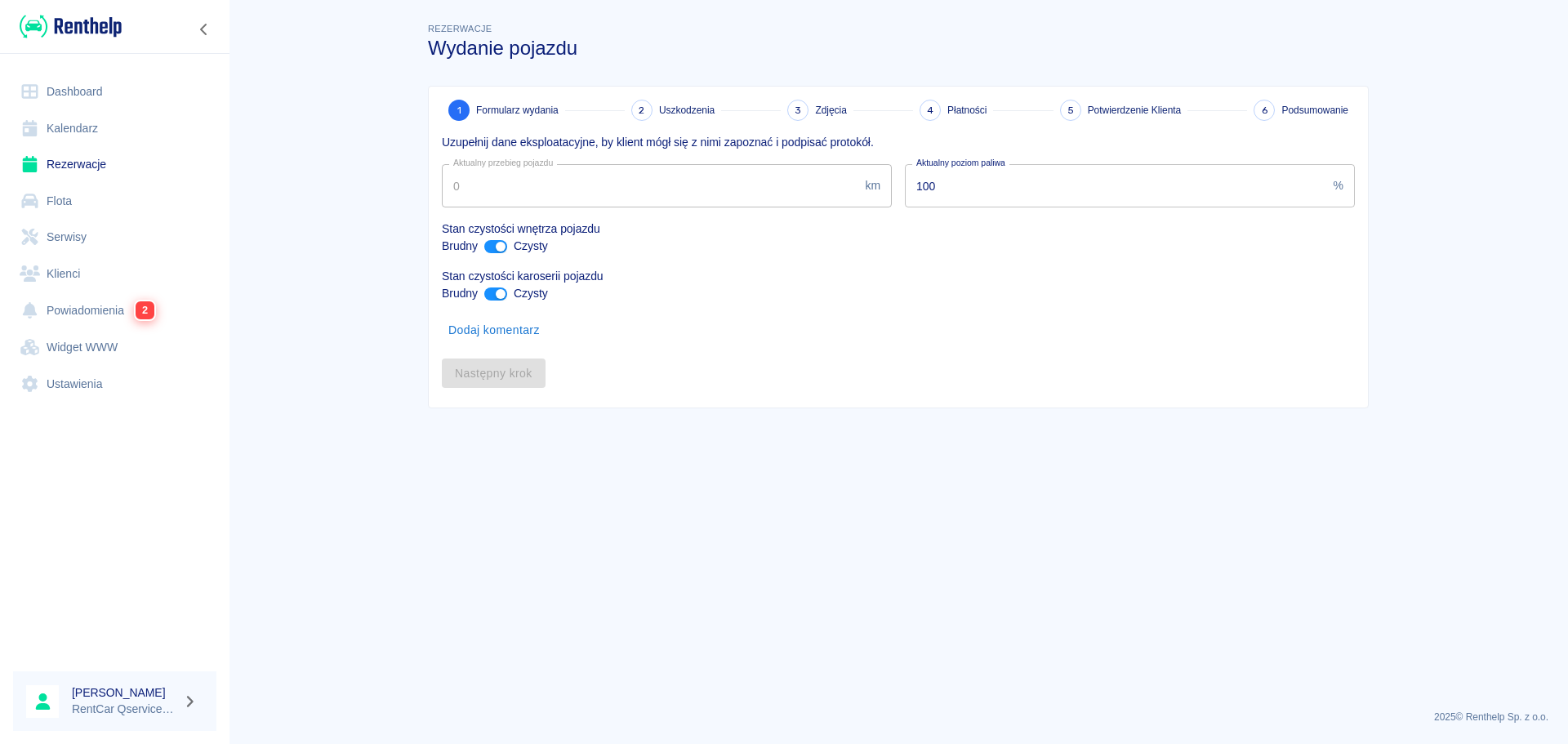
type input "150403"
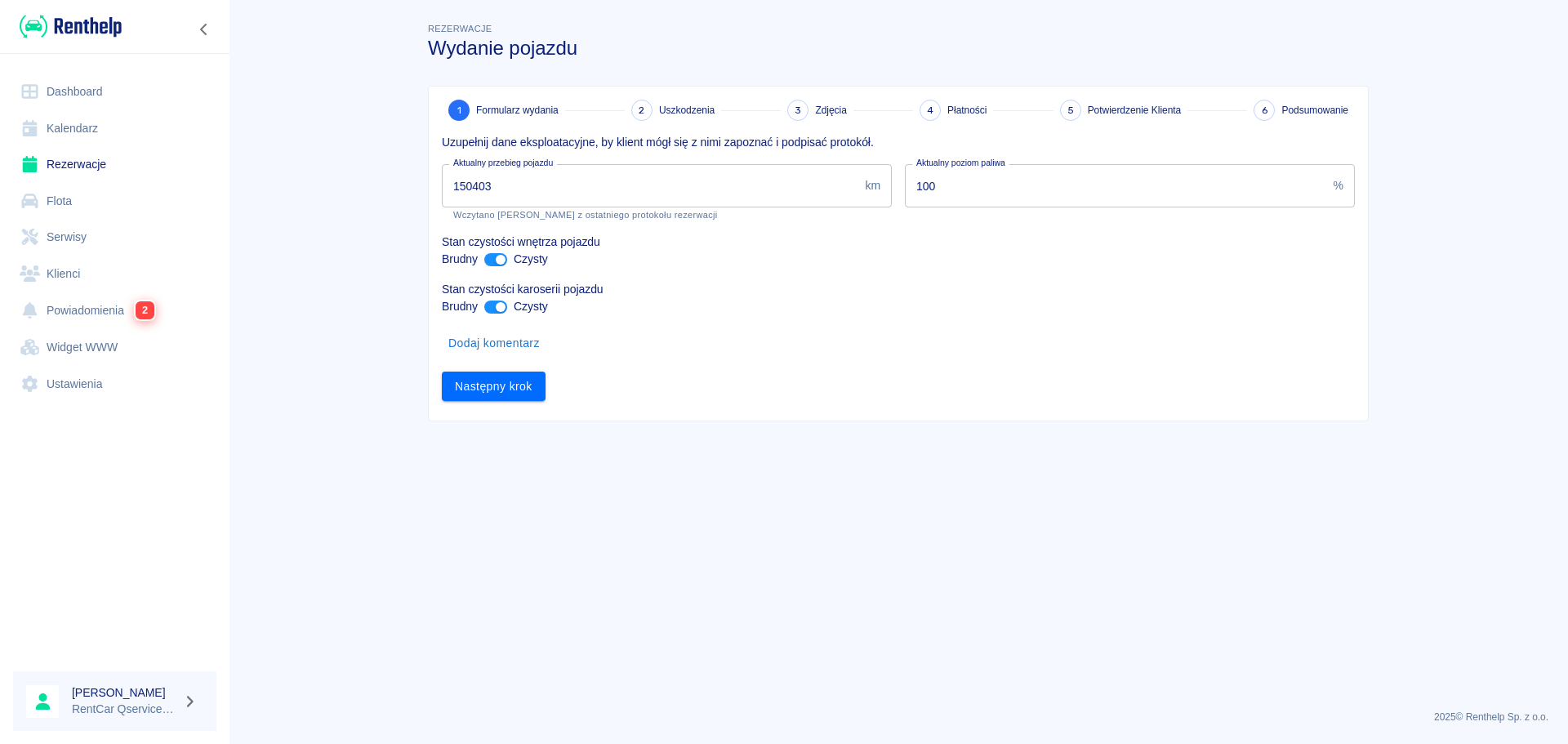
click at [503, 407] on div "1 Formularz wydania 2 Uszkodzenia 3 Zdjęcia 4 Płatności 5 Potwierdzenie Klienta…" at bounding box center [899, 253] width 939 height 334
click at [506, 394] on button "Następny krok" at bounding box center [494, 387] width 104 height 30
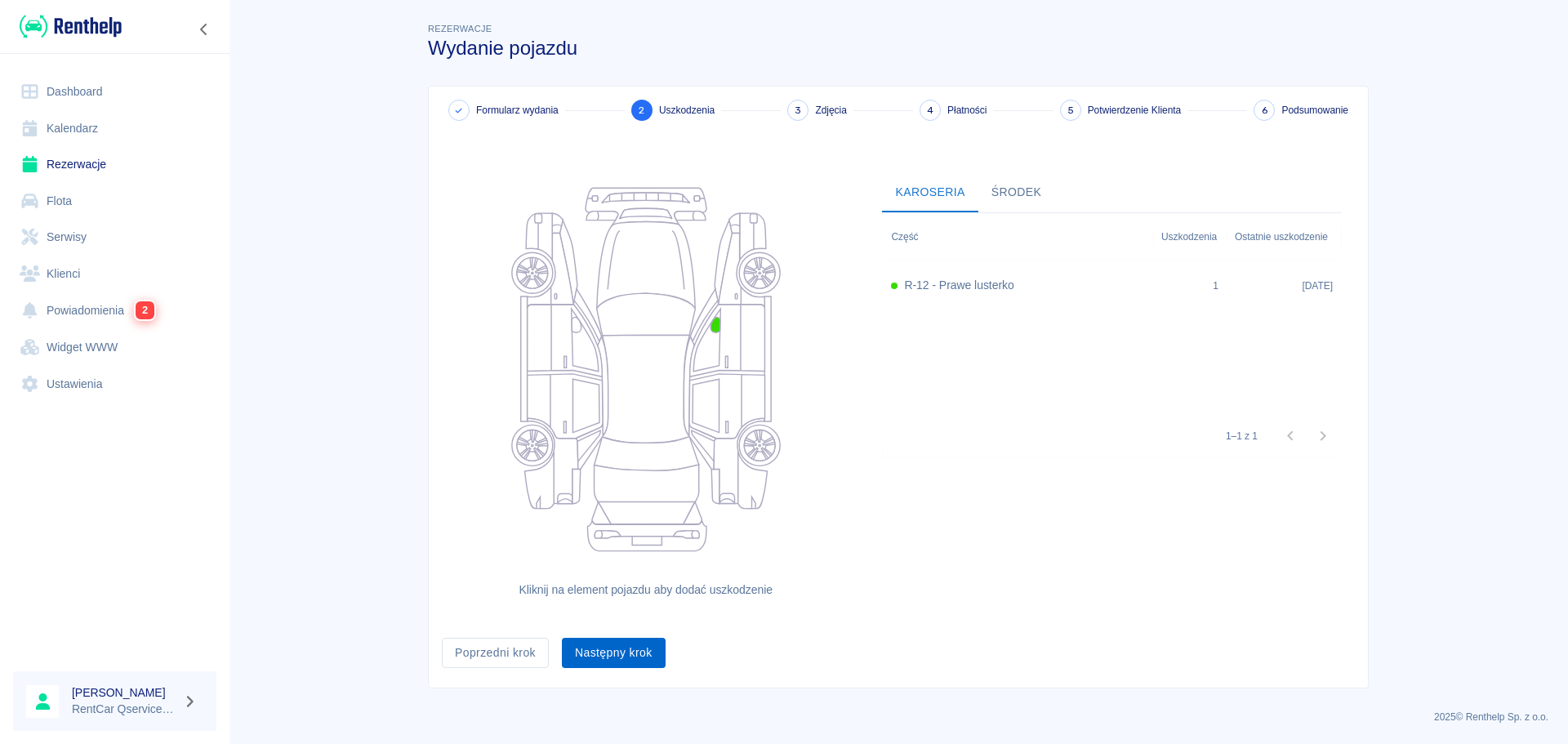
click at [622, 626] on div "Następny krok" at bounding box center [607, 647] width 116 height 44
click at [622, 644] on button "Następny krok" at bounding box center [615, 653] width 104 height 30
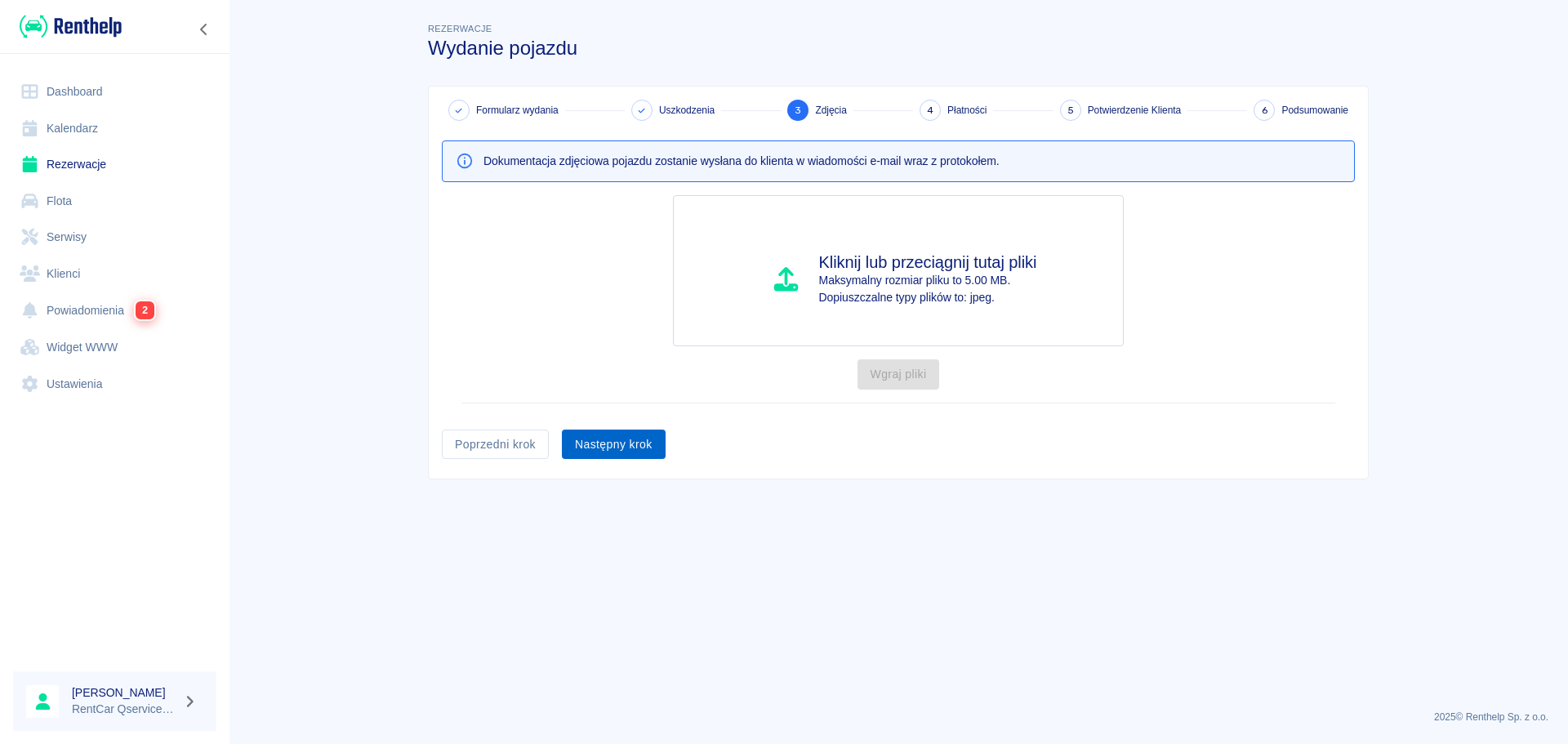
click at [639, 452] on button "Następny krok" at bounding box center [615, 445] width 104 height 30
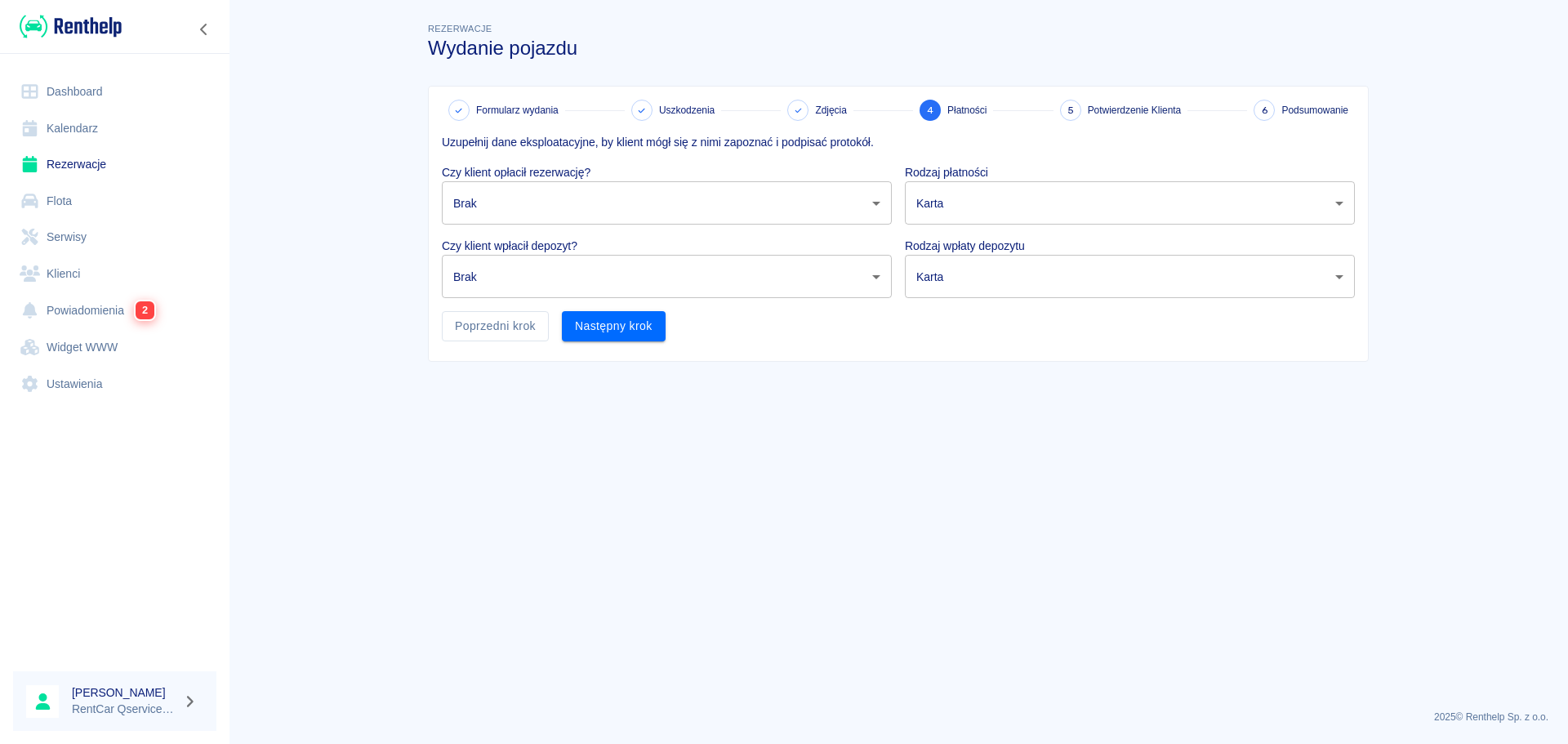
click at [532, 204] on body "Używamy plików Cookies, by zapewnić Ci najlepsze możliwe doświadczenie. Aby dow…" at bounding box center [784, 372] width 1568 height 744
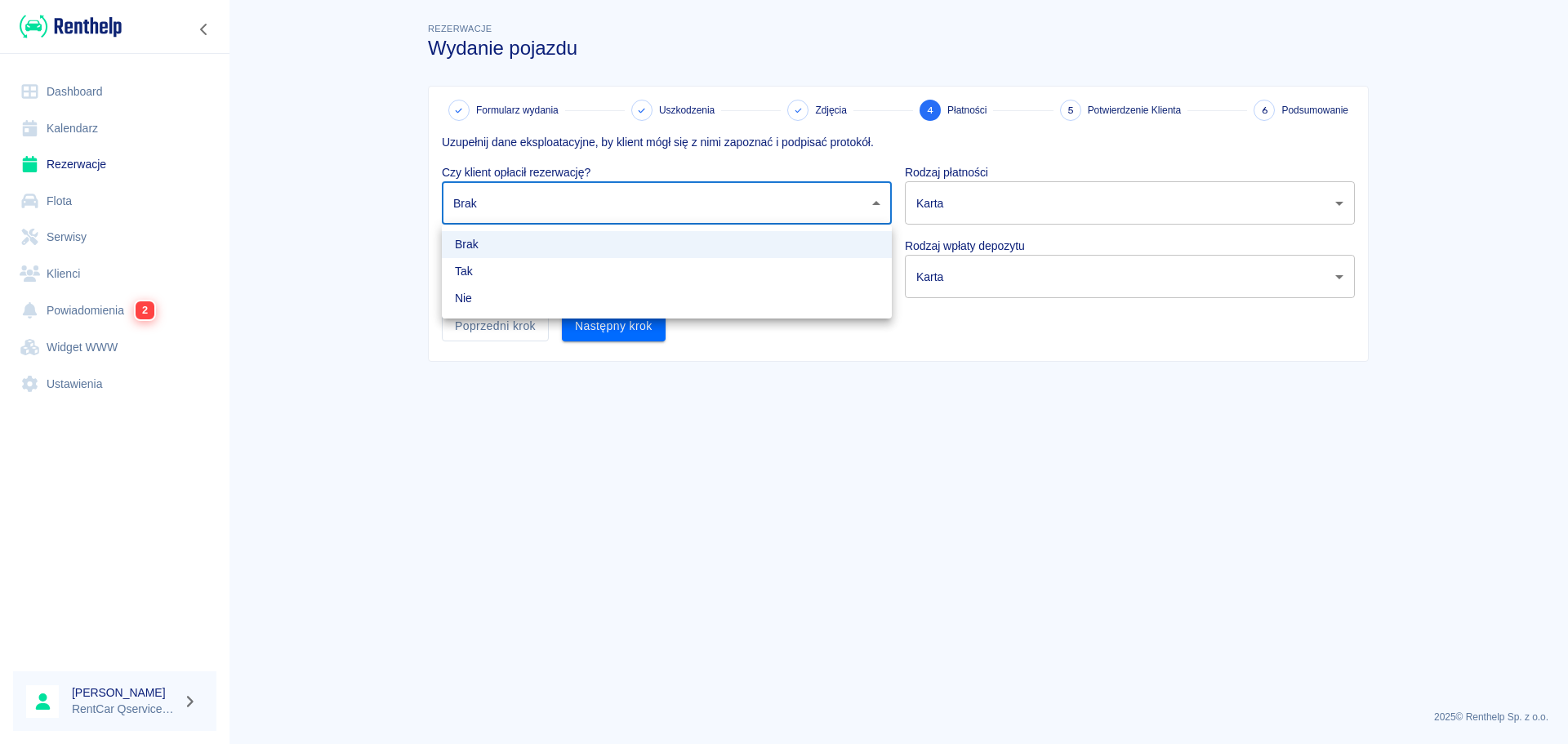
click at [488, 306] on li "Nie" at bounding box center [667, 298] width 450 height 27
type input "false"
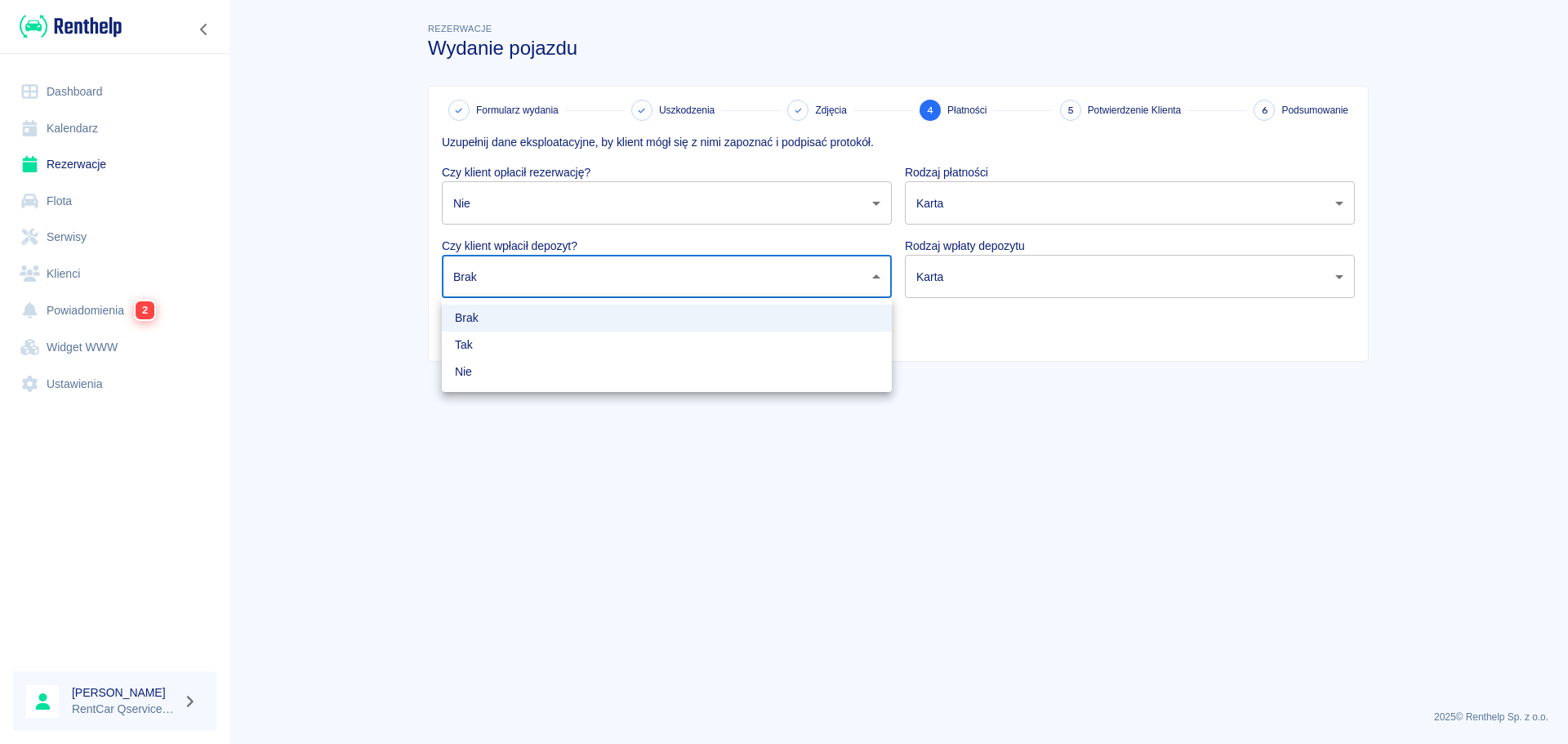
click at [494, 290] on body "Używamy plików Cookies, by zapewnić Ci najlepsze możliwe doświadczenie. Aby dow…" at bounding box center [784, 372] width 1568 height 744
click at [481, 378] on li "Nie" at bounding box center [667, 372] width 450 height 27
type input "false"
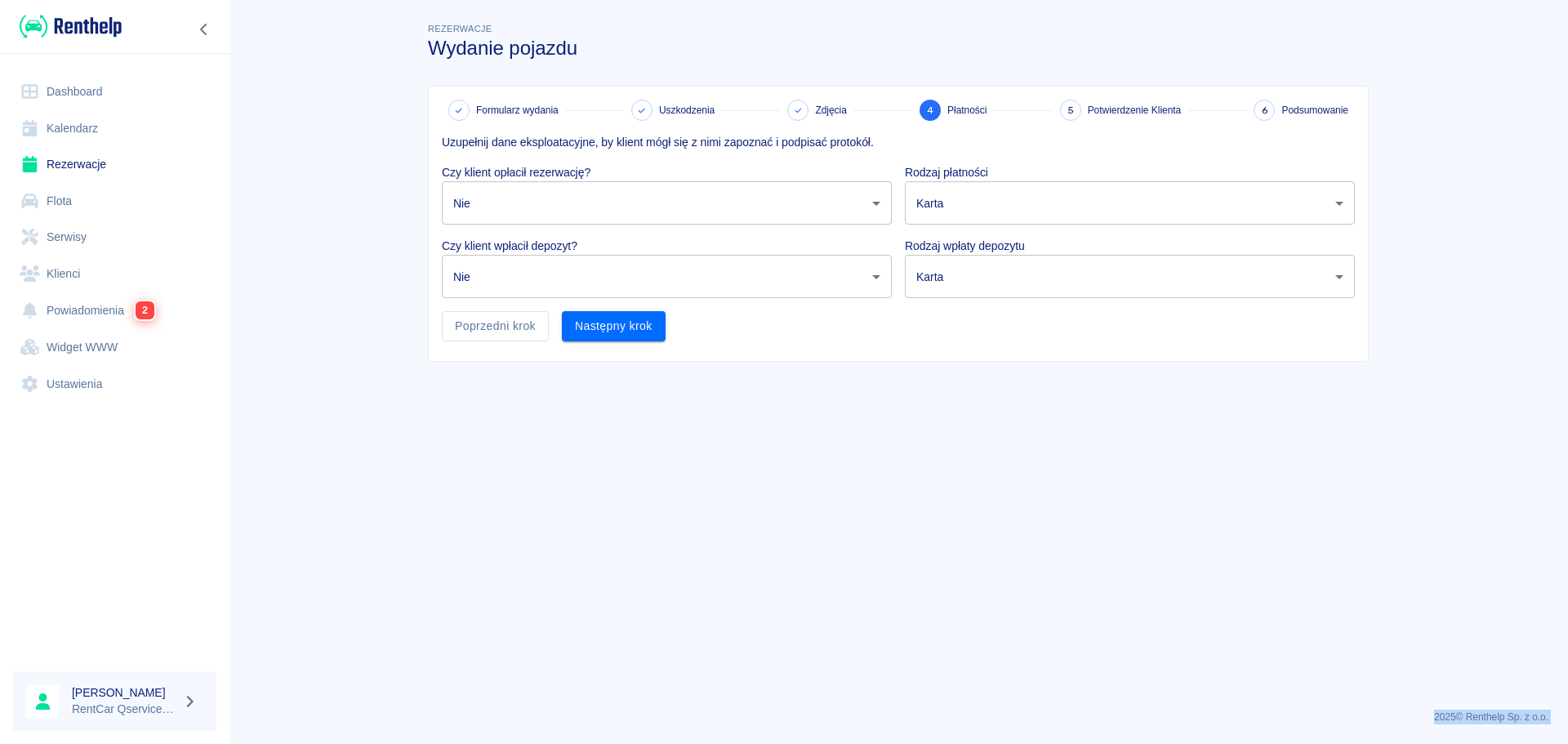
click at [986, 216] on body "Używamy plików Cookies, by zapewnić Ci najlepsze możliwe doświadczenie. Aby dow…" at bounding box center [784, 372] width 1568 height 744
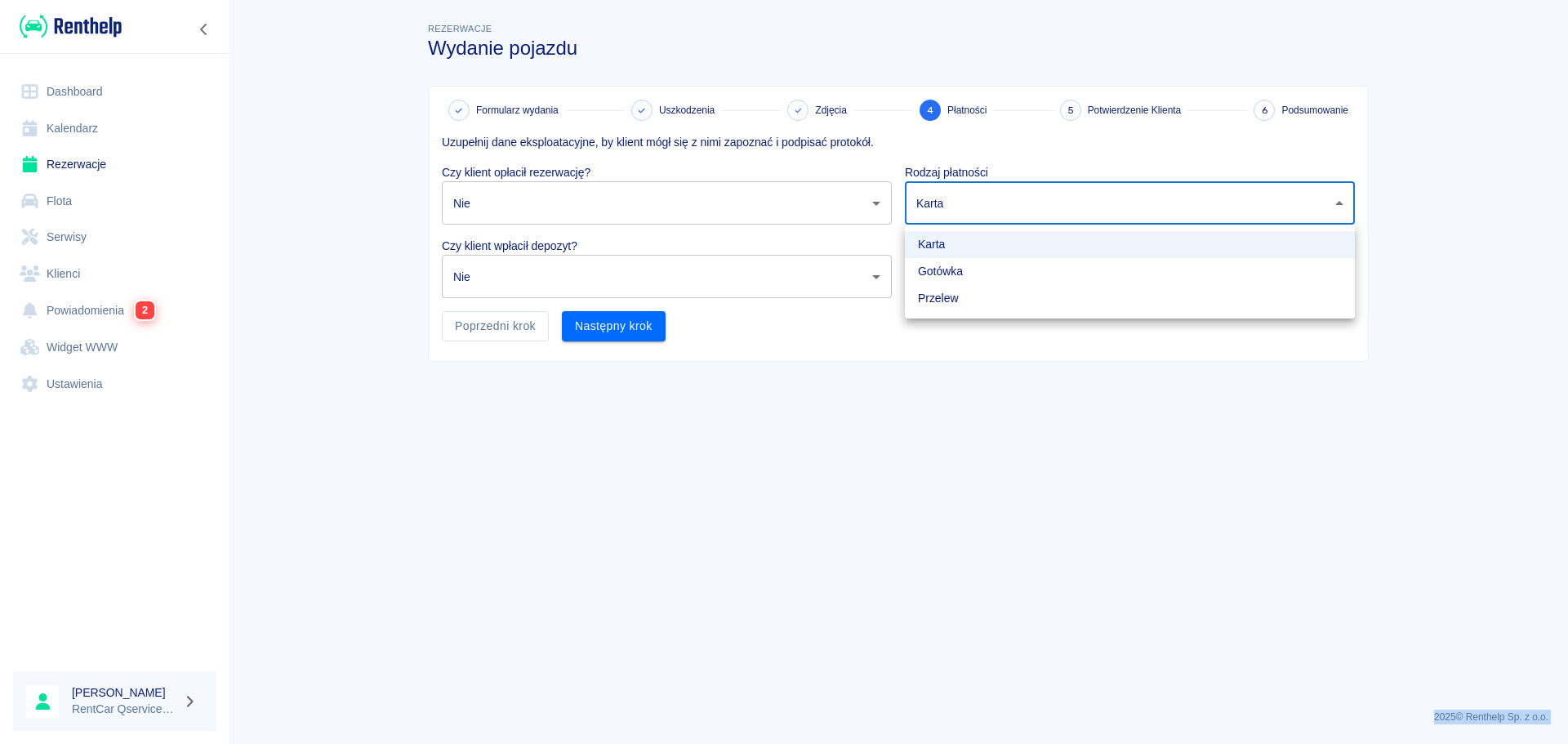
click at [967, 273] on li "Gotówka" at bounding box center [1130, 272] width 450 height 27
type input "cash"
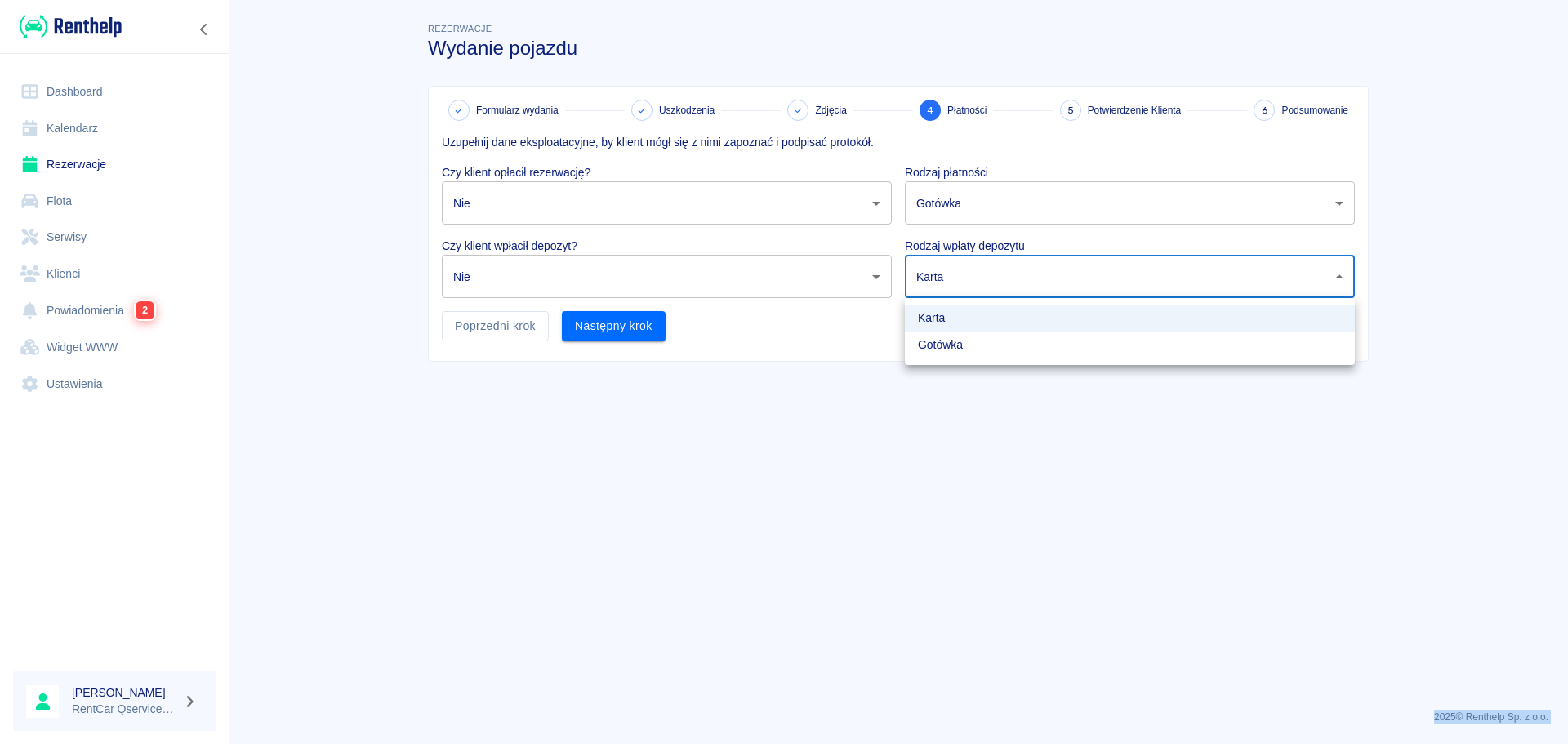
click at [967, 275] on body "Używamy plików Cookies, by zapewnić Ci najlepsze możliwe doświadczenie. Aby dow…" at bounding box center [784, 372] width 1568 height 744
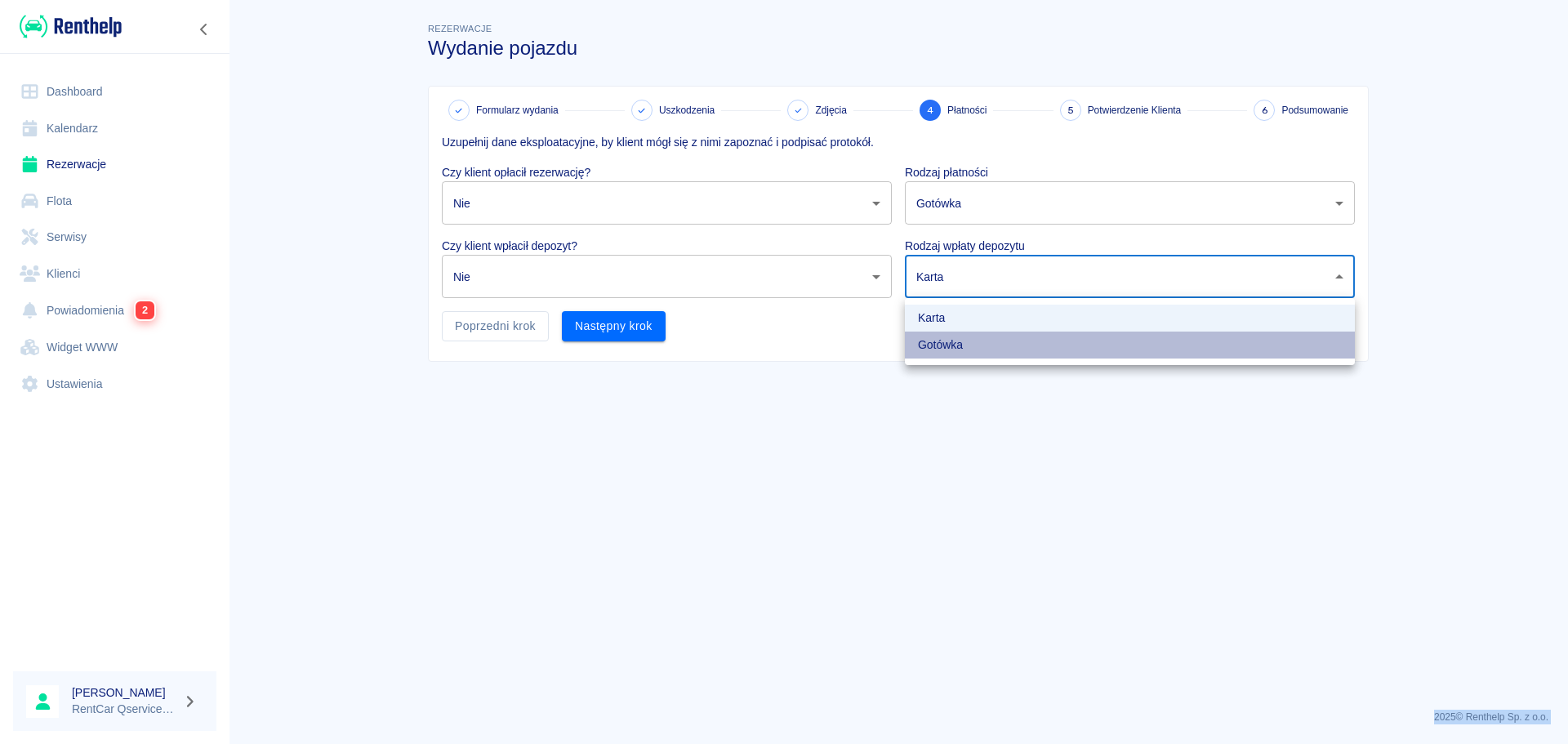
click at [944, 352] on li "Gotówka" at bounding box center [1130, 345] width 450 height 27
type input "cash"
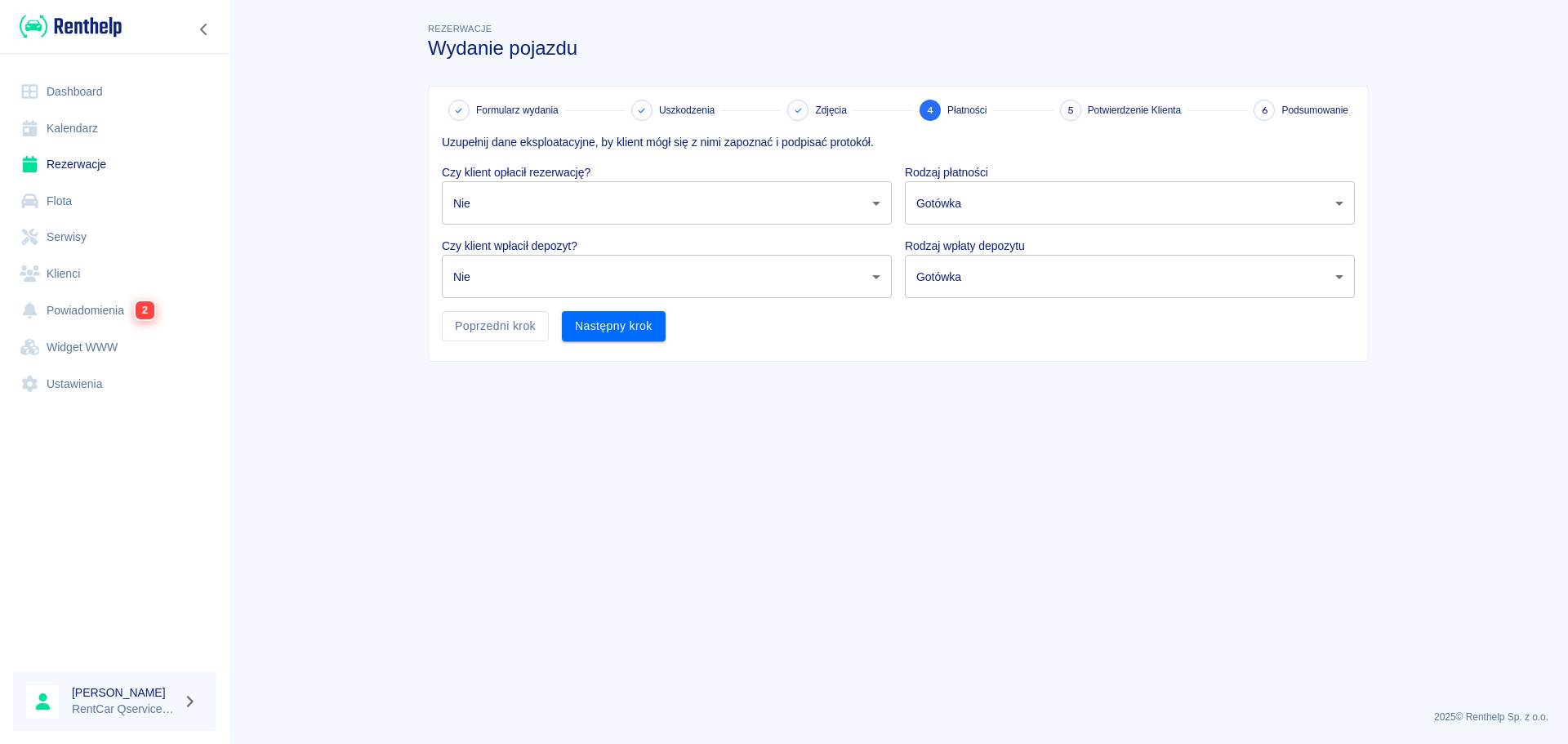
drag, startPoint x: 861, startPoint y: 422, endPoint x: 589, endPoint y: 348, distance: 281.9
click at [839, 414] on div "Karta Gotówka" at bounding box center [784, 372] width 1568 height 744
click at [582, 320] on button "Następny krok" at bounding box center [615, 327] width 104 height 30
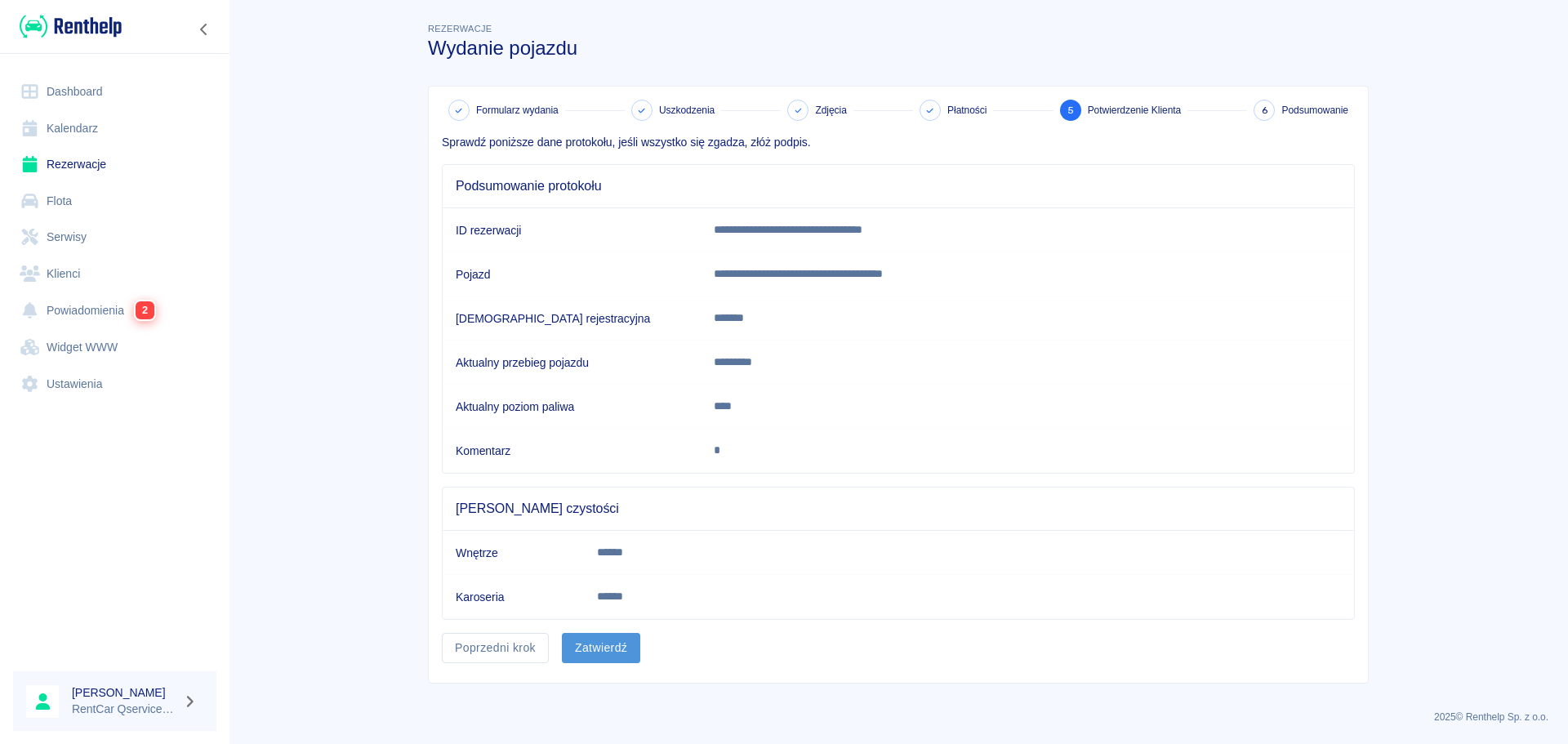
click at [614, 639] on button "Zatwierdź" at bounding box center [601, 648] width 79 height 30
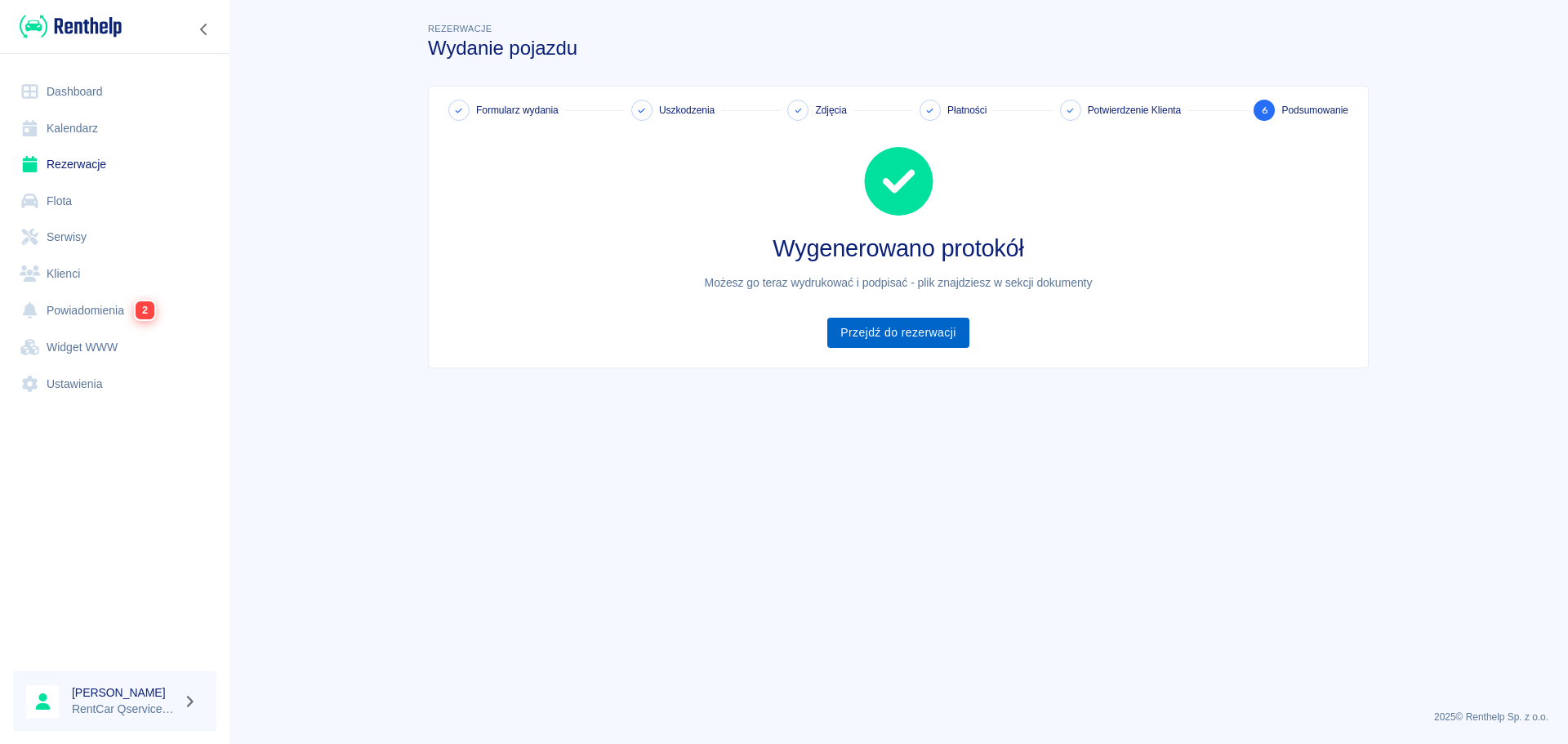
click at [921, 330] on link "Przejdź do rezerwacji" at bounding box center [898, 333] width 141 height 30
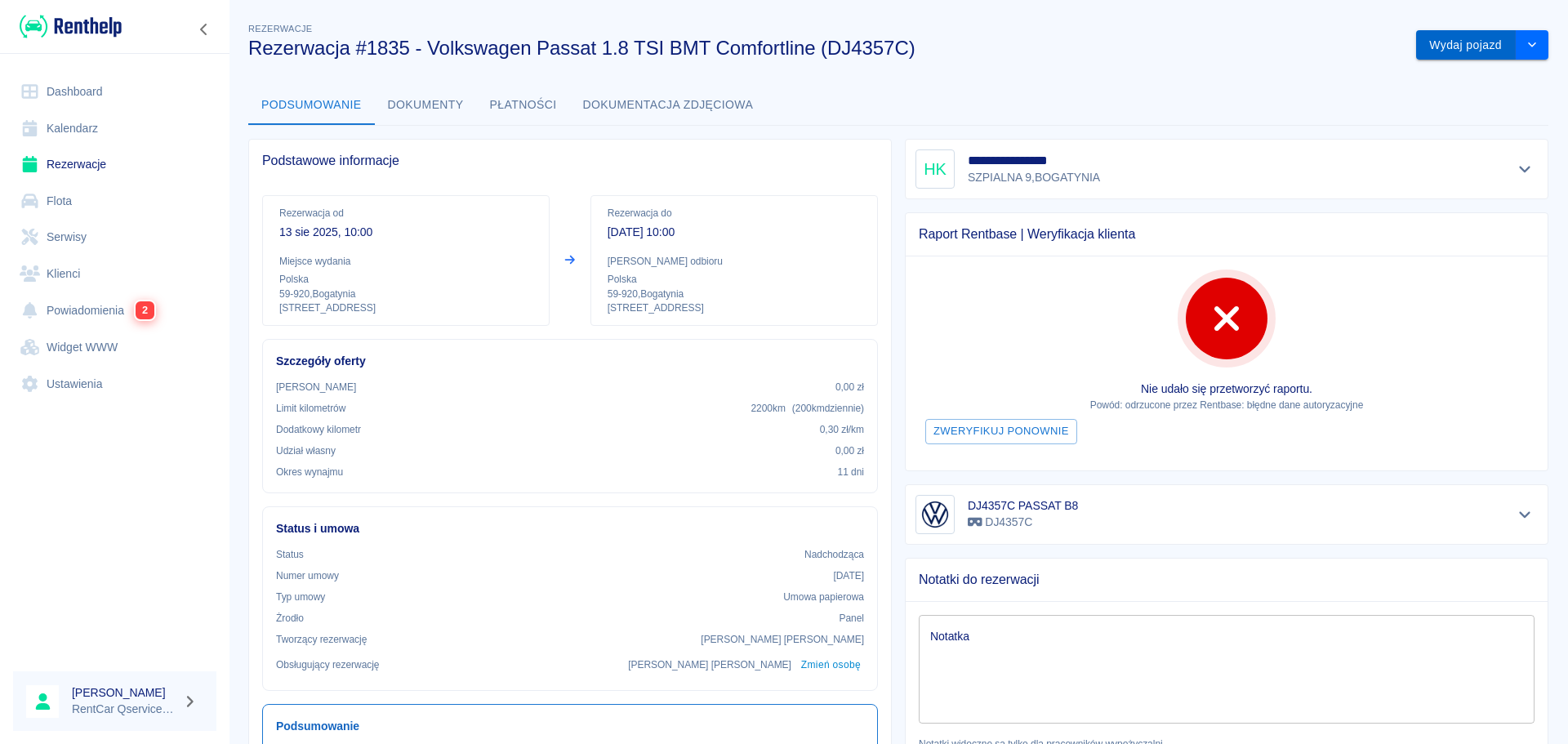
click at [1450, 51] on button "Wydaj pojazd" at bounding box center [1466, 45] width 99 height 30
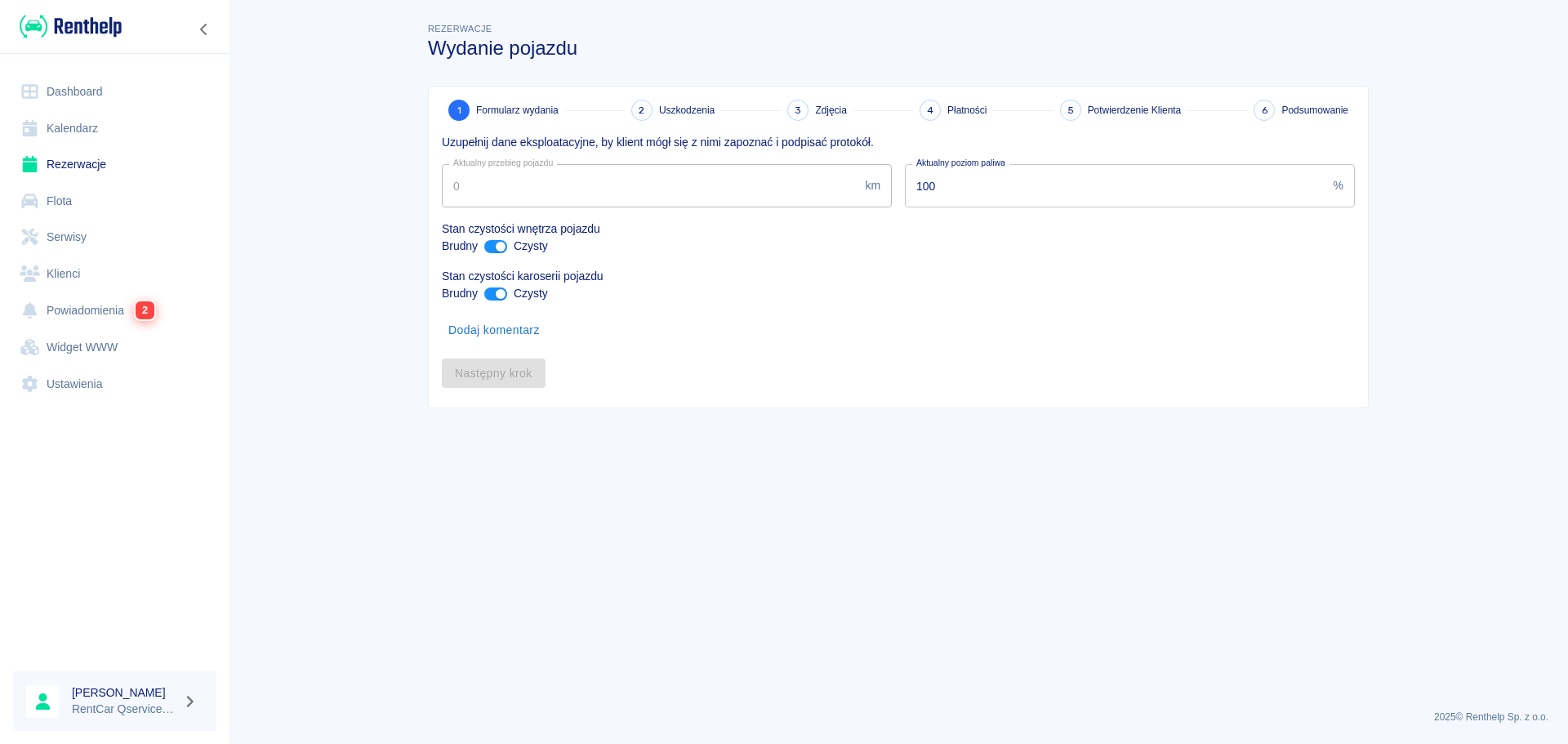
type input "150403"
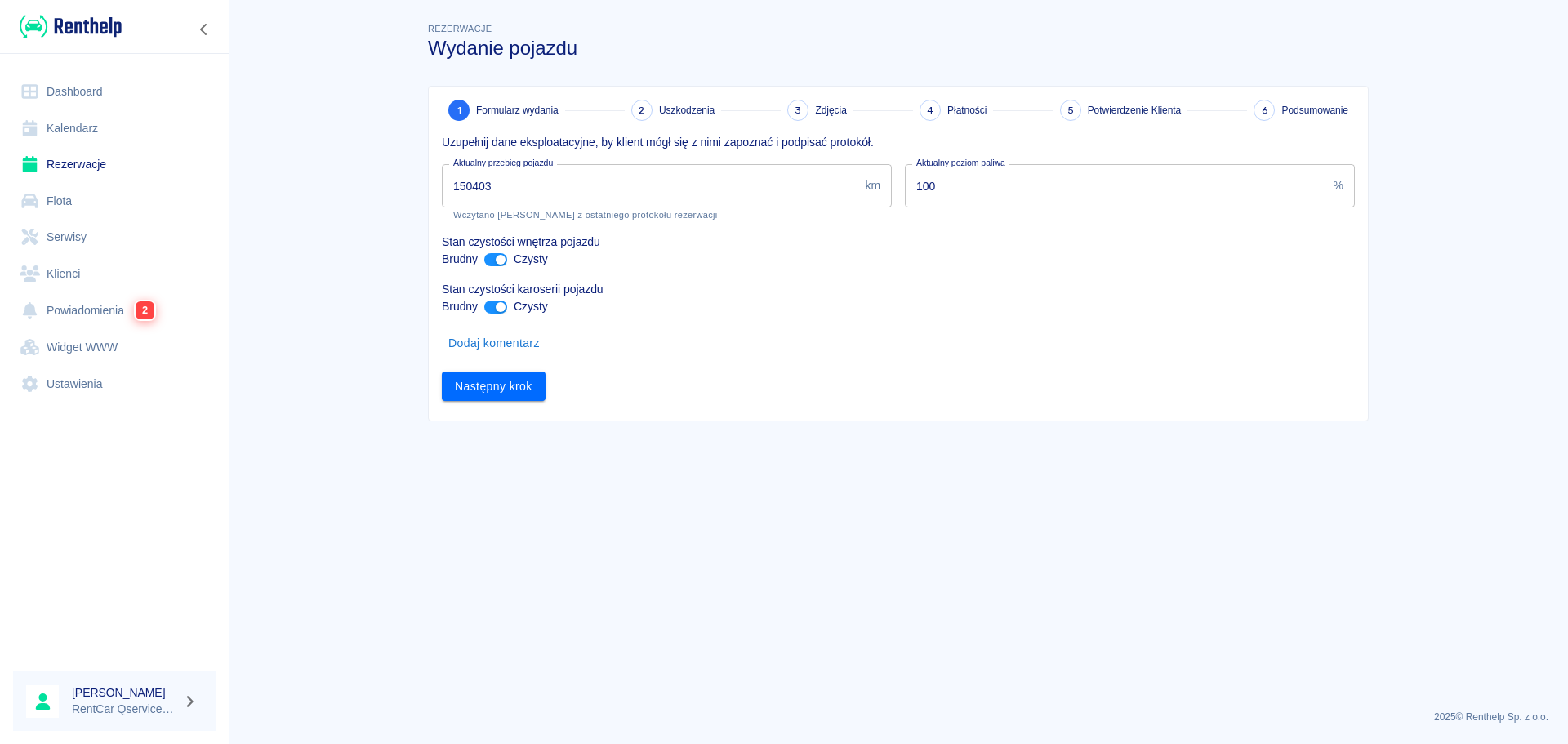
click at [500, 401] on div "1 Formularz wydania 2 Uszkodzenia 3 Zdjęcia 4 Płatności 5 Potwierdzenie Klienta…" at bounding box center [899, 253] width 939 height 334
click at [504, 391] on button "Następny krok" at bounding box center [494, 387] width 104 height 30
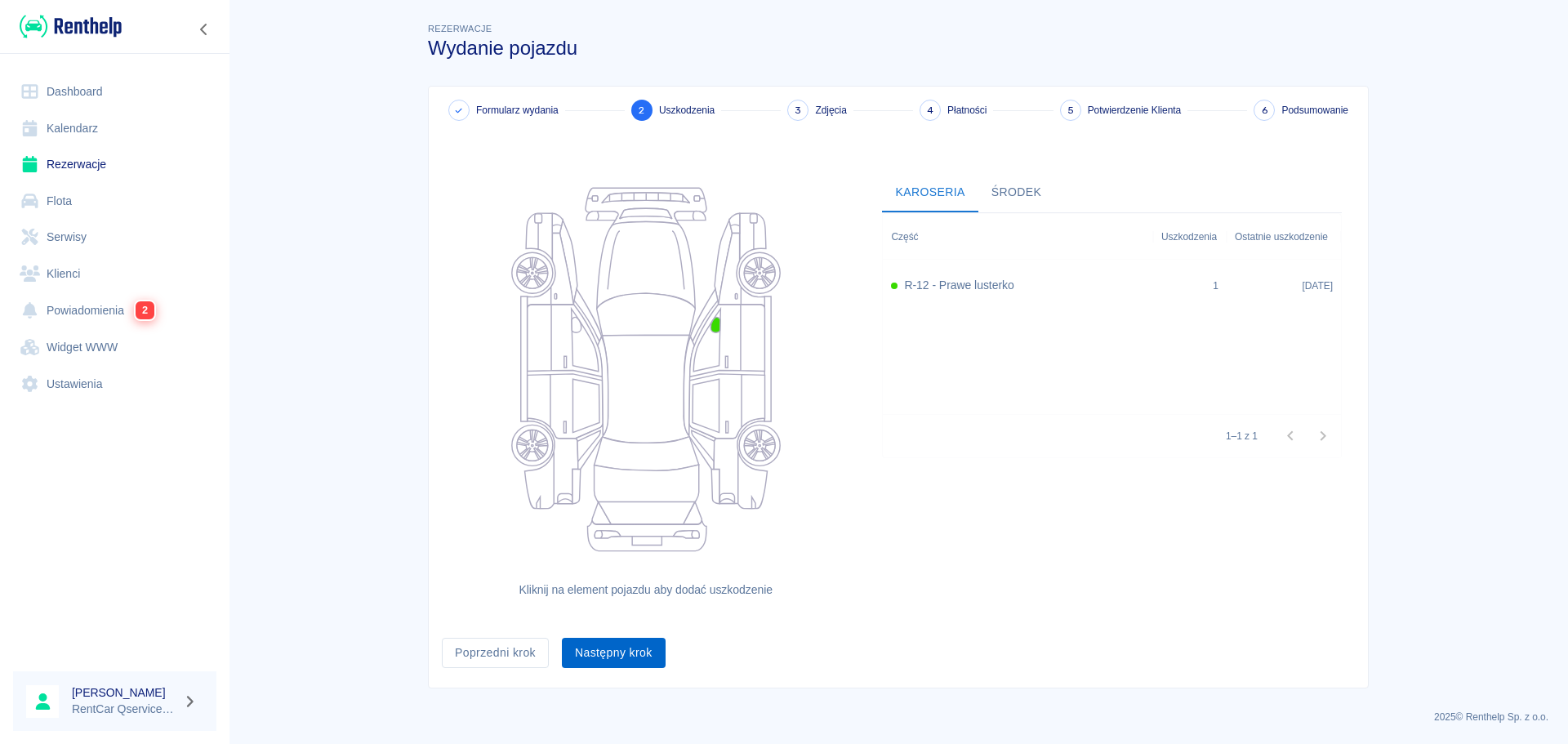
click at [619, 653] on button "Następny krok" at bounding box center [615, 653] width 104 height 30
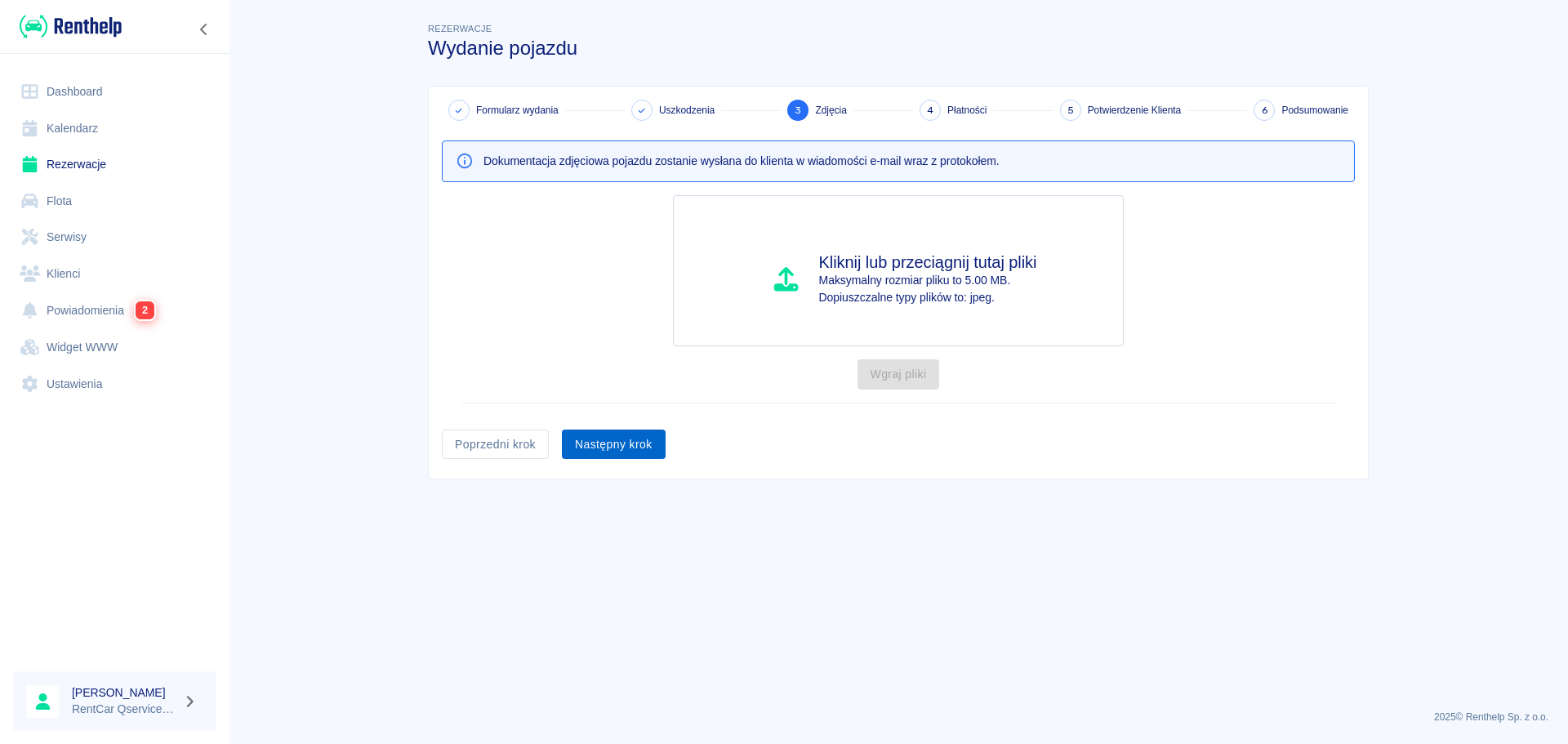
click at [594, 442] on button "Następny krok" at bounding box center [615, 445] width 104 height 30
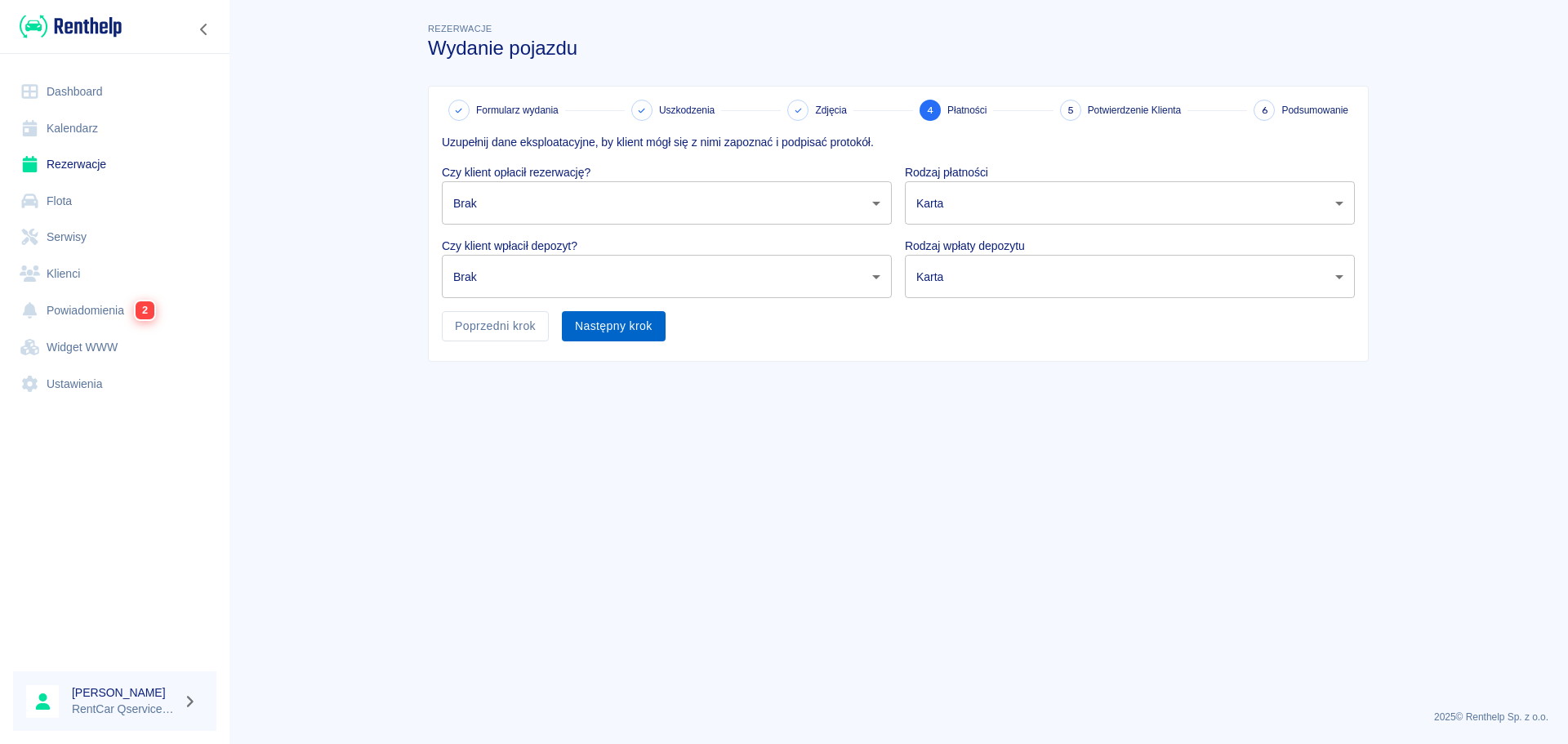
click at [627, 326] on button "Następny krok" at bounding box center [615, 327] width 104 height 30
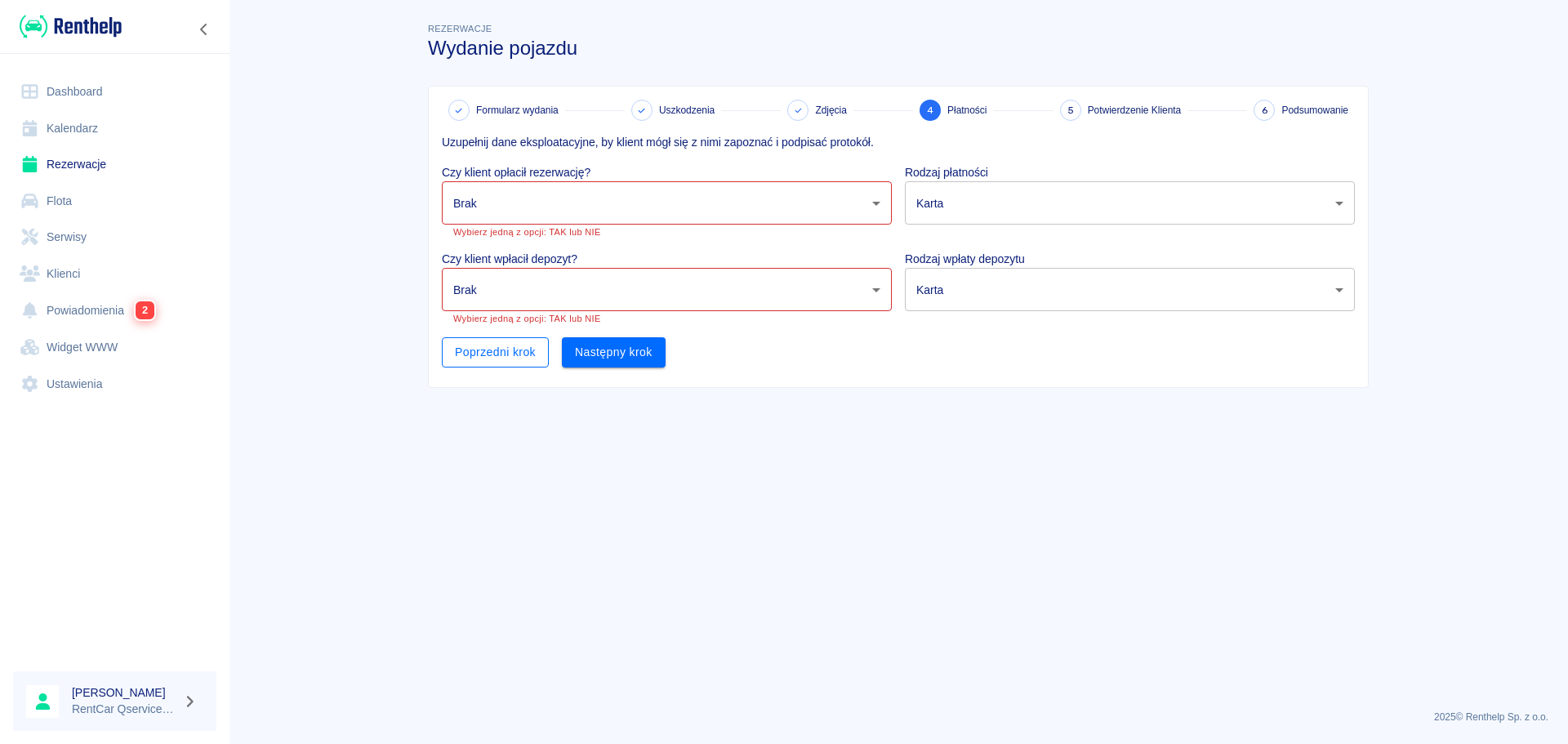
click at [480, 362] on button "Poprzedni krok" at bounding box center [495, 352] width 107 height 30
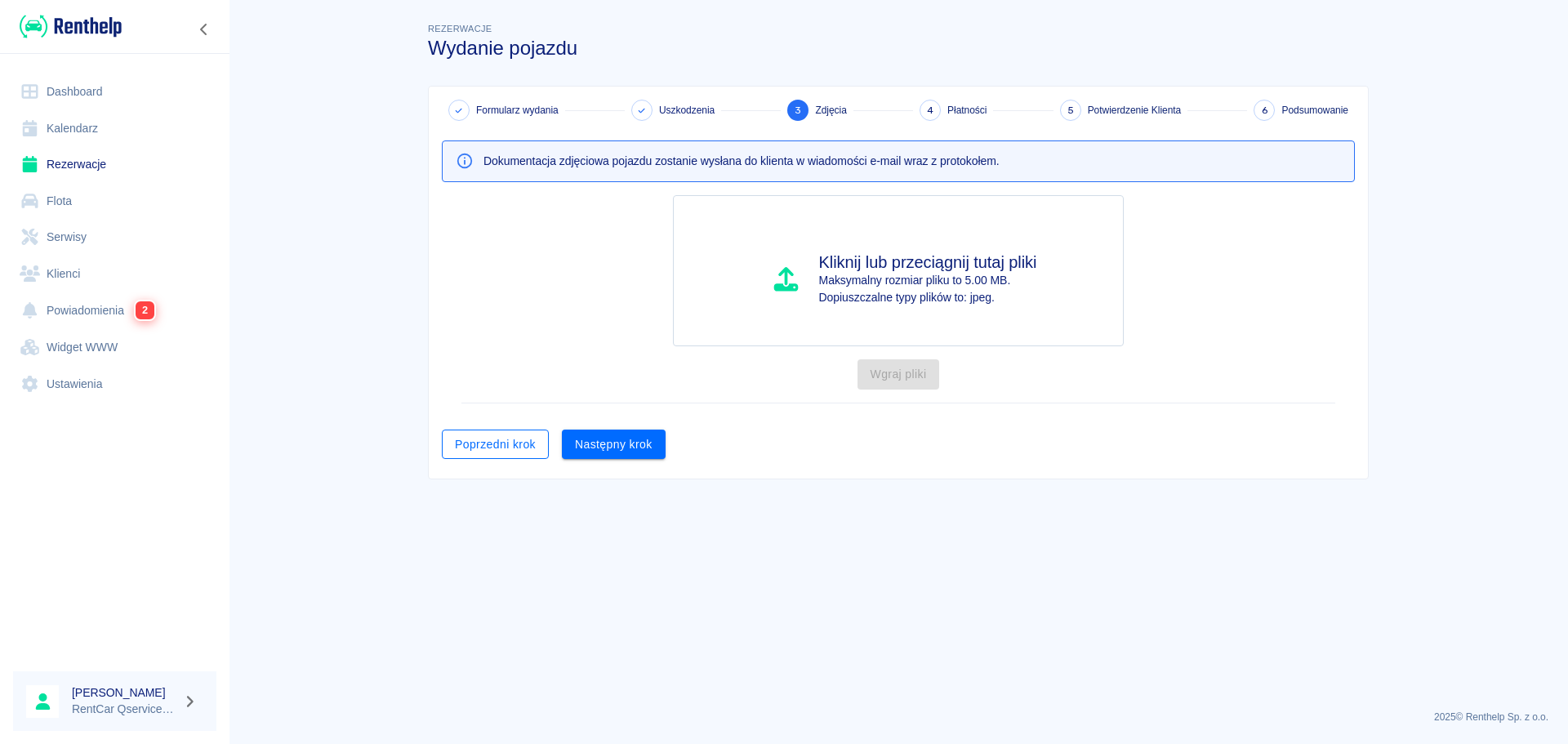
click at [524, 456] on button "Poprzedni krok" at bounding box center [495, 445] width 107 height 30
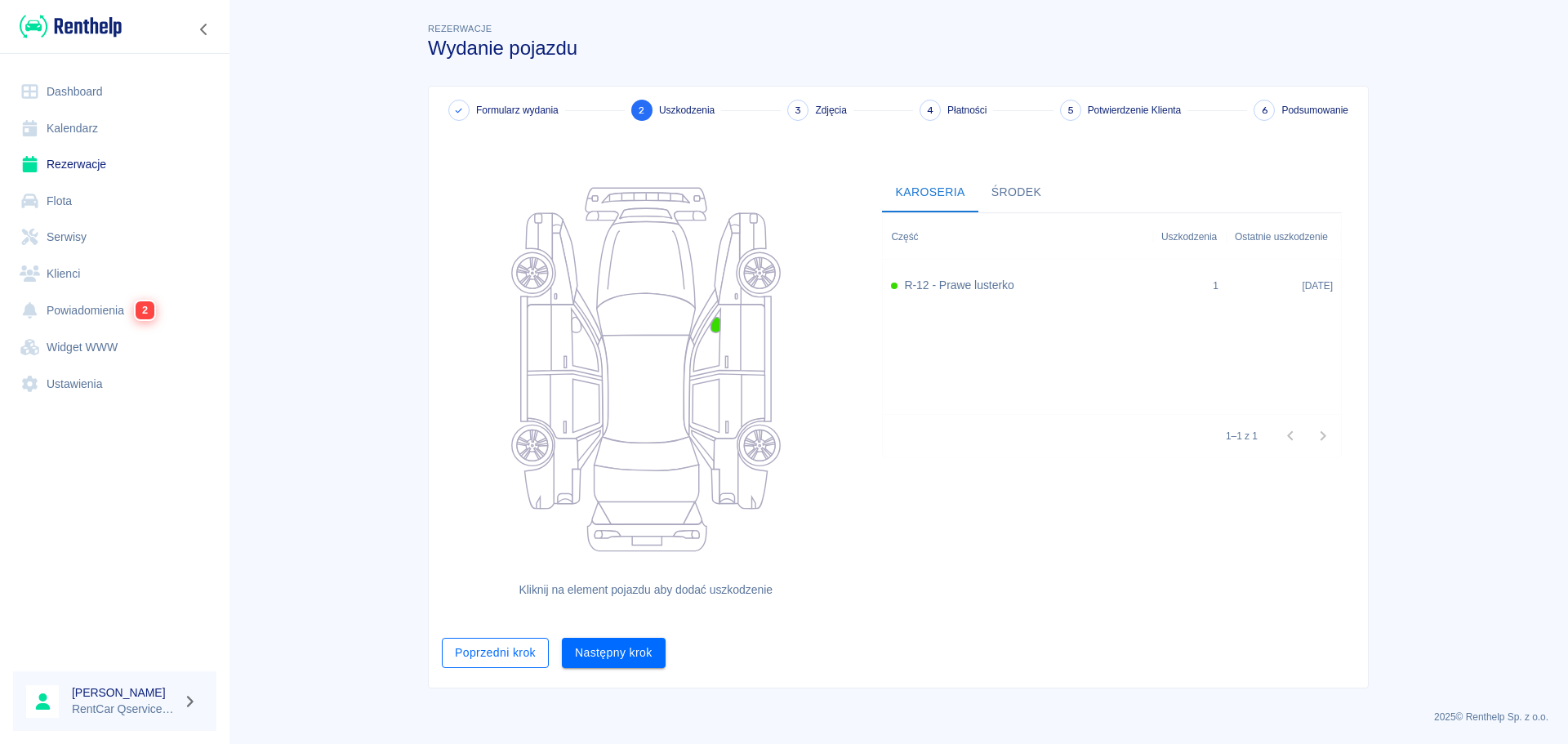
click at [479, 656] on button "Poprzedni krok" at bounding box center [495, 653] width 107 height 30
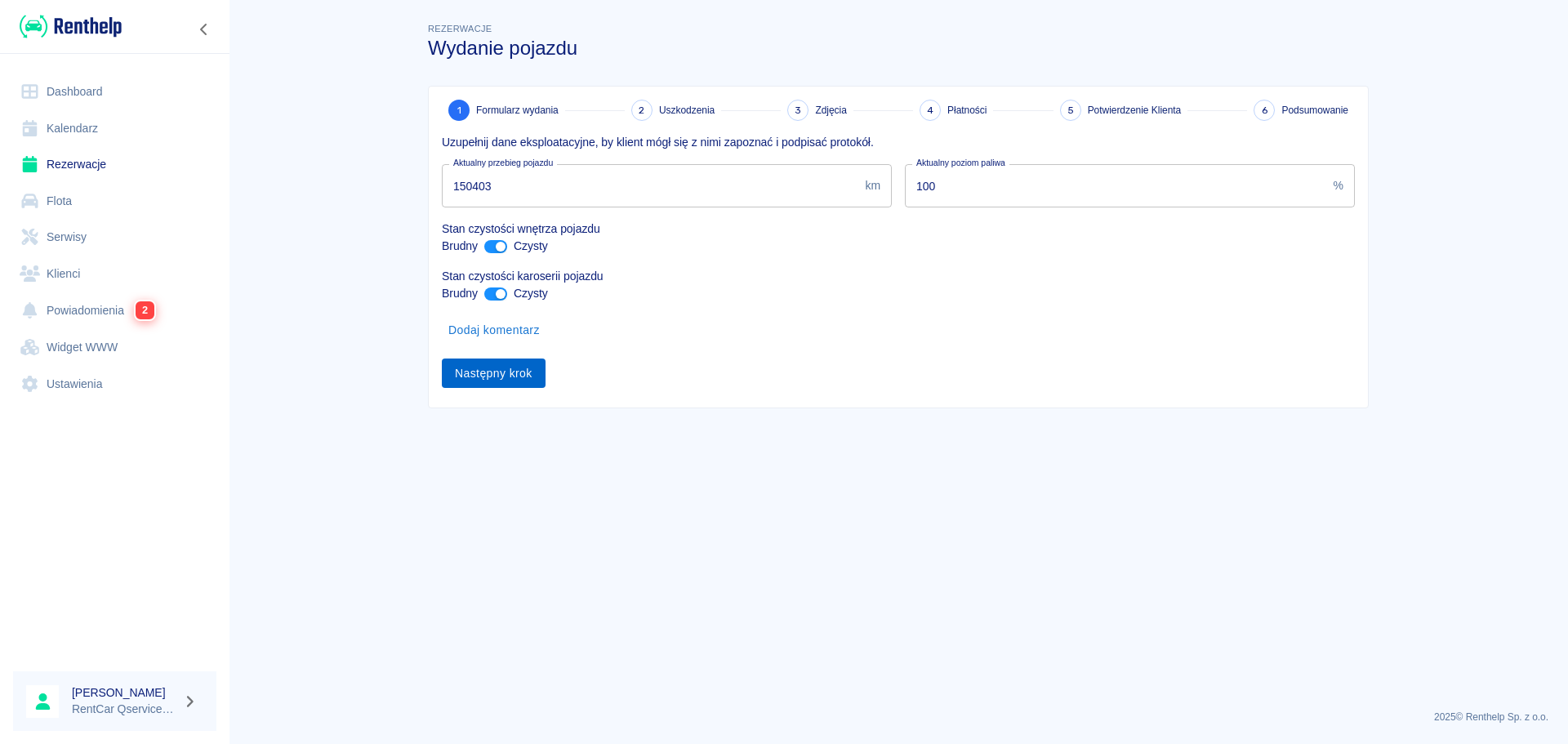
click at [521, 369] on button "Następny krok" at bounding box center [494, 374] width 104 height 30
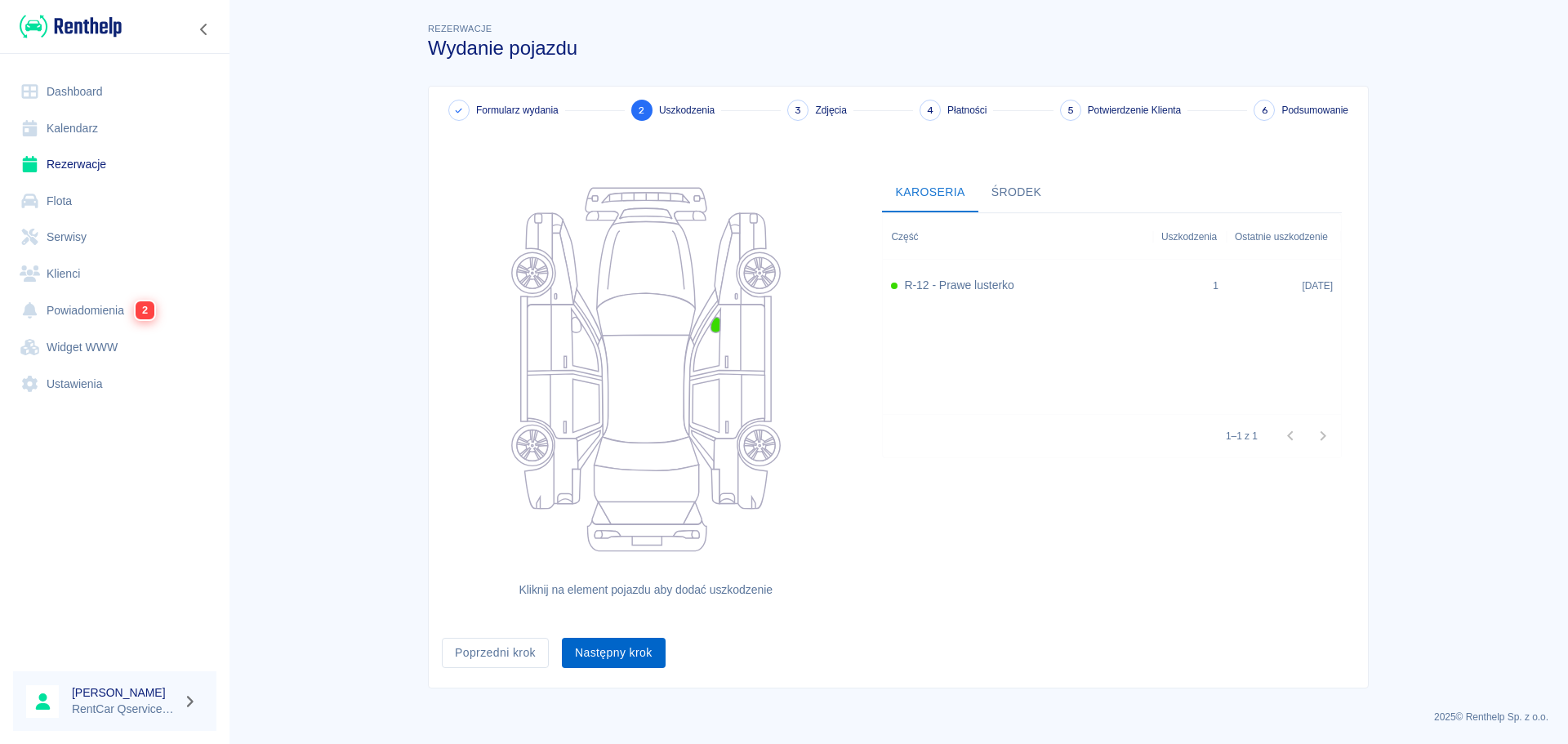
click at [626, 645] on button "Następny krok" at bounding box center [615, 653] width 104 height 30
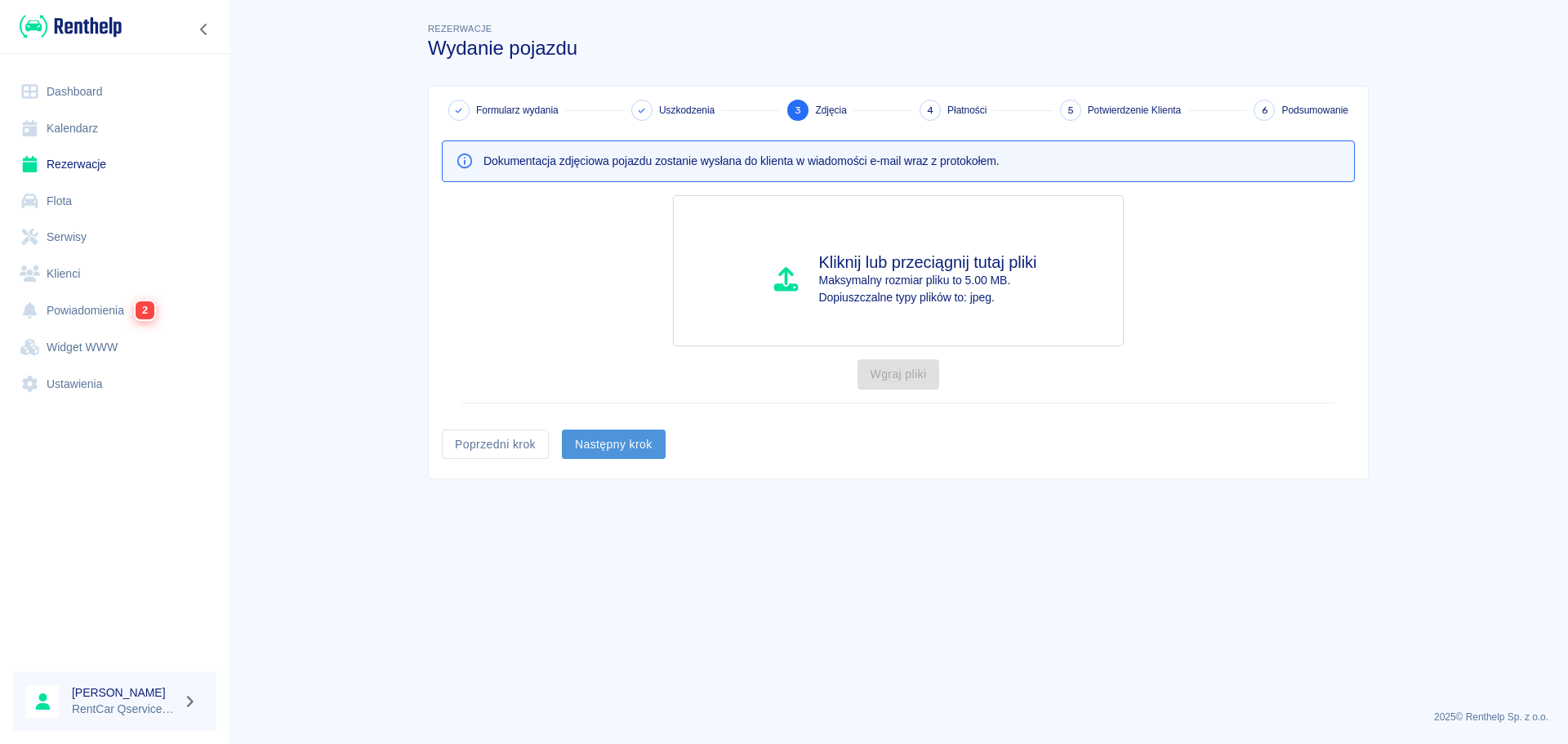
click at [634, 441] on button "Następny krok" at bounding box center [615, 445] width 104 height 30
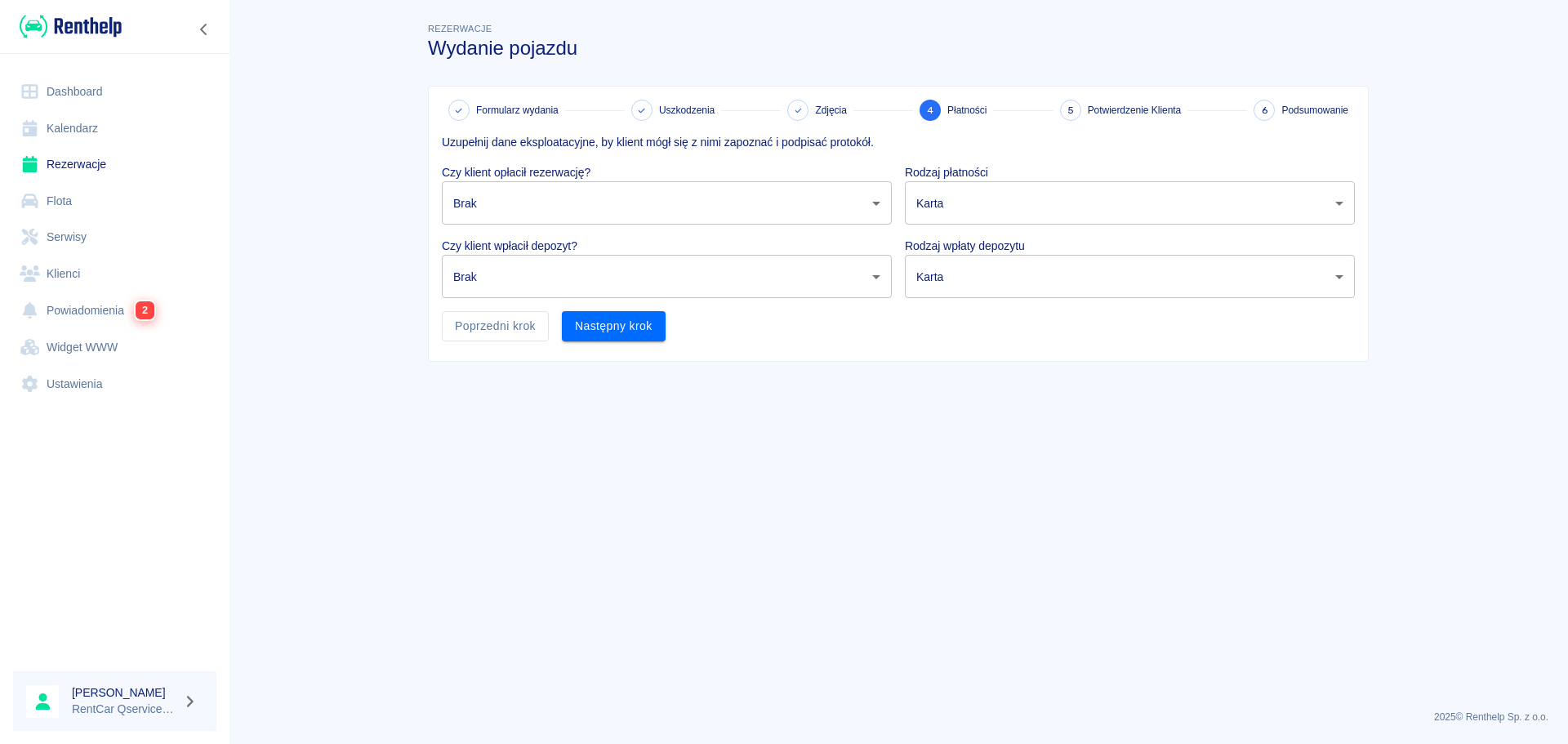
click at [557, 211] on body "Używamy plików Cookies, by zapewnić Ci najlepsze możliwe doświadczenie. Aby dow…" at bounding box center [784, 372] width 1568 height 744
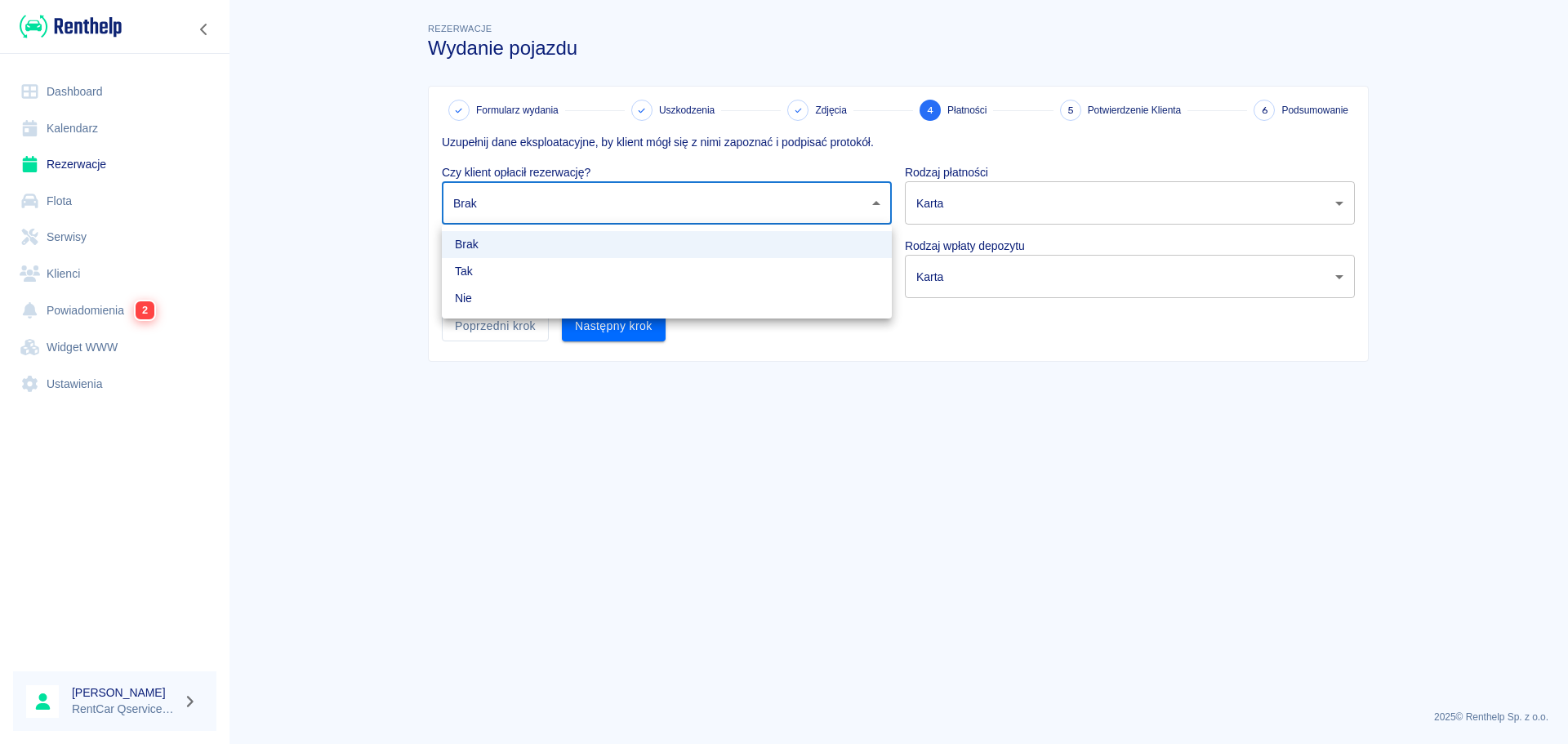
click at [536, 301] on li "Nie" at bounding box center [667, 298] width 450 height 27
type input "false"
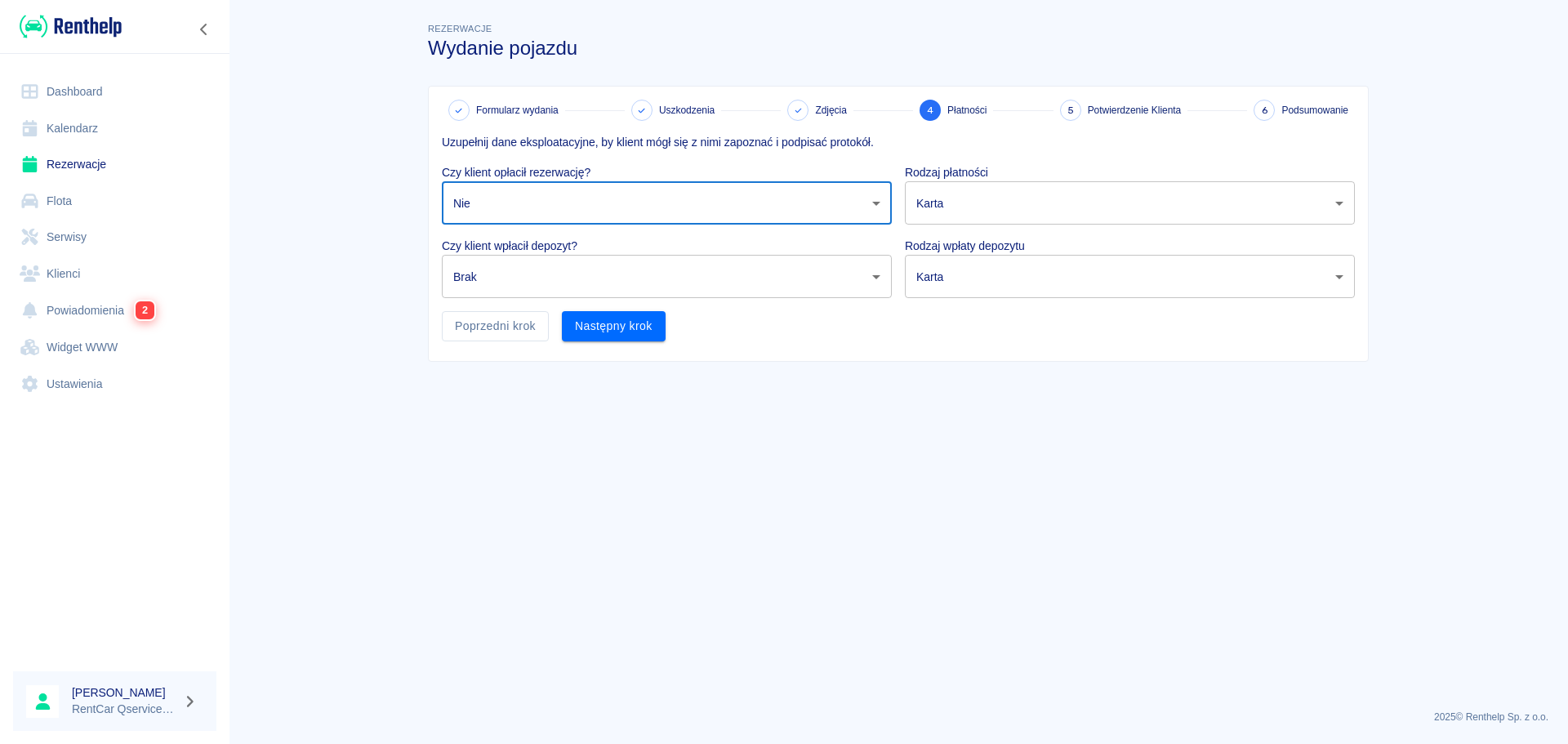
click at [535, 281] on body "Używamy plików Cookies, by zapewnić Ci najlepsze możliwe doświadczenie. Aby dow…" at bounding box center [784, 372] width 1568 height 744
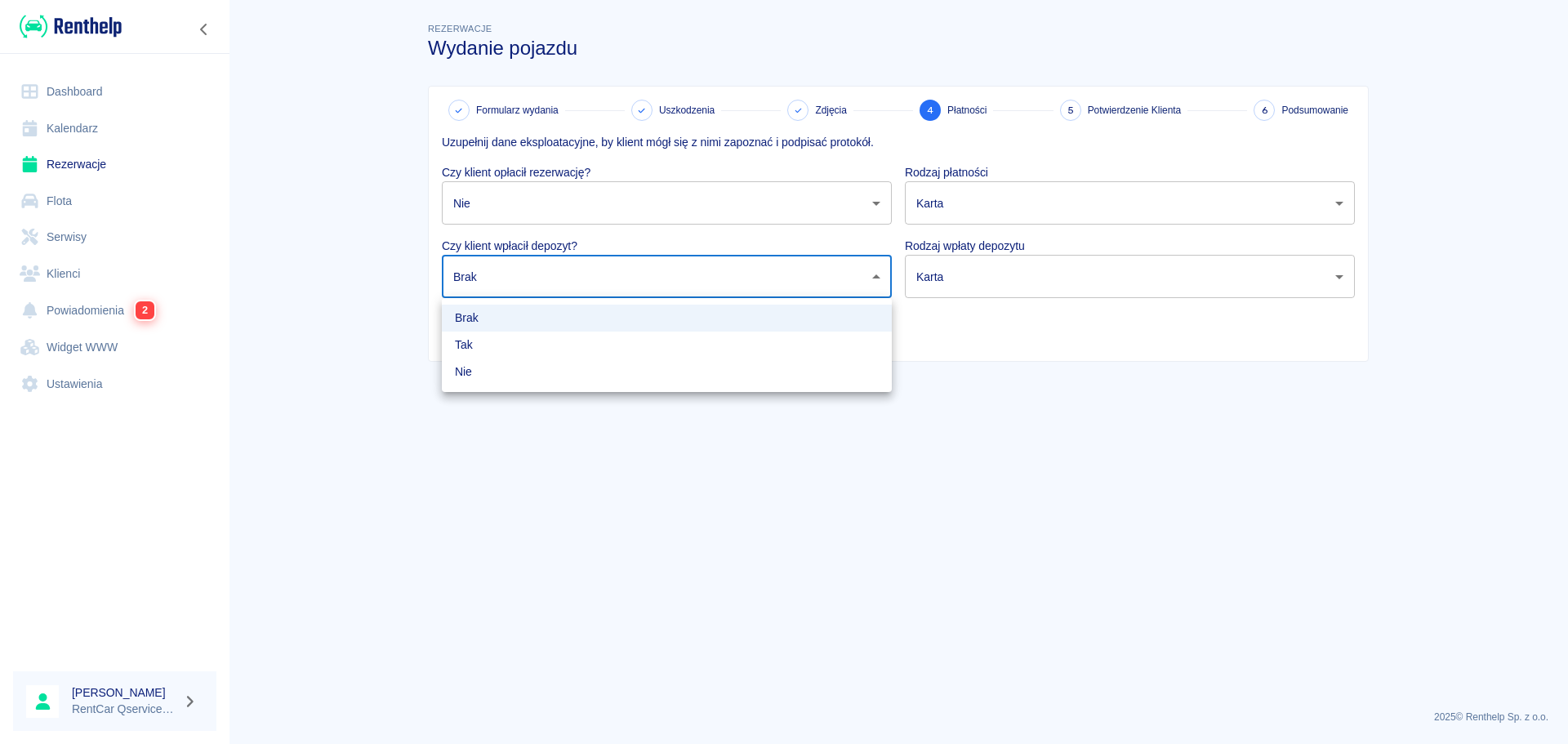
click at [497, 372] on li "Nie" at bounding box center [667, 372] width 450 height 27
type input "false"
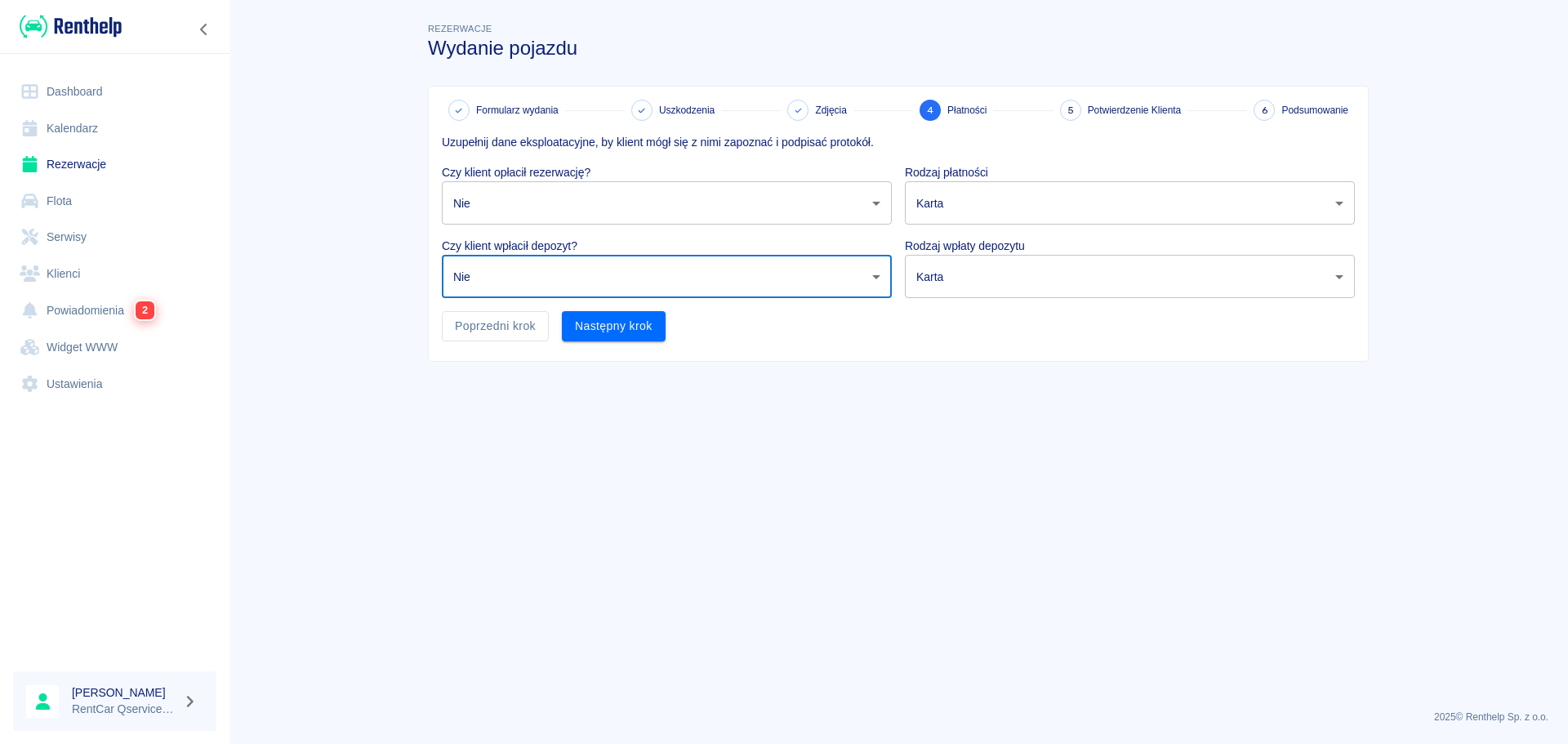
click at [966, 195] on body "Używamy plików Cookies, by zapewnić Ci najlepsze możliwe doświadczenie. Aby dow…" at bounding box center [784, 372] width 1568 height 744
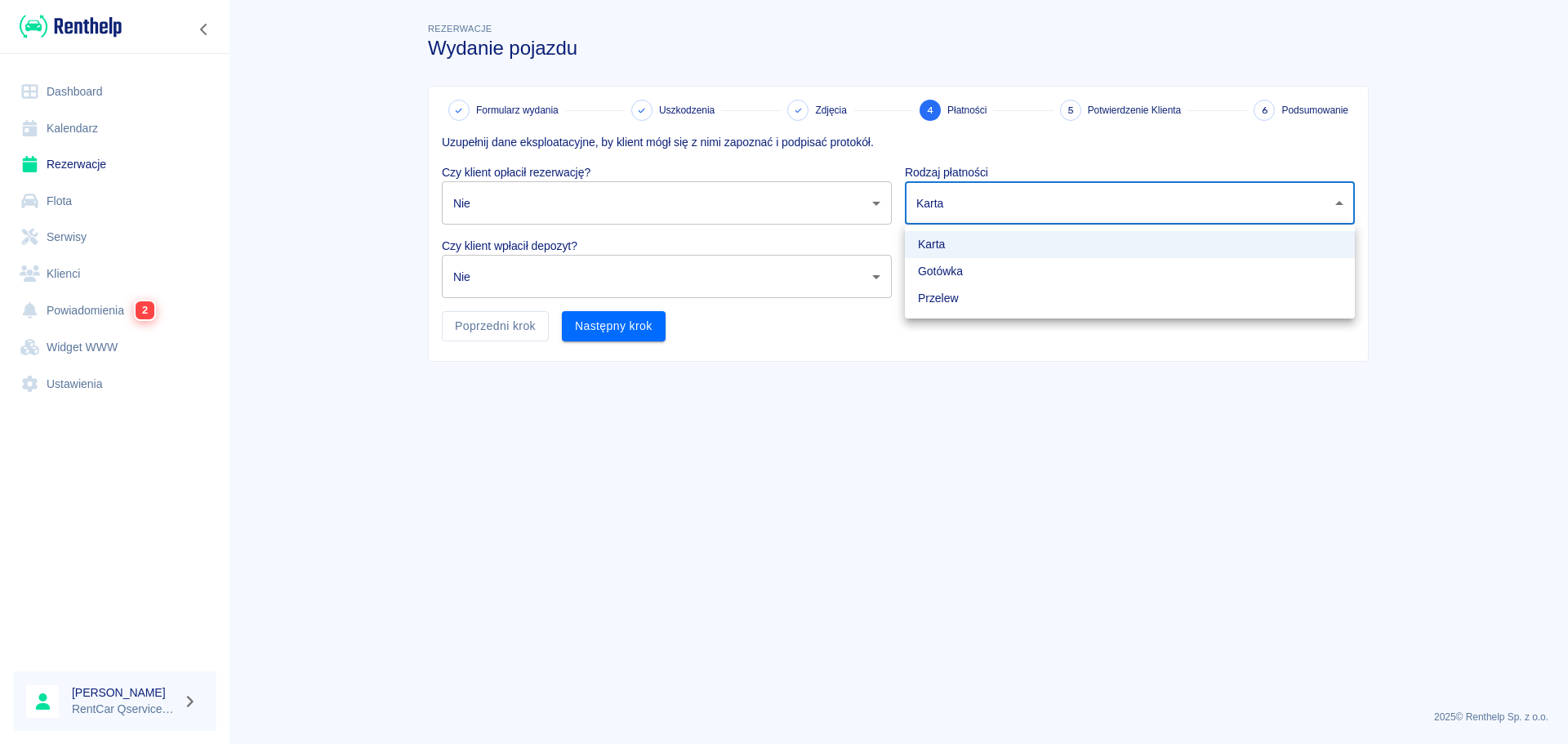
click at [988, 271] on li "Gotówka" at bounding box center [1130, 272] width 450 height 27
type input "cash"
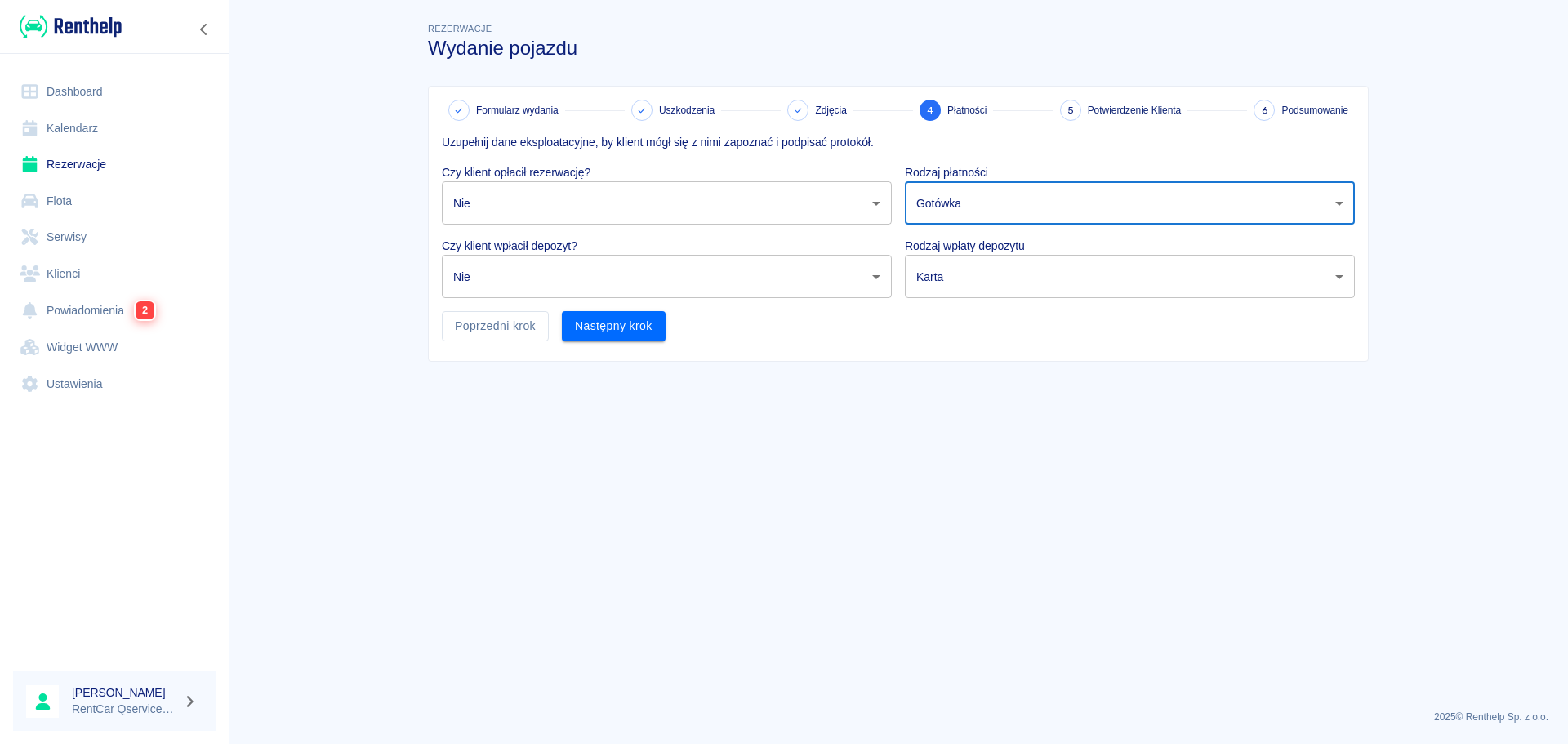
click at [965, 274] on body "Używamy plików Cookies, by zapewnić Ci najlepsze możliwe doświadczenie. Aby dow…" at bounding box center [784, 372] width 1568 height 744
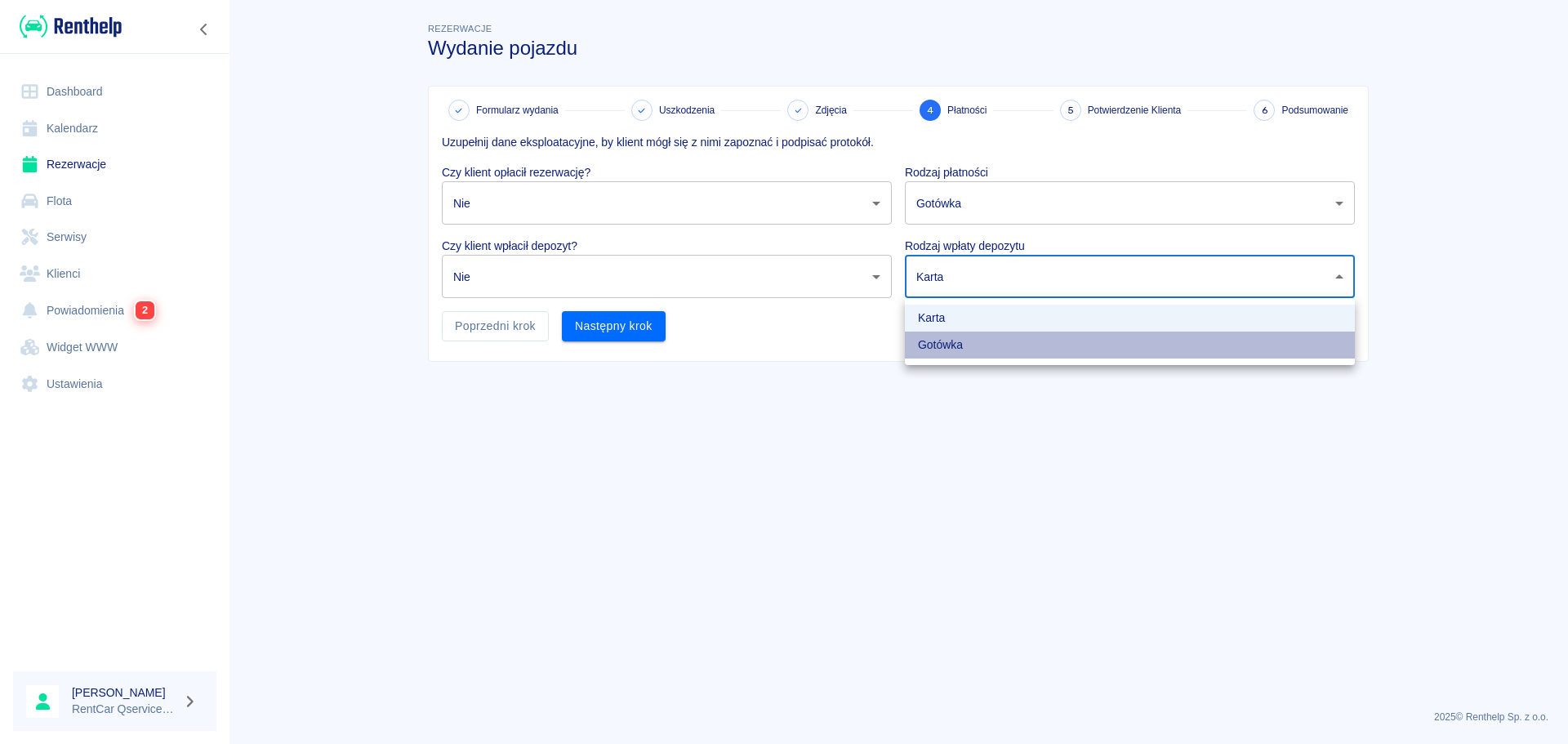
click at [964, 343] on li "Gotówka" at bounding box center [1130, 345] width 450 height 27
type input "cash"
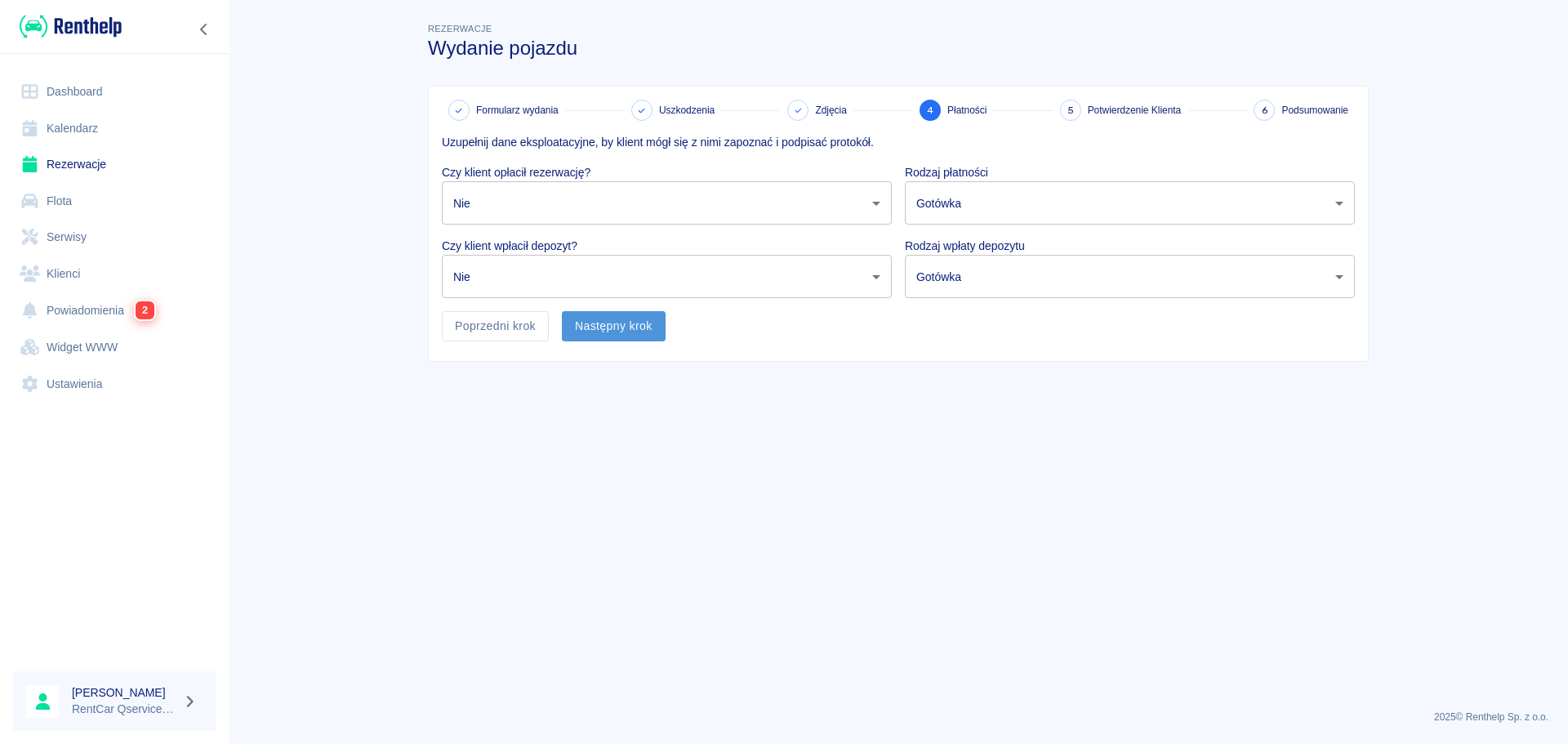
click at [603, 323] on button "Następny krok" at bounding box center [615, 327] width 104 height 30
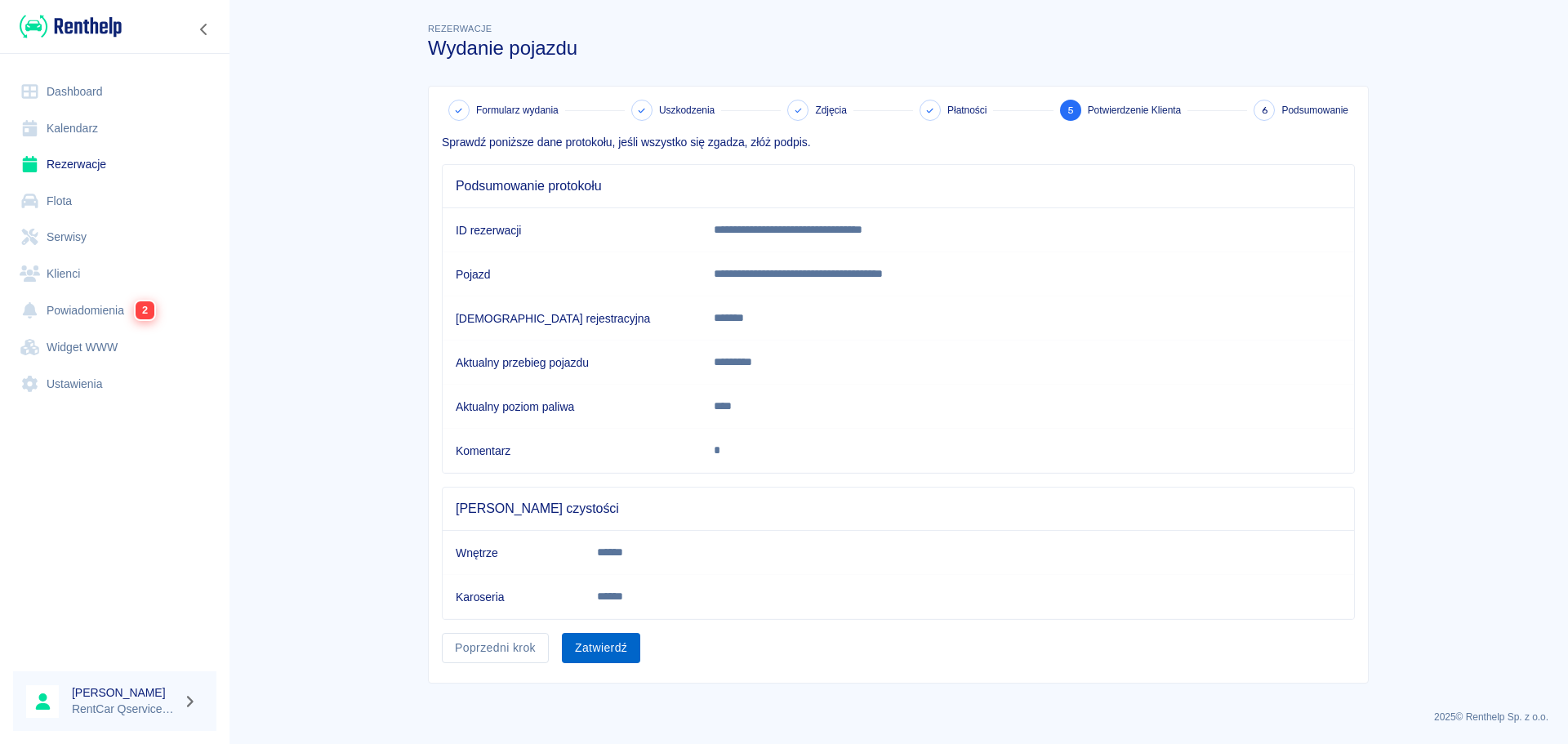
click at [619, 635] on button "Zatwierdź" at bounding box center [601, 648] width 79 height 30
click at [1532, 32] on div at bounding box center [1528, 39] width 15 height 17
click at [79, 157] on link "Rezerwacje" at bounding box center [115, 164] width 204 height 37
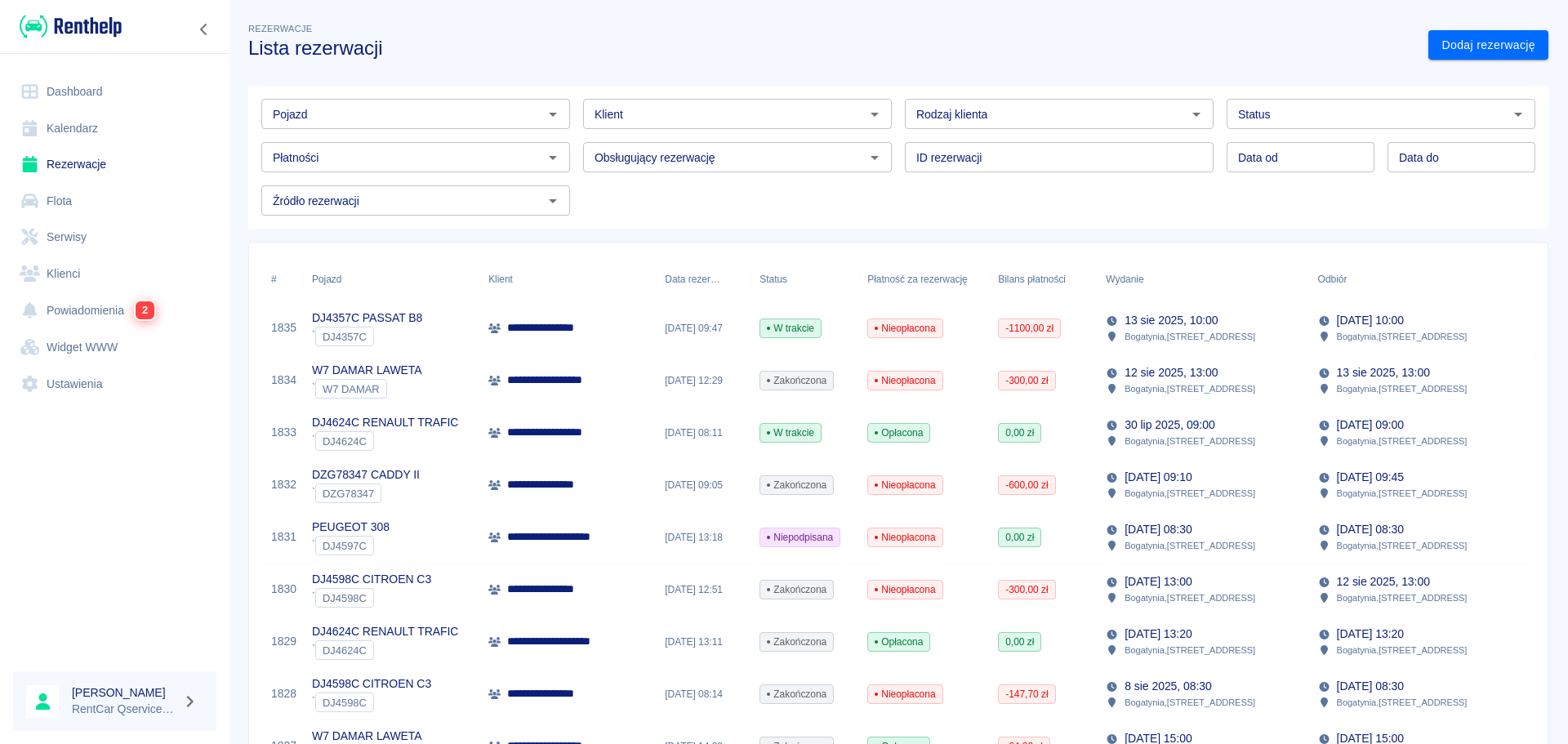
click at [550, 329] on p "**********" at bounding box center [567, 328] width 119 height 17
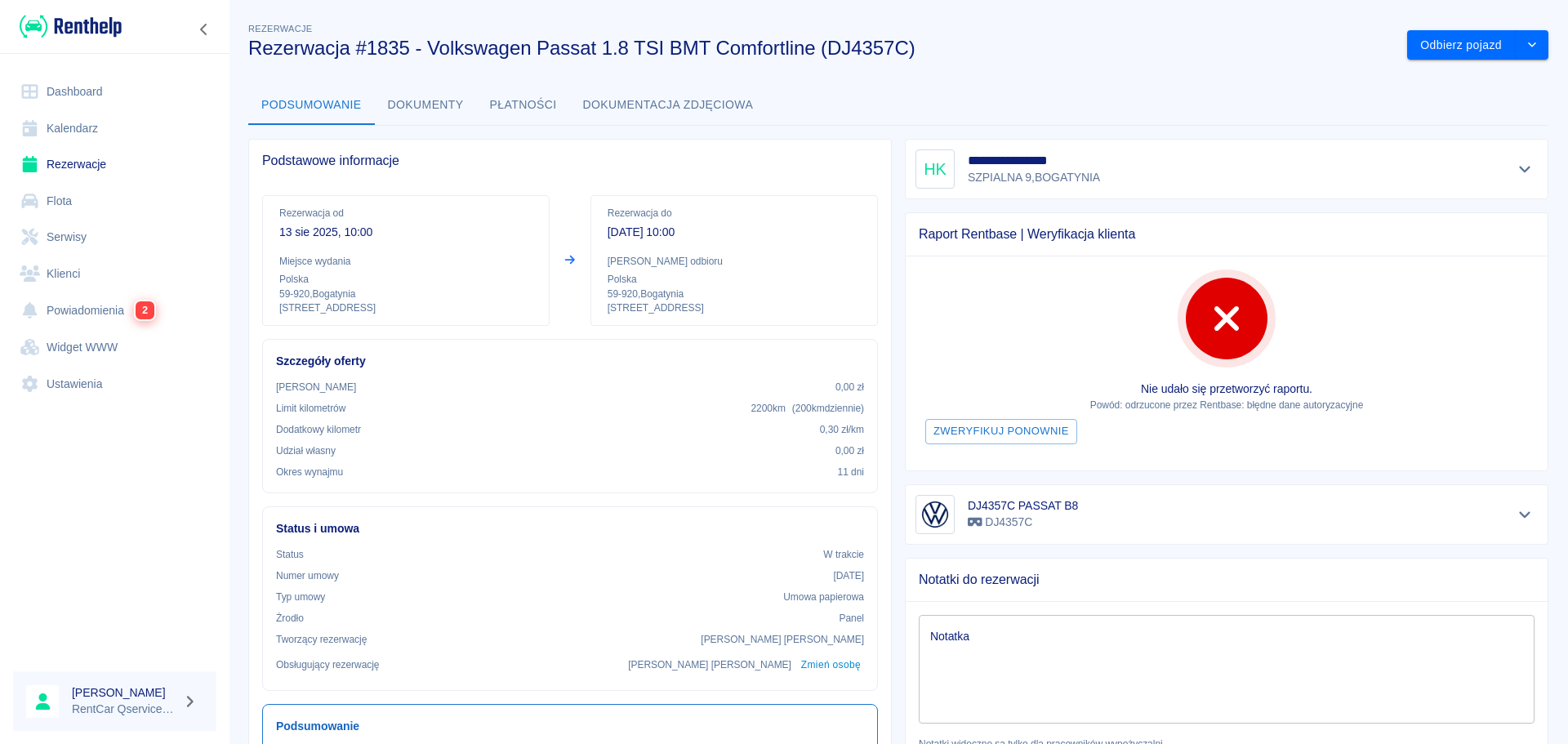
click at [512, 105] on button "Płatności" at bounding box center [524, 105] width 93 height 39
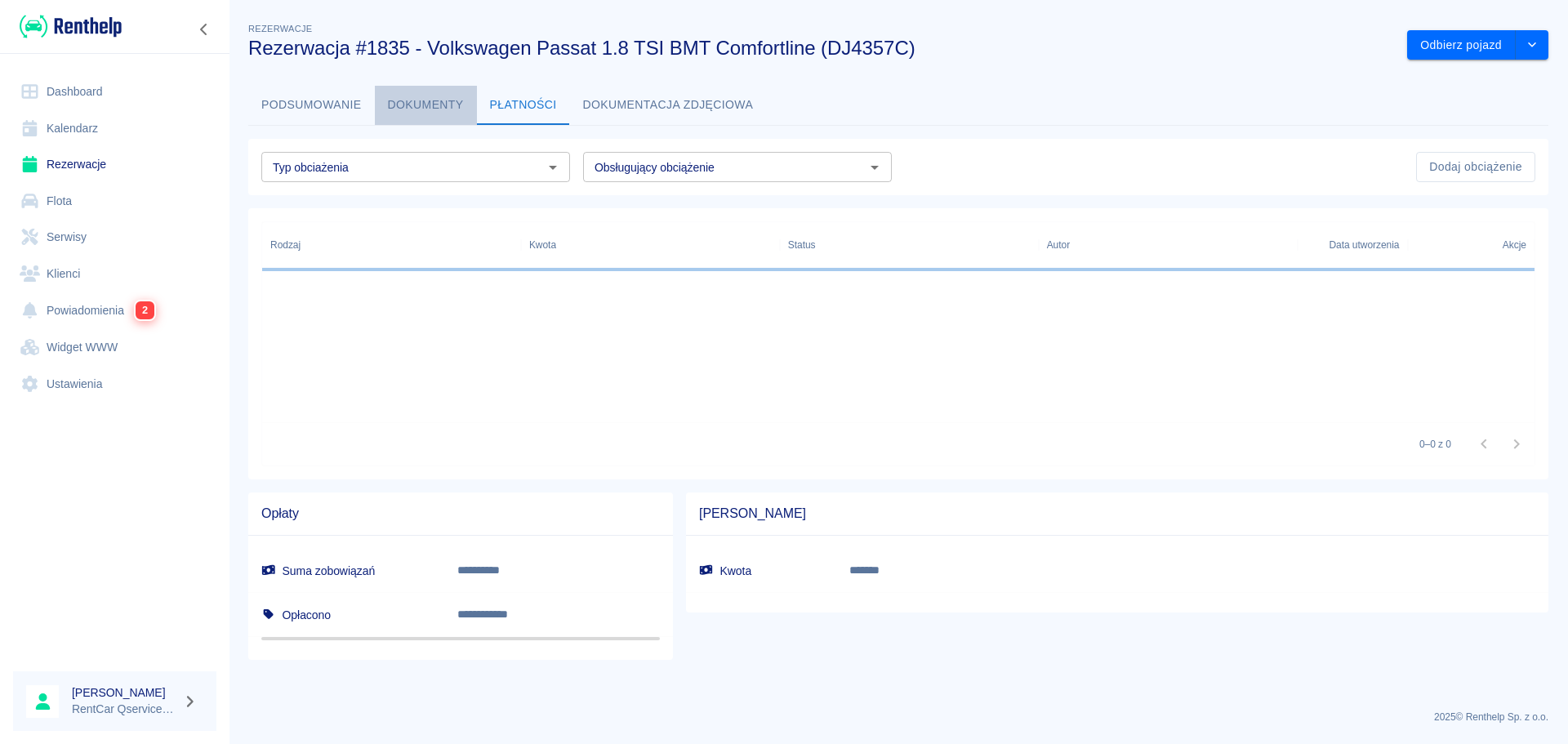
click at [459, 105] on button "Dokumenty" at bounding box center [426, 105] width 102 height 39
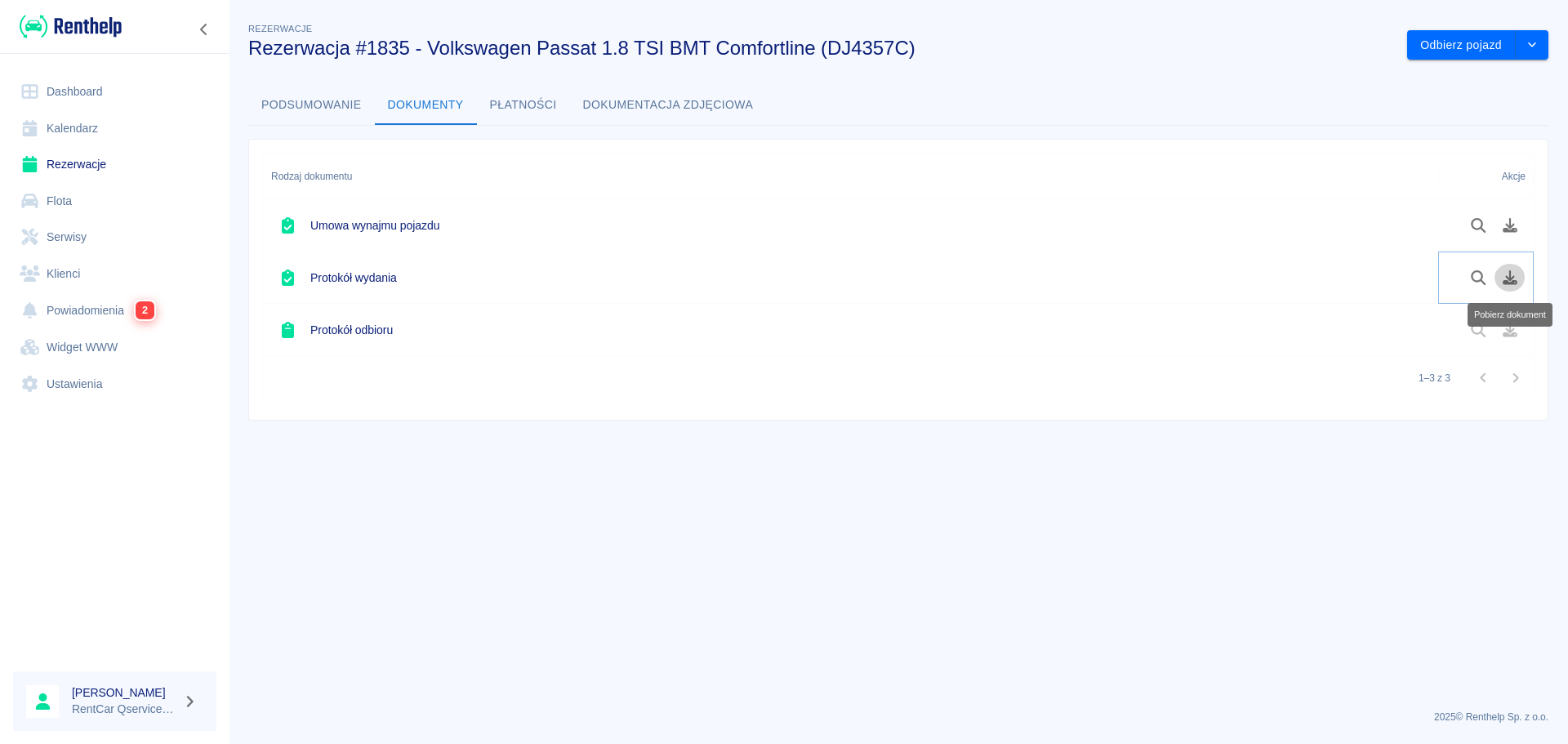
click at [1517, 274] on icon "Pobierz dokument" at bounding box center [1511, 278] width 19 height 15
